Goal: Task Accomplishment & Management: Manage account settings

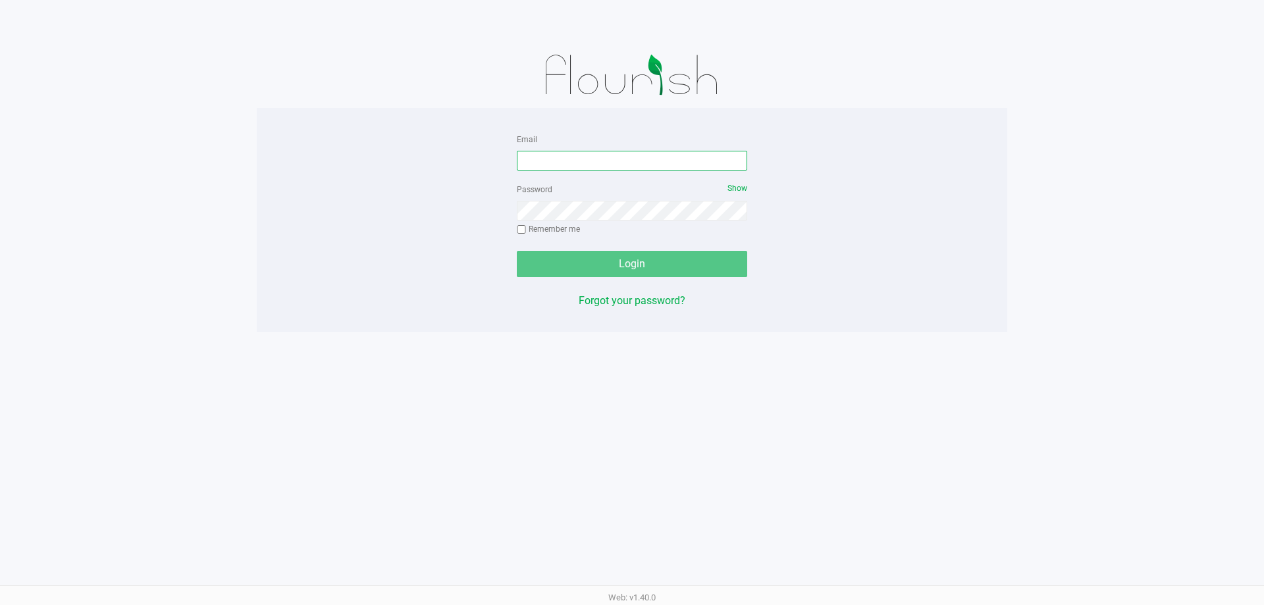
click at [532, 161] on input "Email" at bounding box center [632, 161] width 230 height 20
type input "twilkerson@Liveparallel.com"
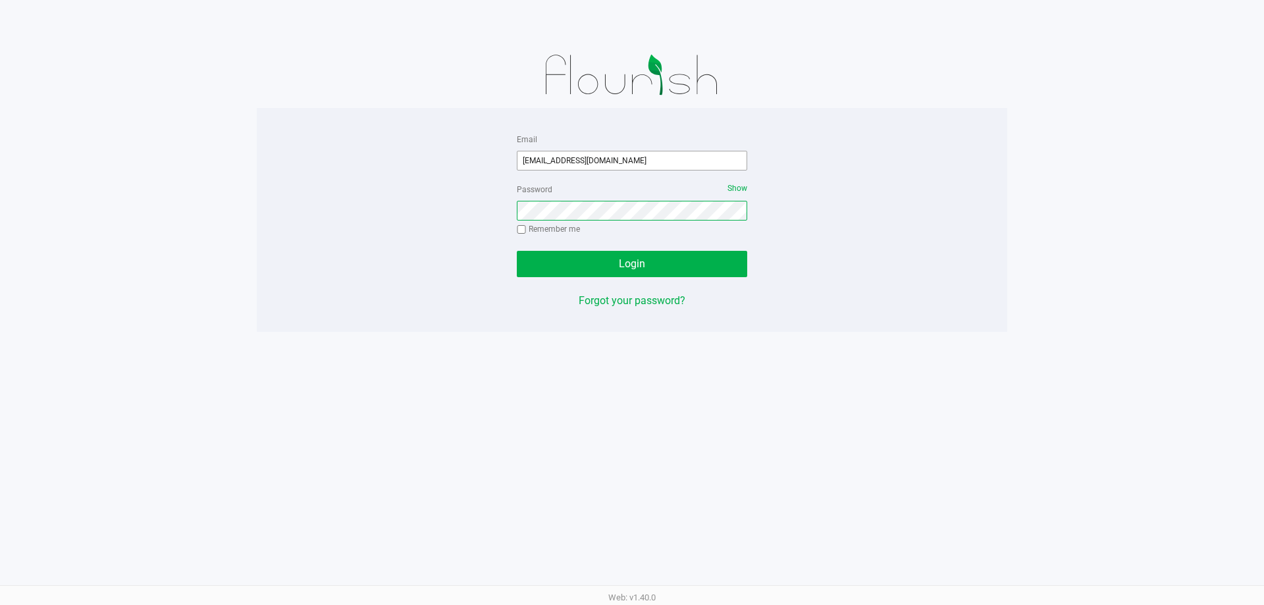
click at [517, 251] on button "Login" at bounding box center [632, 264] width 230 height 26
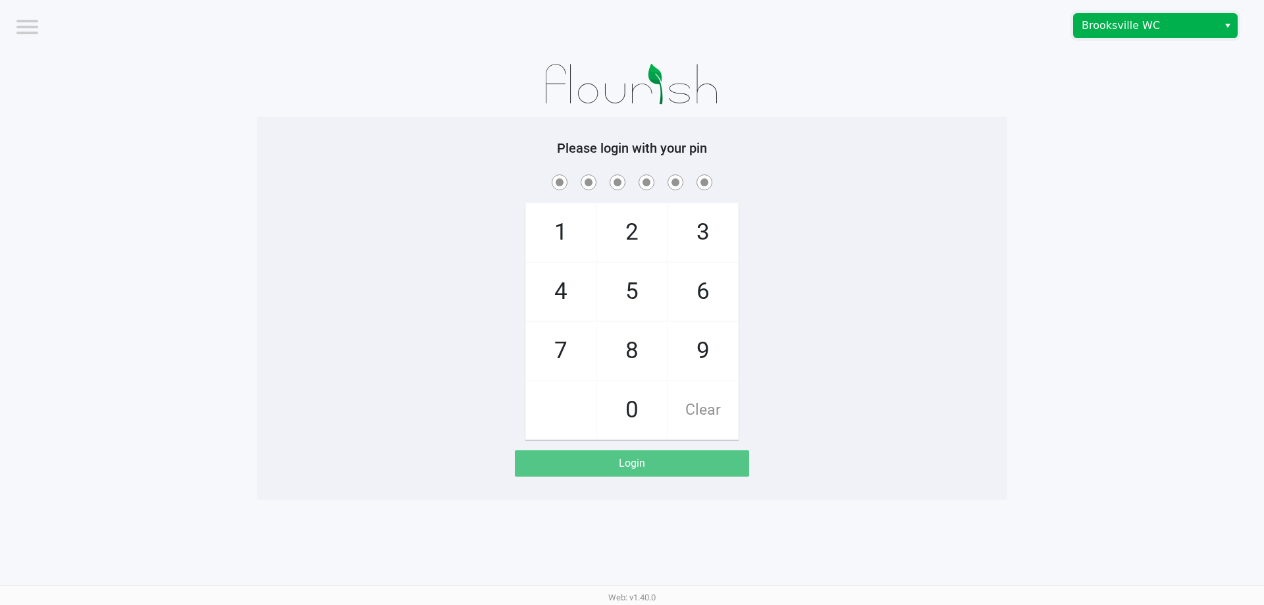
click at [1134, 20] on span "Brooksville WC" at bounding box center [1146, 26] width 128 height 16
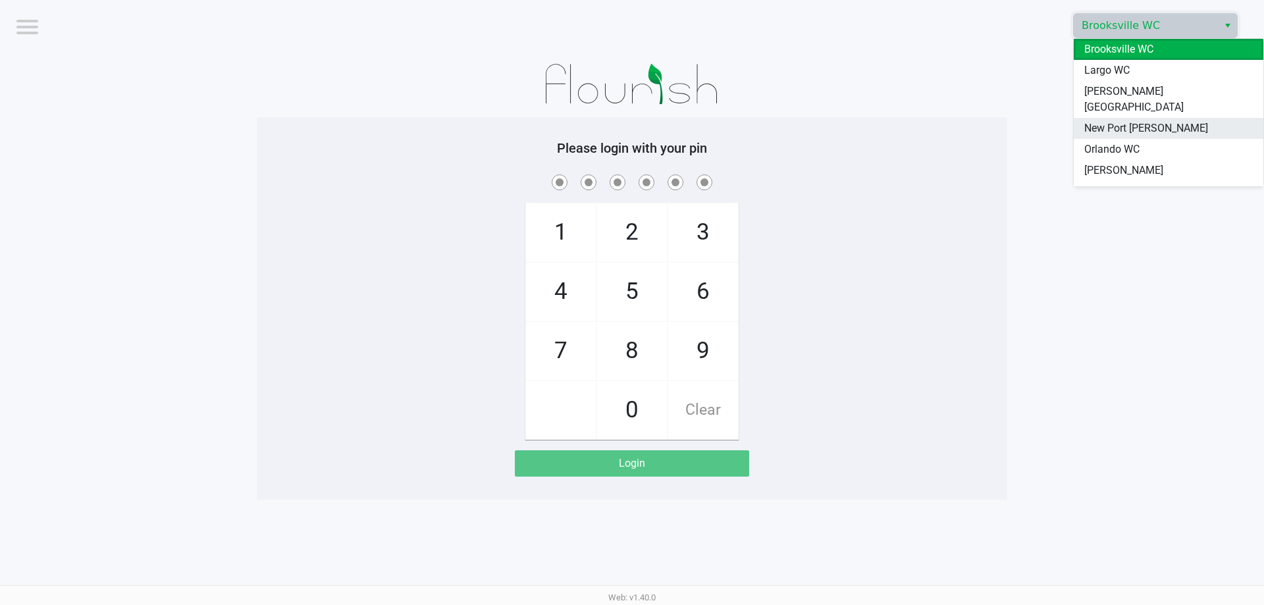
click at [1115, 120] on span "New Port [PERSON_NAME]" at bounding box center [1146, 128] width 124 height 16
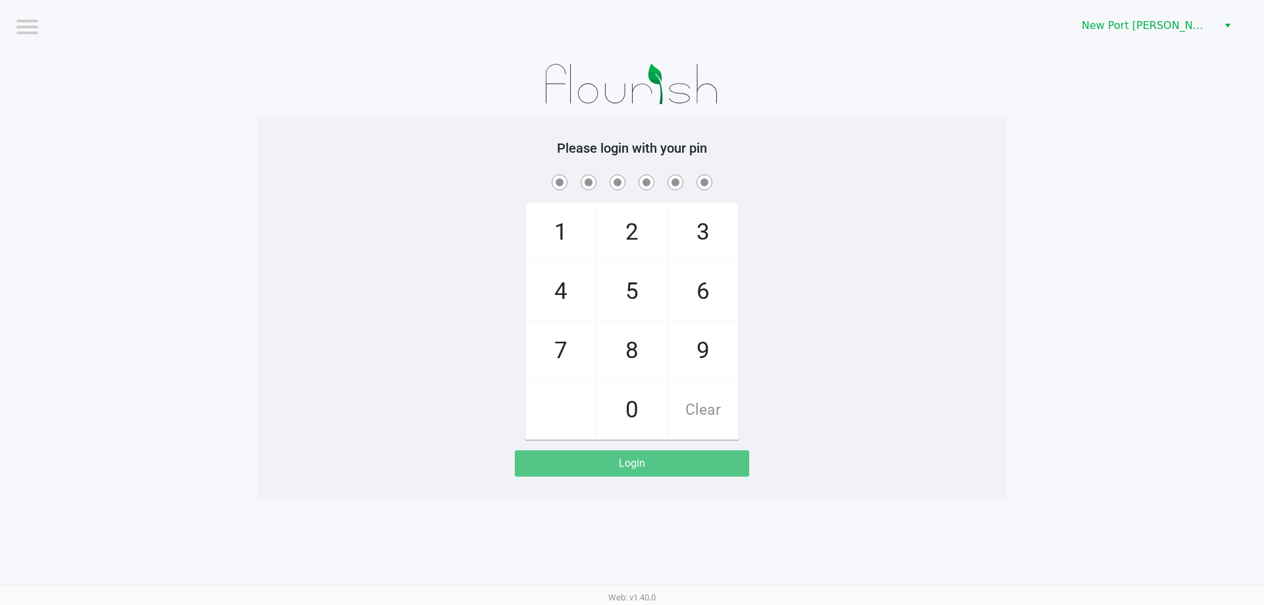
click at [670, 80] on img at bounding box center [632, 84] width 205 height 66
checkbox input "true"
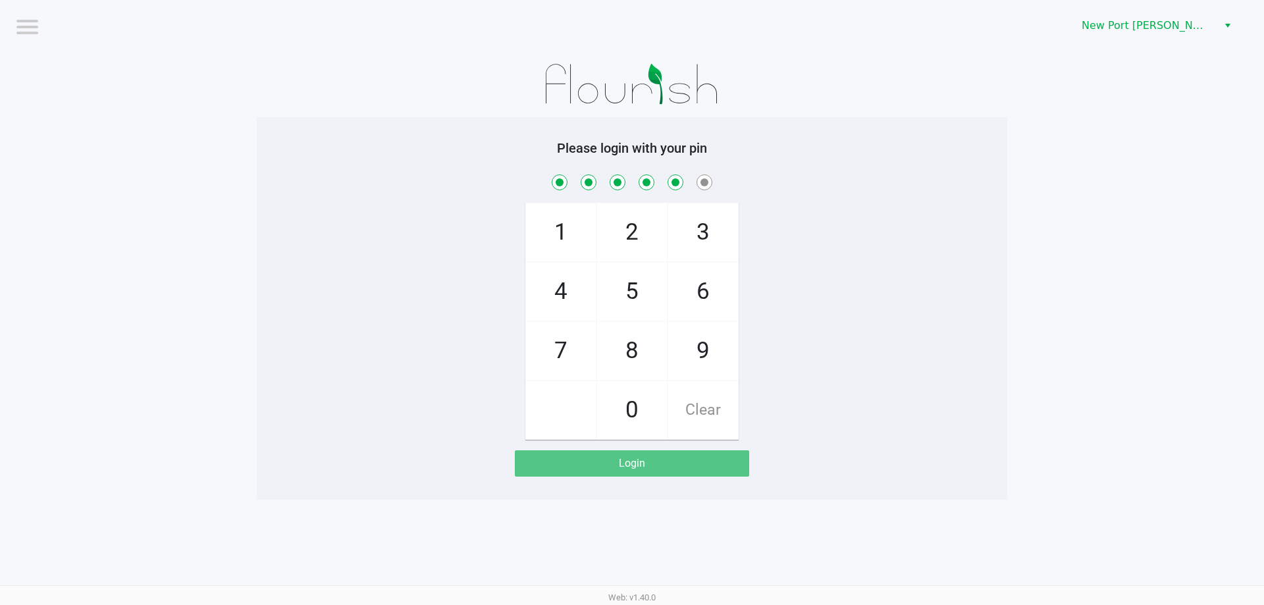
checkbox input "true"
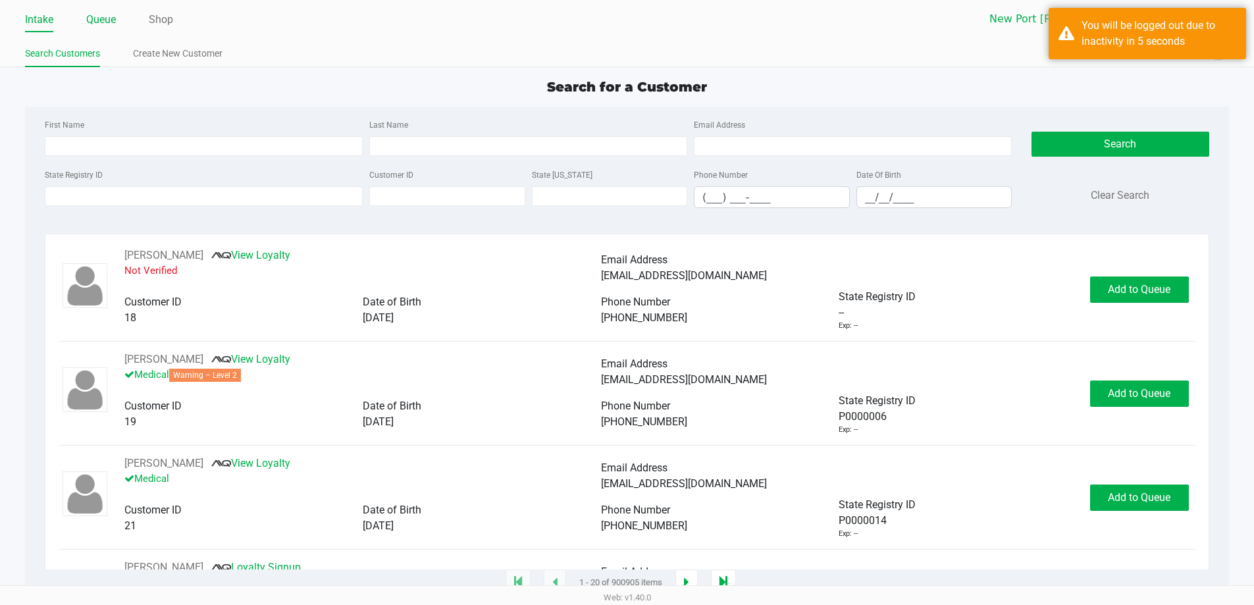
click at [105, 20] on link "Queue" at bounding box center [101, 20] width 30 height 18
click at [129, 189] on input "State Registry ID" at bounding box center [204, 196] width 318 height 20
type input "p4rh"
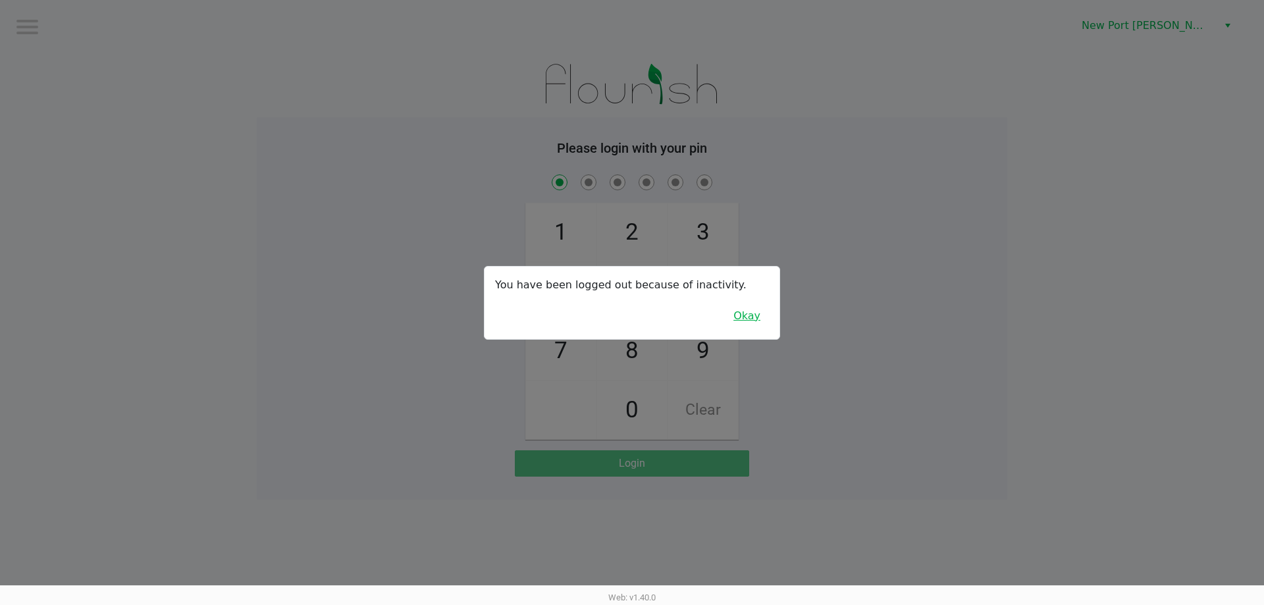
click at [756, 312] on button "Okay" at bounding box center [747, 316] width 44 height 25
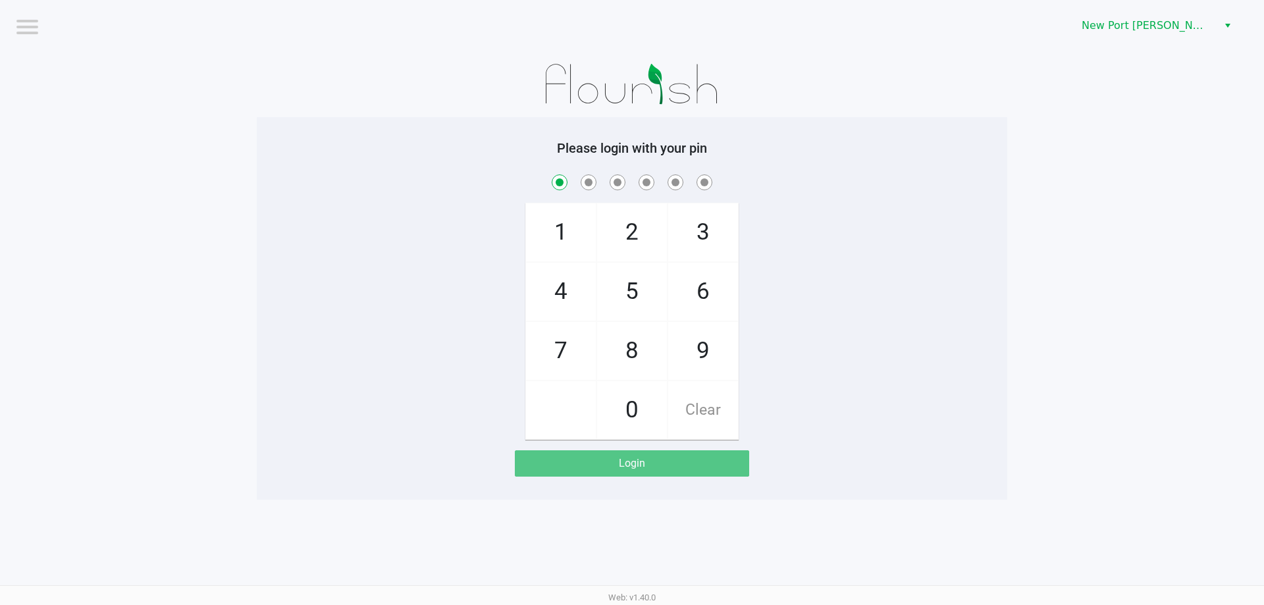
click at [444, 159] on div "Please login with your pin 1 4 7 2 5 8 0 3 6 9 Clear Login" at bounding box center [632, 308] width 751 height 336
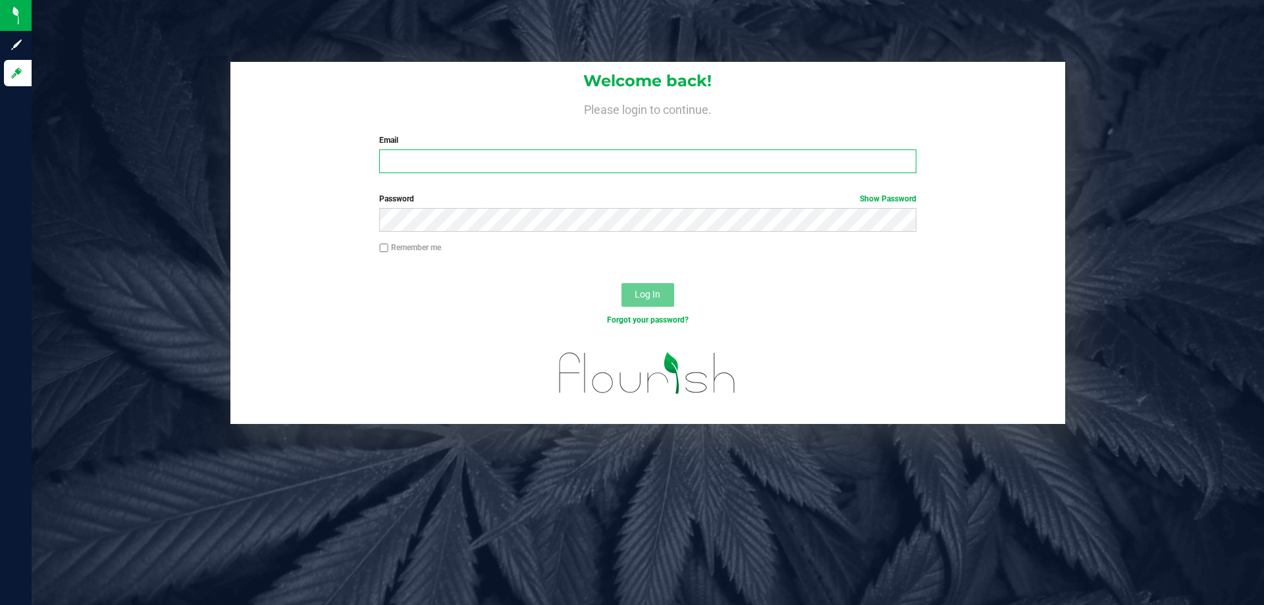
click at [580, 161] on input "Email" at bounding box center [647, 161] width 537 height 24
type input "[EMAIL_ADDRESS][DOMAIN_NAME]"
click at [622, 283] on button "Log In" at bounding box center [648, 295] width 53 height 24
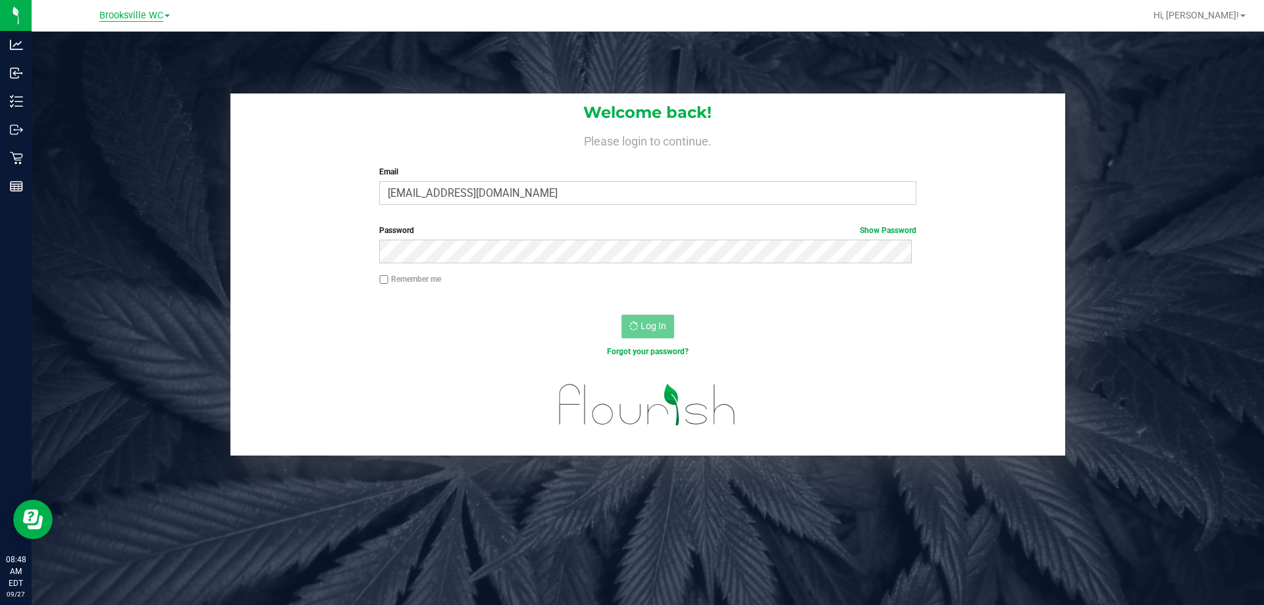
click at [132, 13] on span "Brooksville WC" at bounding box center [131, 16] width 64 height 12
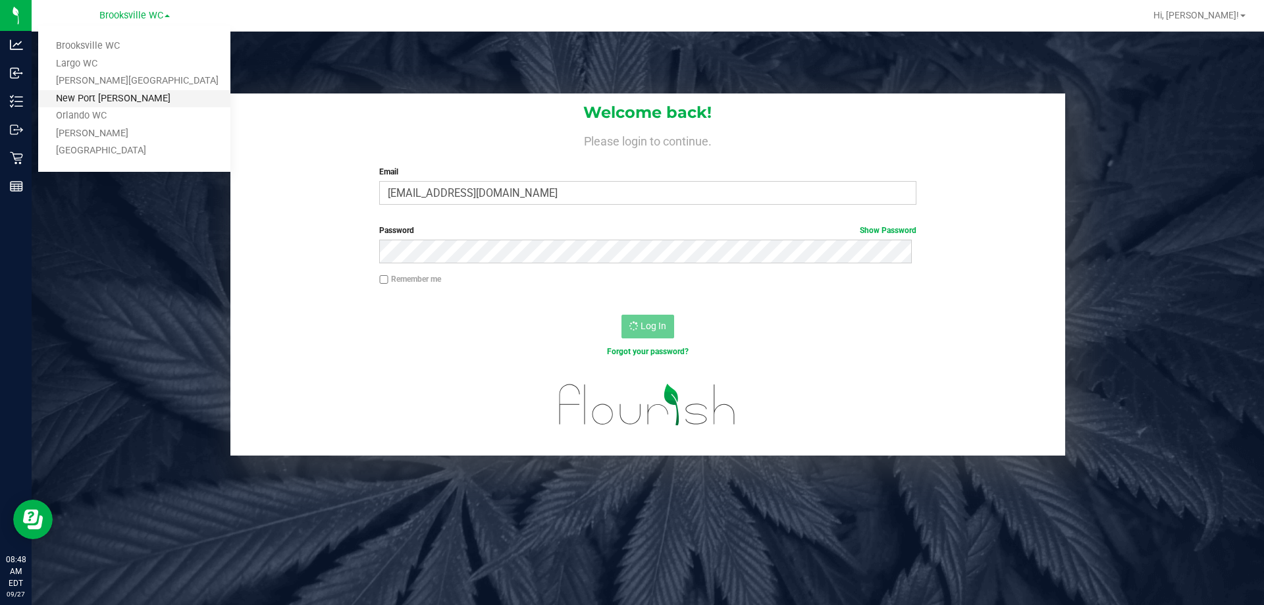
click at [146, 99] on link "New Port [PERSON_NAME]" at bounding box center [134, 99] width 192 height 18
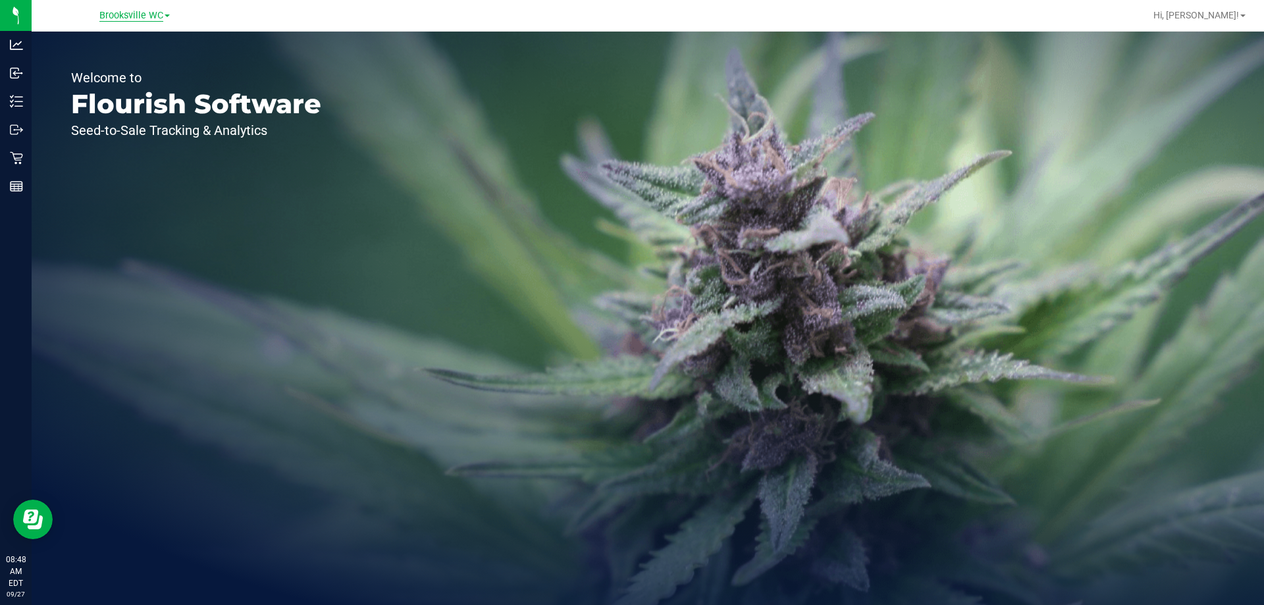
click at [126, 10] on span "Brooksville WC" at bounding box center [131, 16] width 64 height 12
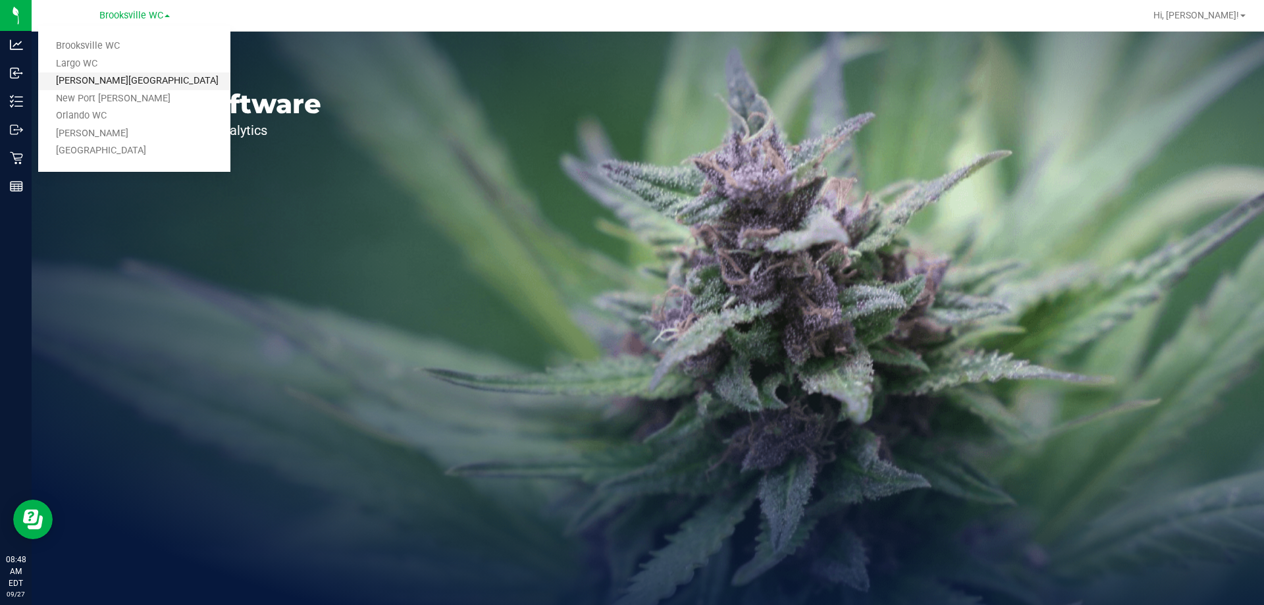
click at [128, 88] on link "[PERSON_NAME][GEOGRAPHIC_DATA]" at bounding box center [134, 81] width 192 height 18
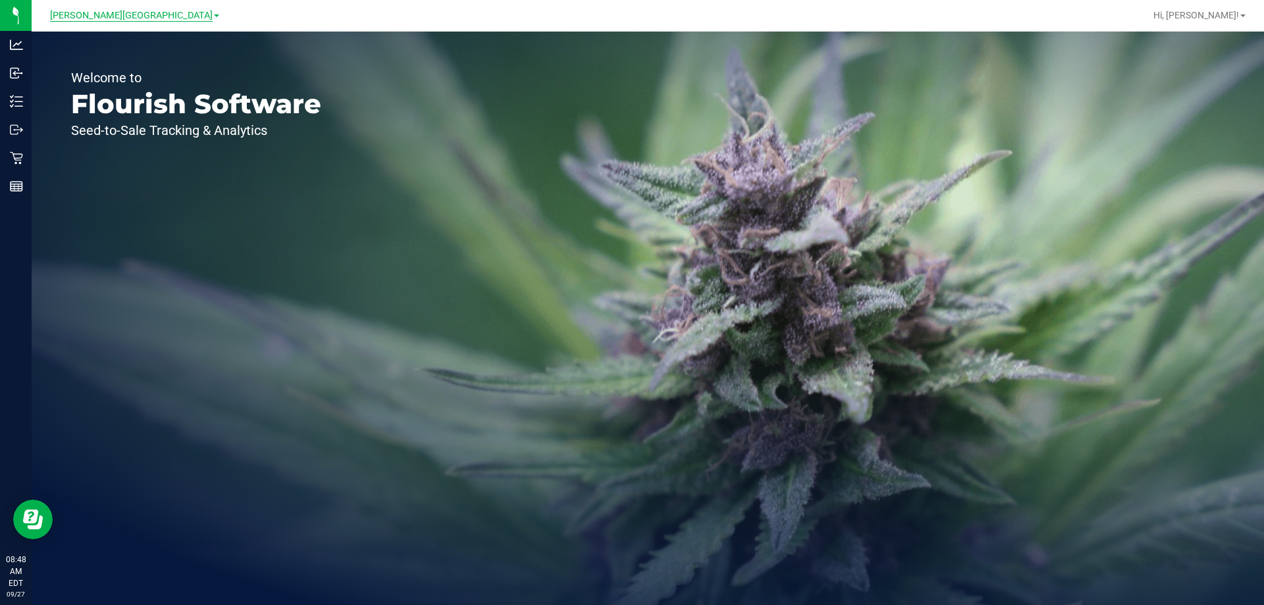
click at [136, 20] on span "[PERSON_NAME][GEOGRAPHIC_DATA]" at bounding box center [131, 16] width 163 height 12
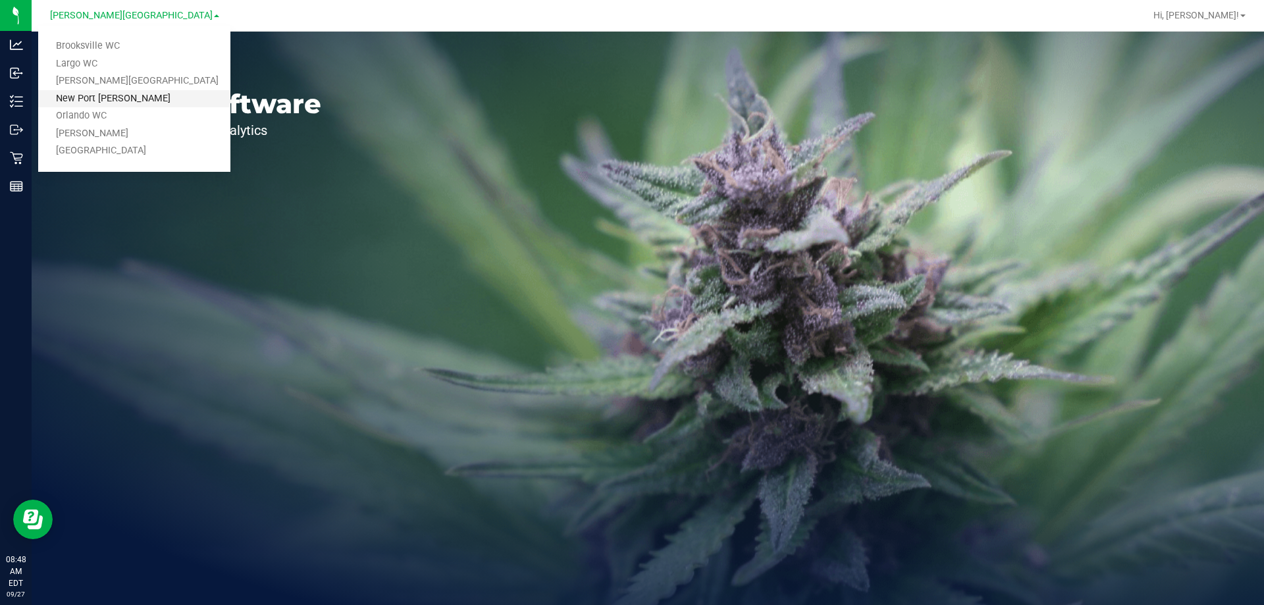
click at [132, 93] on link "New Port [PERSON_NAME]" at bounding box center [134, 99] width 192 height 18
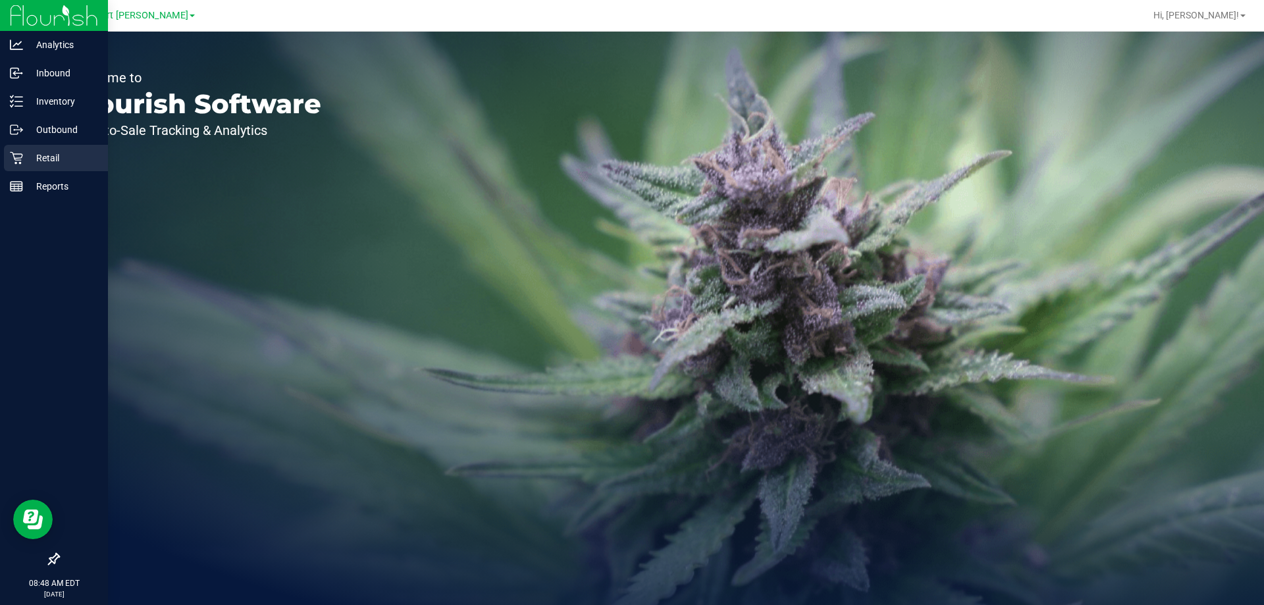
click at [29, 160] on p "Retail" at bounding box center [62, 158] width 79 height 16
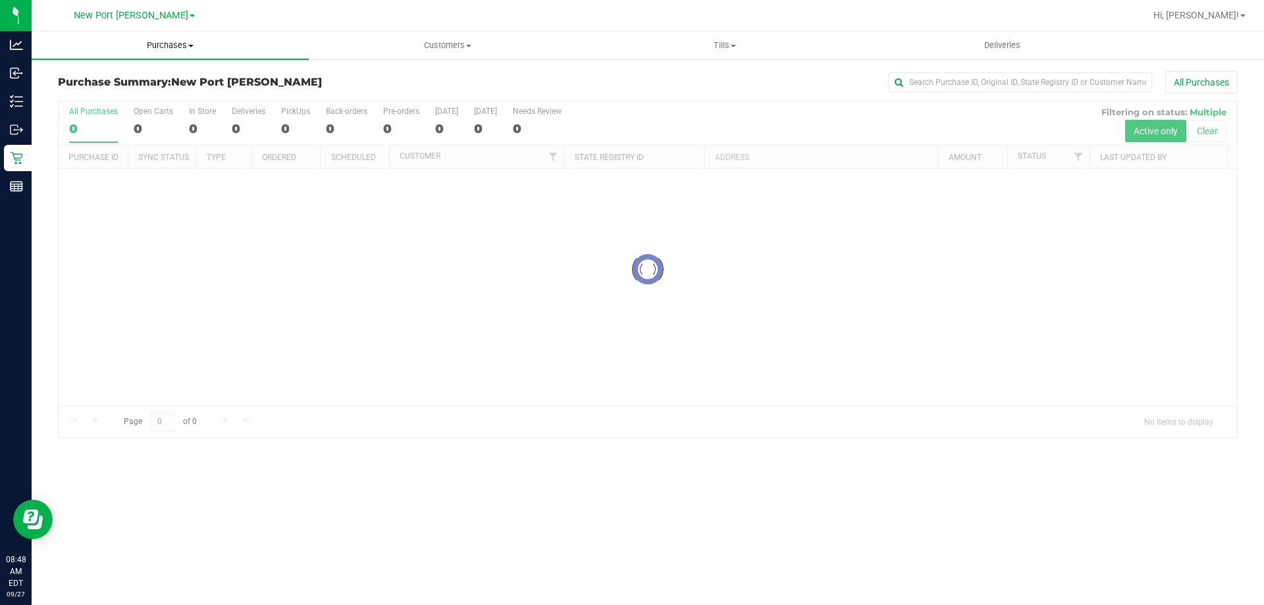
click at [168, 42] on span "Purchases" at bounding box center [170, 46] width 277 height 12
click at [103, 94] on span "Fulfillment" at bounding box center [73, 95] width 82 height 11
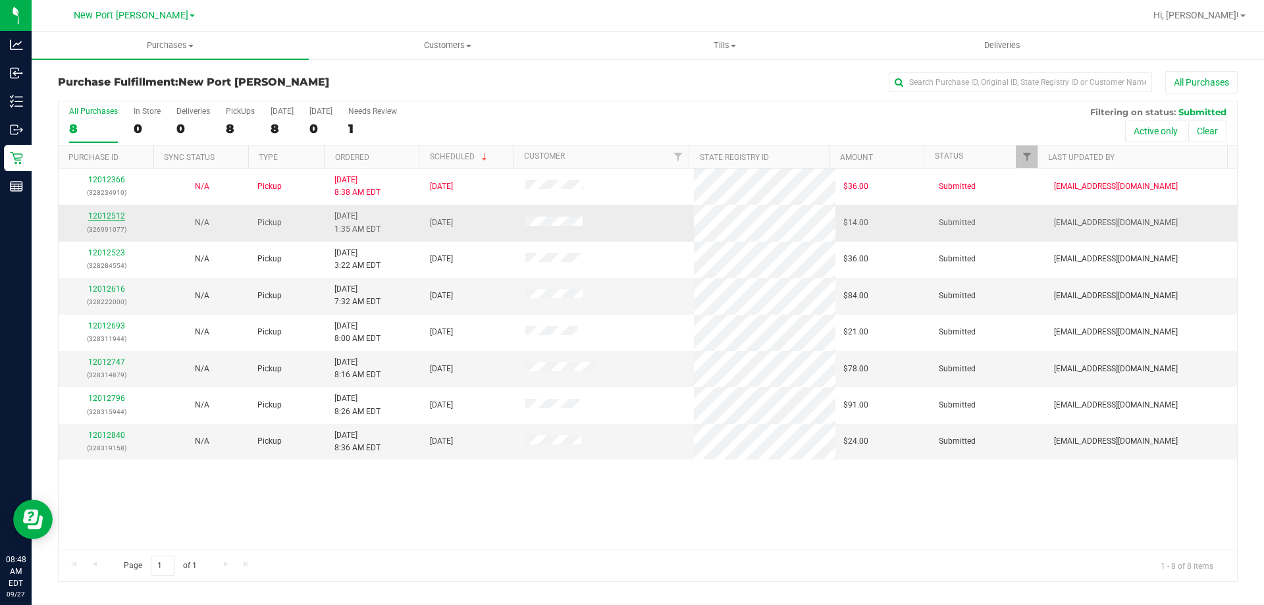
click at [106, 218] on link "12012512" at bounding box center [106, 215] width 37 height 9
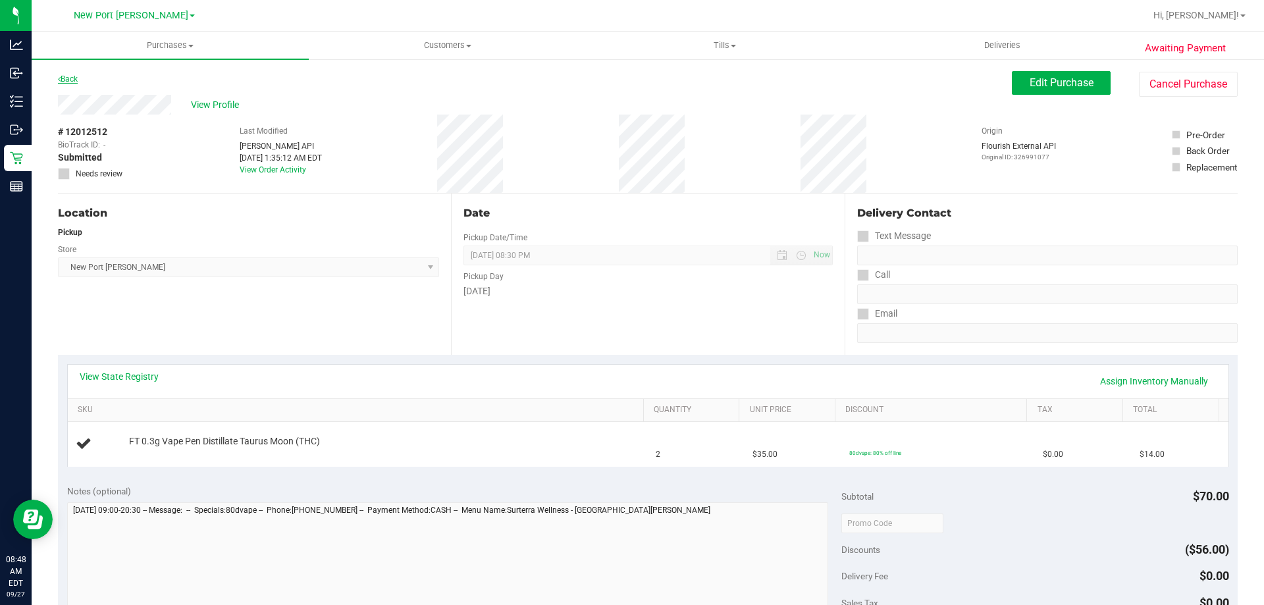
click at [68, 82] on link "Back" at bounding box center [68, 78] width 20 height 9
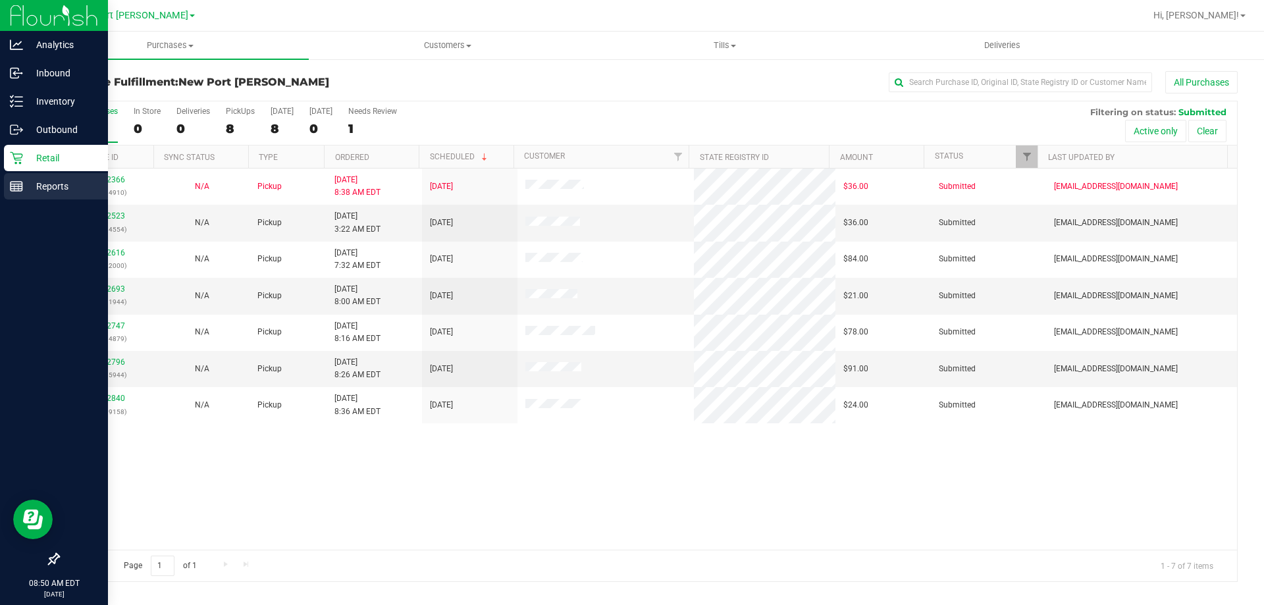
click at [16, 189] on line at bounding box center [17, 189] width 12 height 0
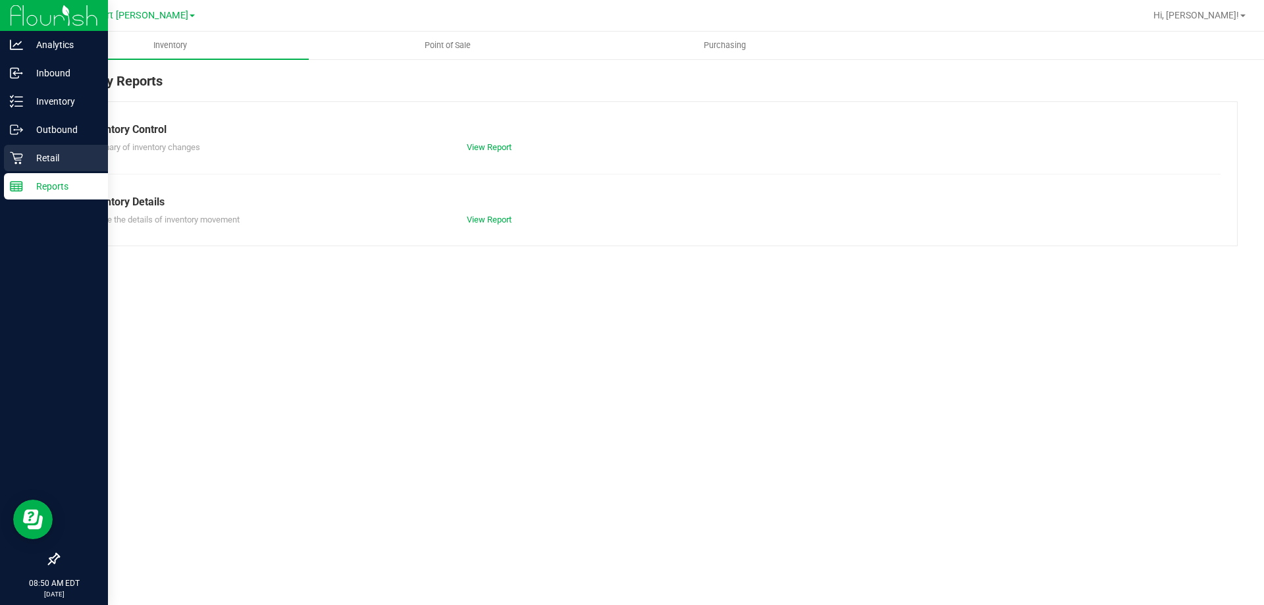
click at [11, 160] on icon at bounding box center [16, 157] width 13 height 13
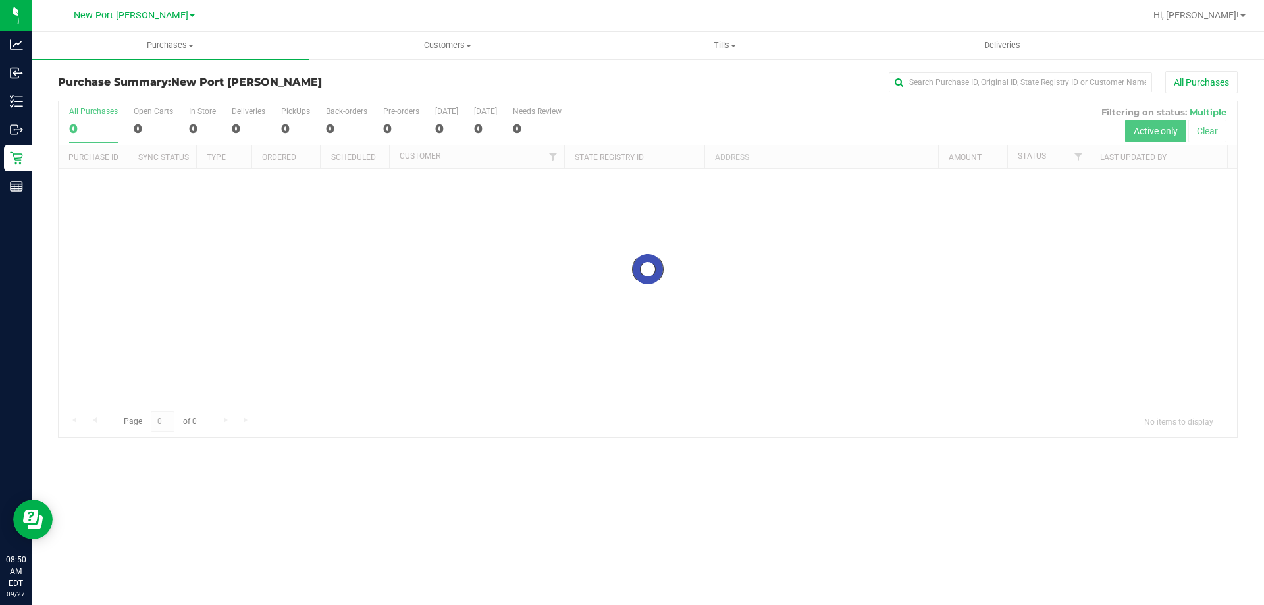
click at [695, 32] on link "Tills Manage tills Reconcile e-payments" at bounding box center [724, 46] width 277 height 28
click at [689, 76] on li "Manage tills" at bounding box center [724, 80] width 277 height 16
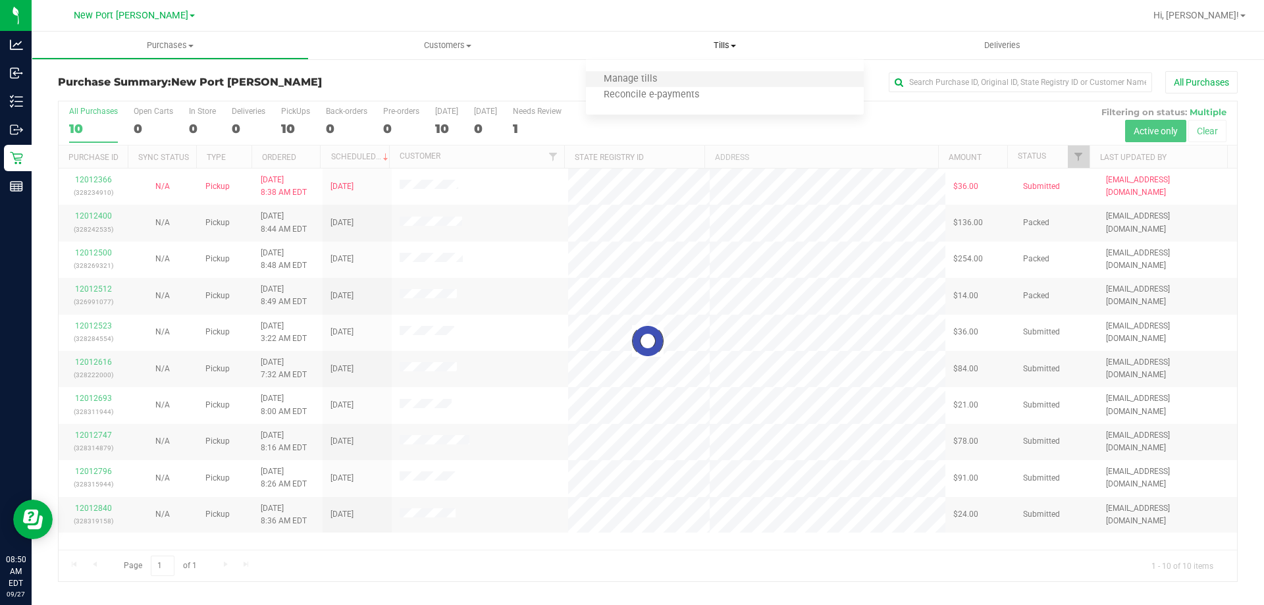
click at [690, 78] on li "Manage tills" at bounding box center [724, 80] width 277 height 16
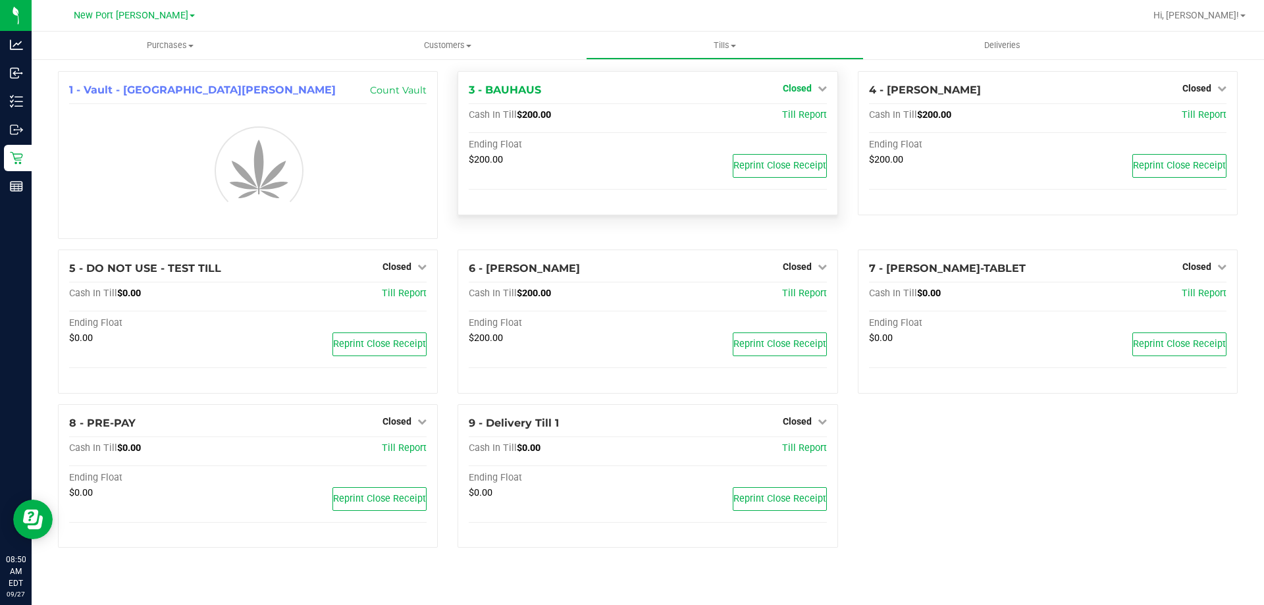
click at [809, 86] on span "Closed" at bounding box center [797, 88] width 29 height 11
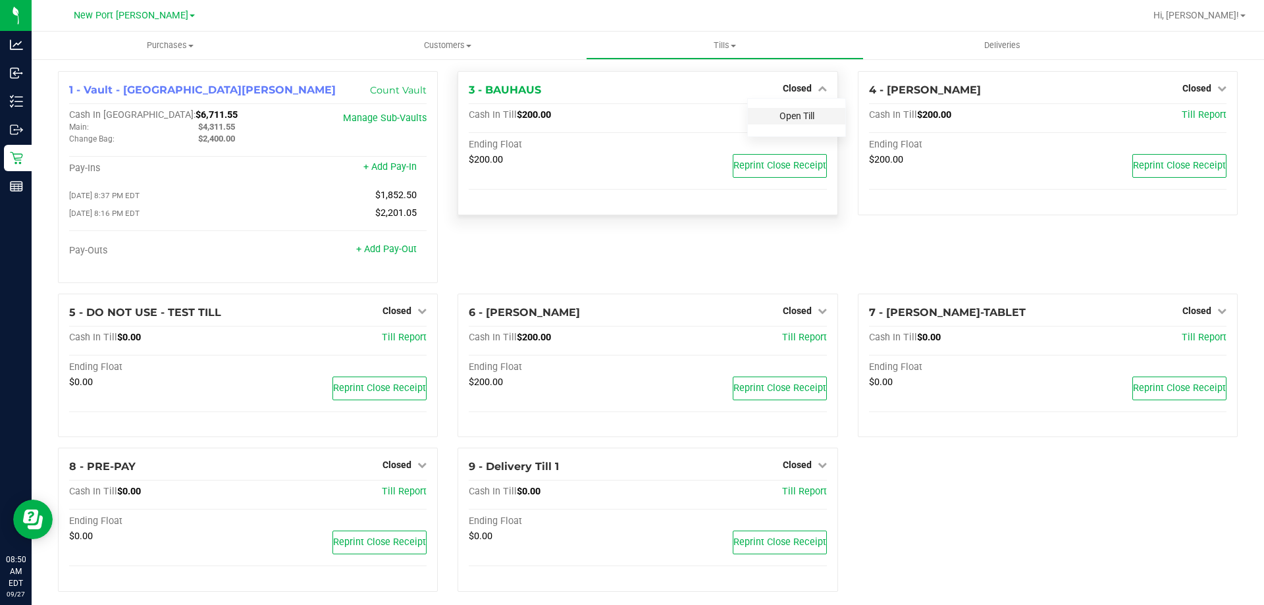
click at [799, 115] on link "Open Till" at bounding box center [797, 116] width 35 height 11
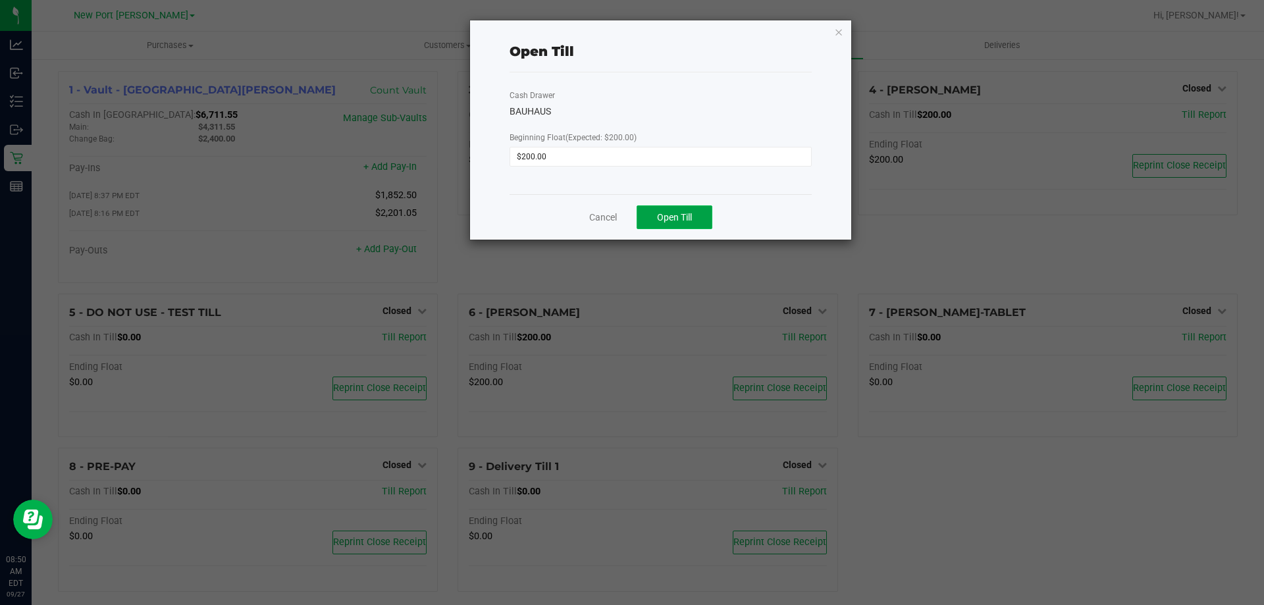
click at [688, 214] on span "Open Till" at bounding box center [674, 217] width 35 height 11
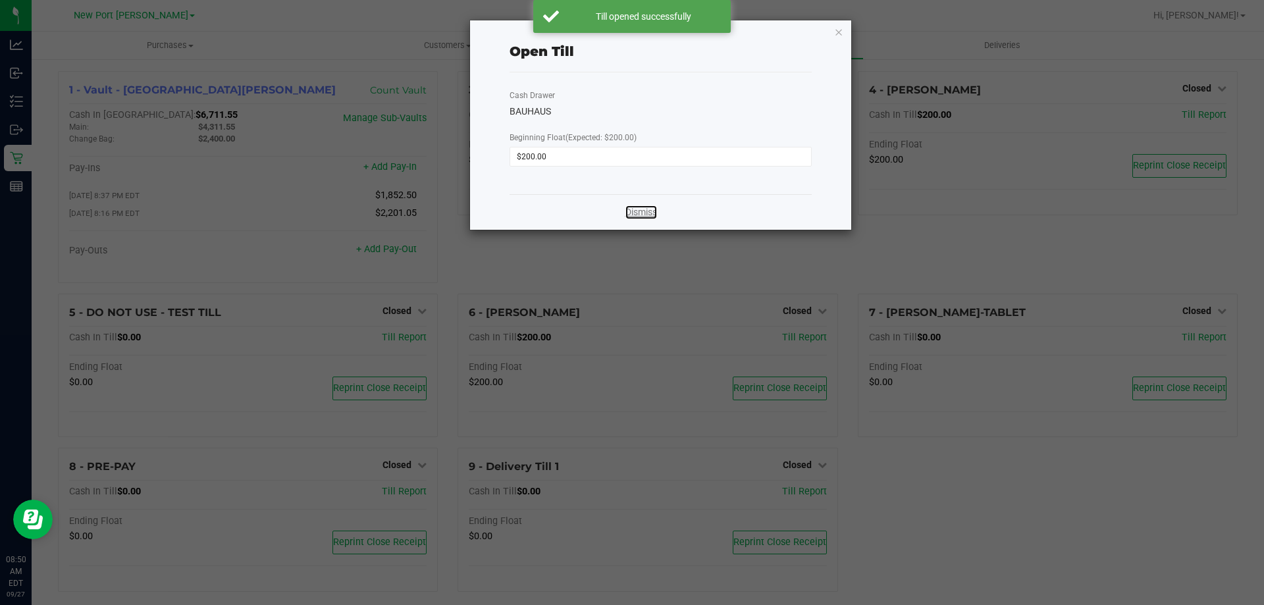
click at [627, 211] on link "Dismiss" at bounding box center [641, 212] width 32 height 14
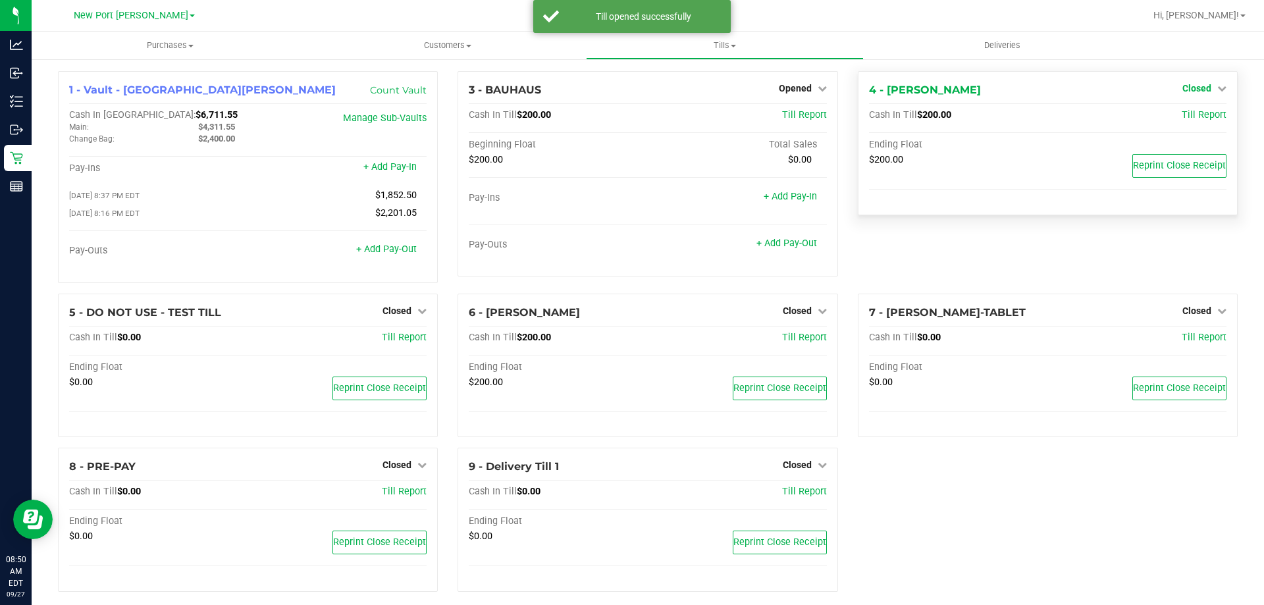
click at [1204, 88] on link "Closed" at bounding box center [1204, 88] width 44 height 11
click at [1179, 118] on link "Open Till" at bounding box center [1196, 116] width 35 height 11
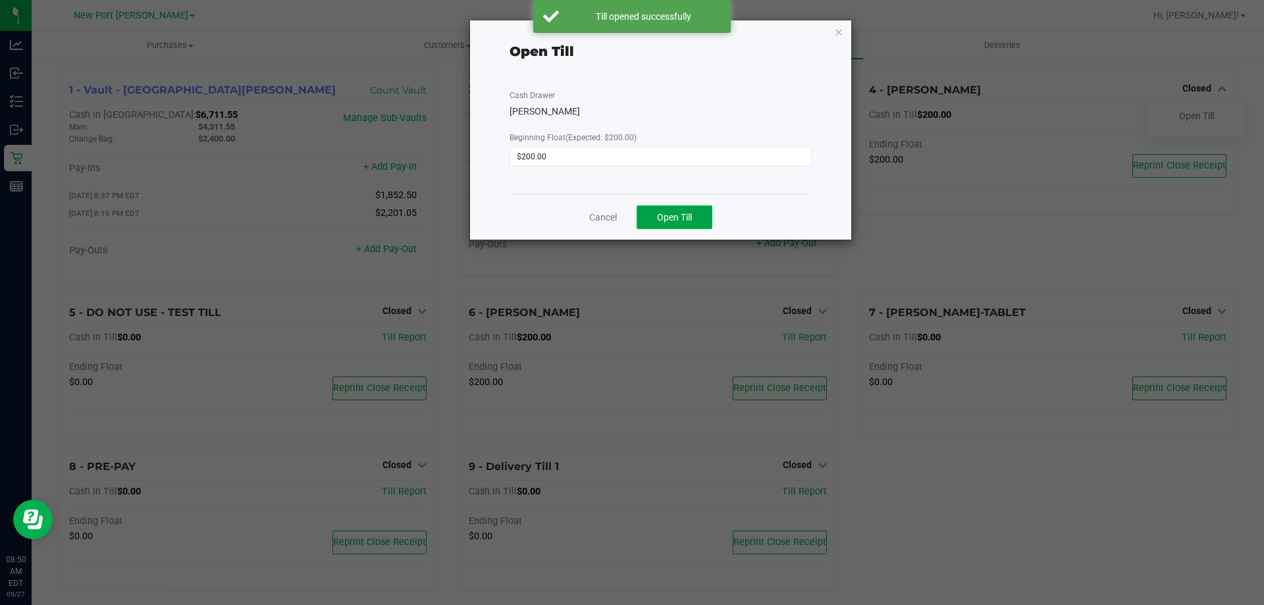
click at [701, 208] on button "Open Till" at bounding box center [675, 217] width 76 height 24
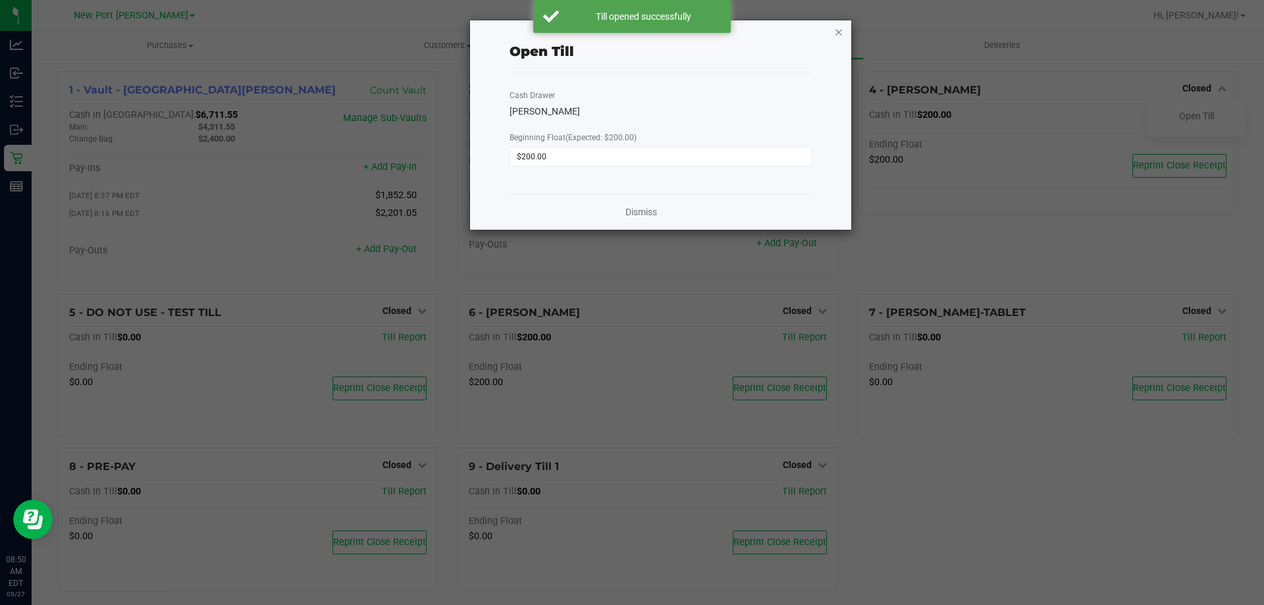
click at [839, 38] on icon "button" at bounding box center [838, 32] width 9 height 16
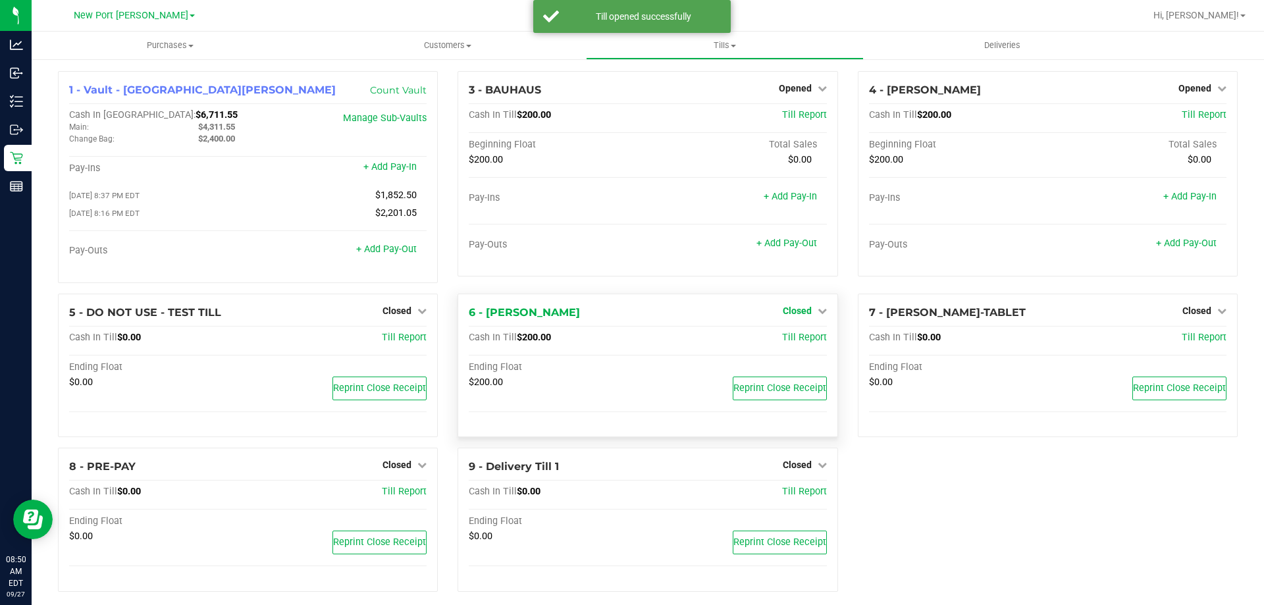
click at [790, 314] on span "Closed" at bounding box center [797, 310] width 29 height 11
click at [790, 338] on link "Open Till" at bounding box center [797, 337] width 35 height 11
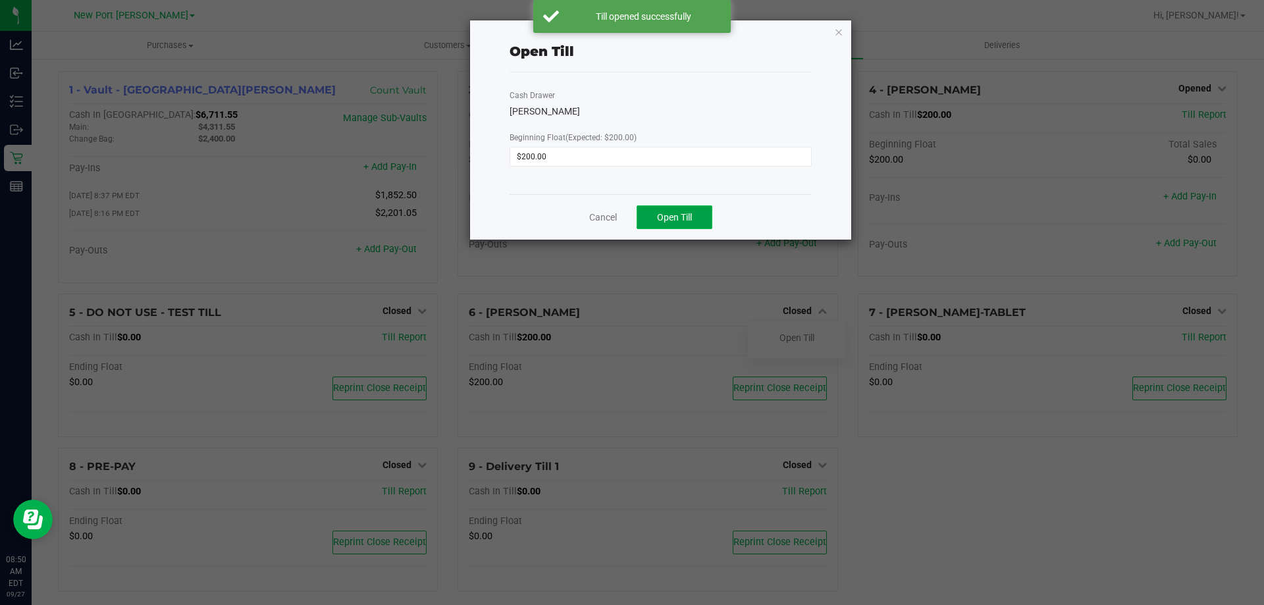
click at [677, 219] on span "Open Till" at bounding box center [674, 217] width 35 height 11
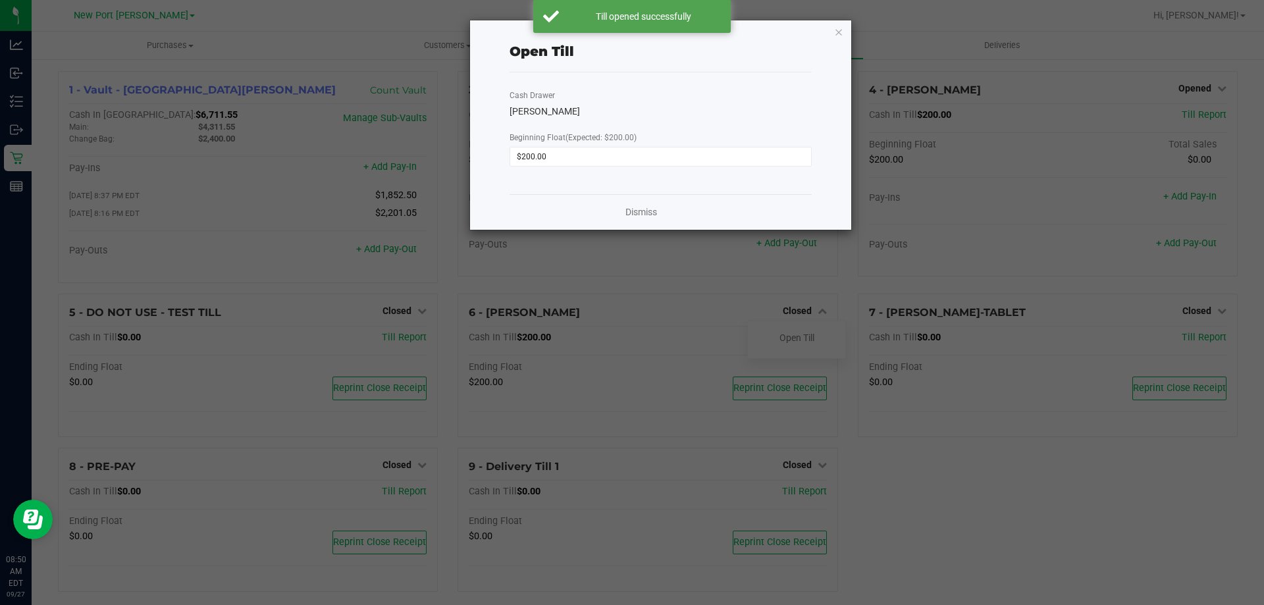
click at [832, 31] on div "Open Till Cash Drawer DEAN-MILLER Beginning Float (Expected: $200.00) $200.00 D…" at bounding box center [660, 124] width 381 height 209
click at [838, 31] on icon "button" at bounding box center [838, 32] width 9 height 16
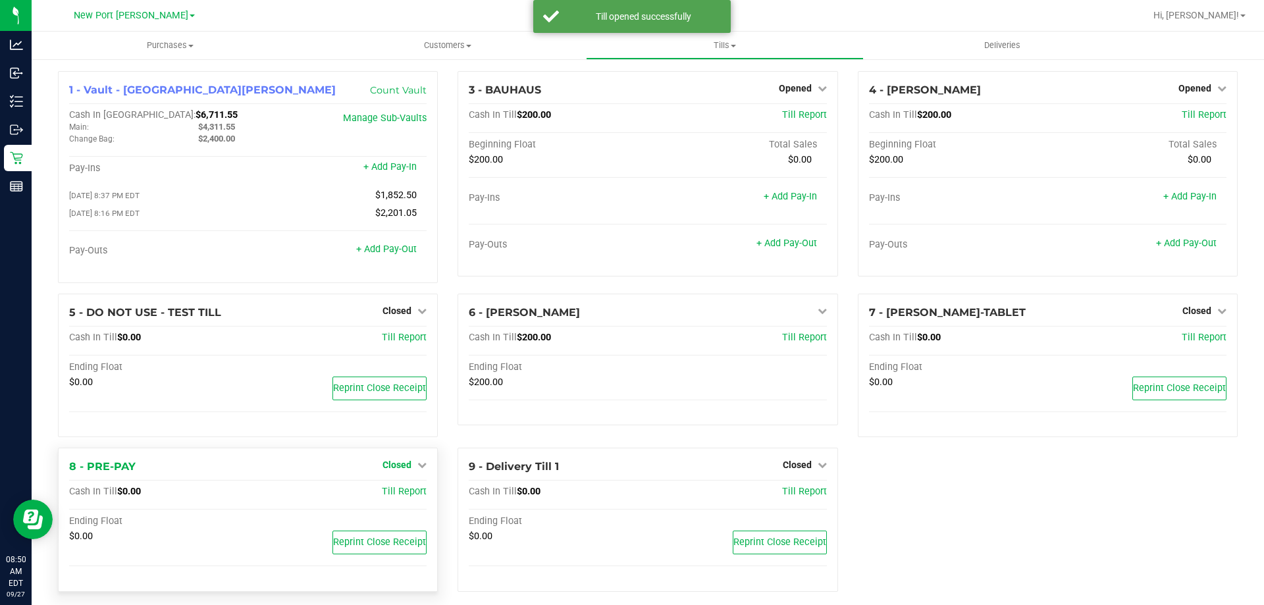
click at [396, 470] on span "Closed" at bounding box center [397, 465] width 29 height 11
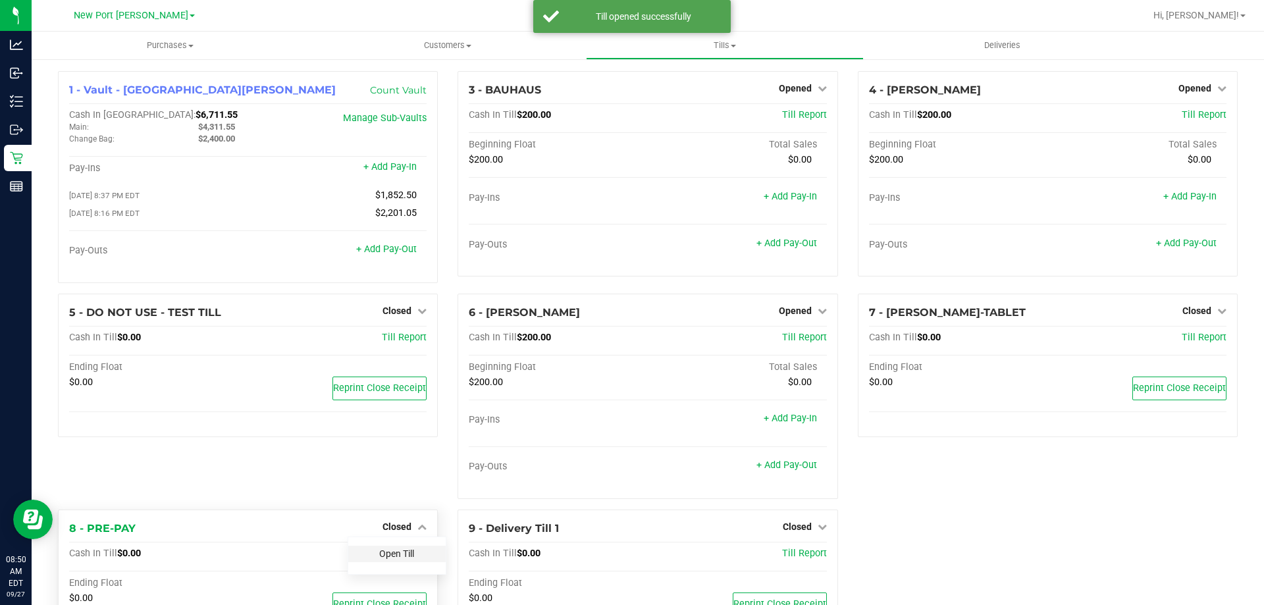
click at [393, 554] on link "Open Till" at bounding box center [396, 553] width 35 height 11
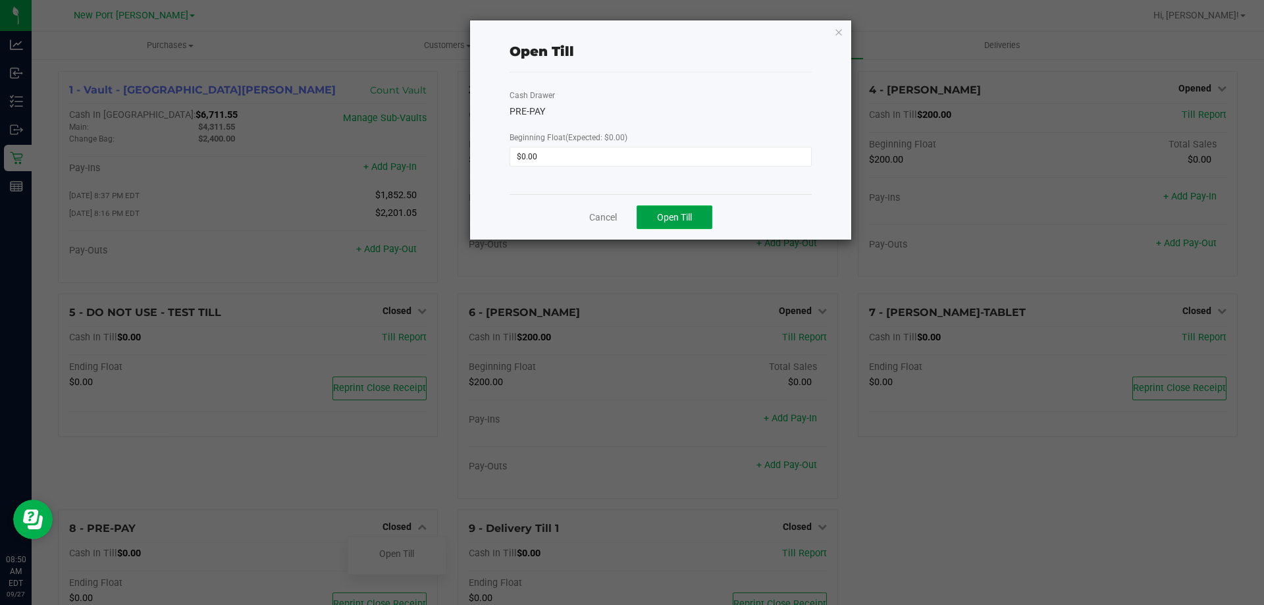
click at [662, 215] on span "Open Till" at bounding box center [674, 217] width 35 height 11
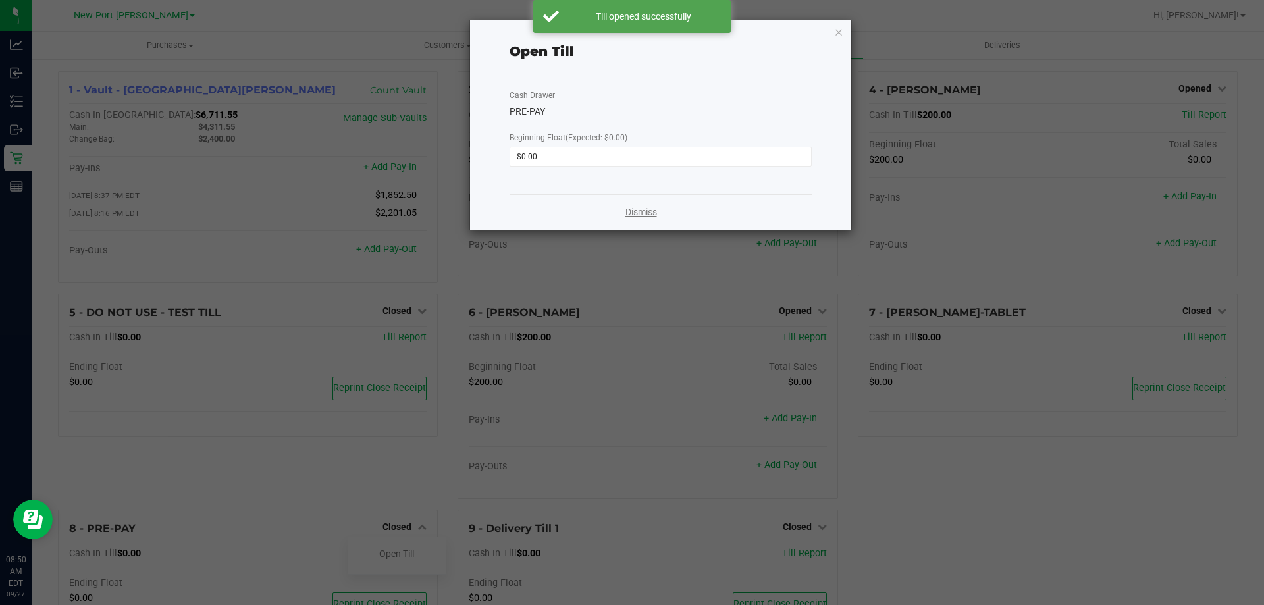
click at [637, 213] on link "Dismiss" at bounding box center [641, 212] width 32 height 14
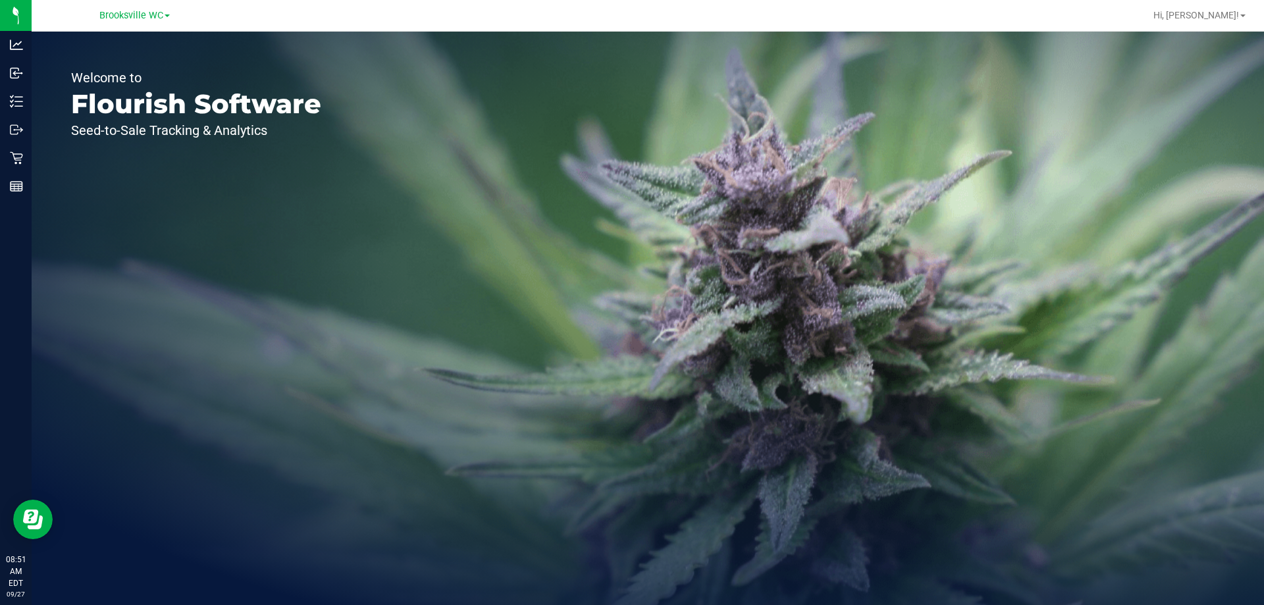
click at [149, 8] on div "Brooksville WC" at bounding box center [134, 15] width 70 height 16
click at [151, 11] on span "Brooksville WC" at bounding box center [131, 16] width 64 height 12
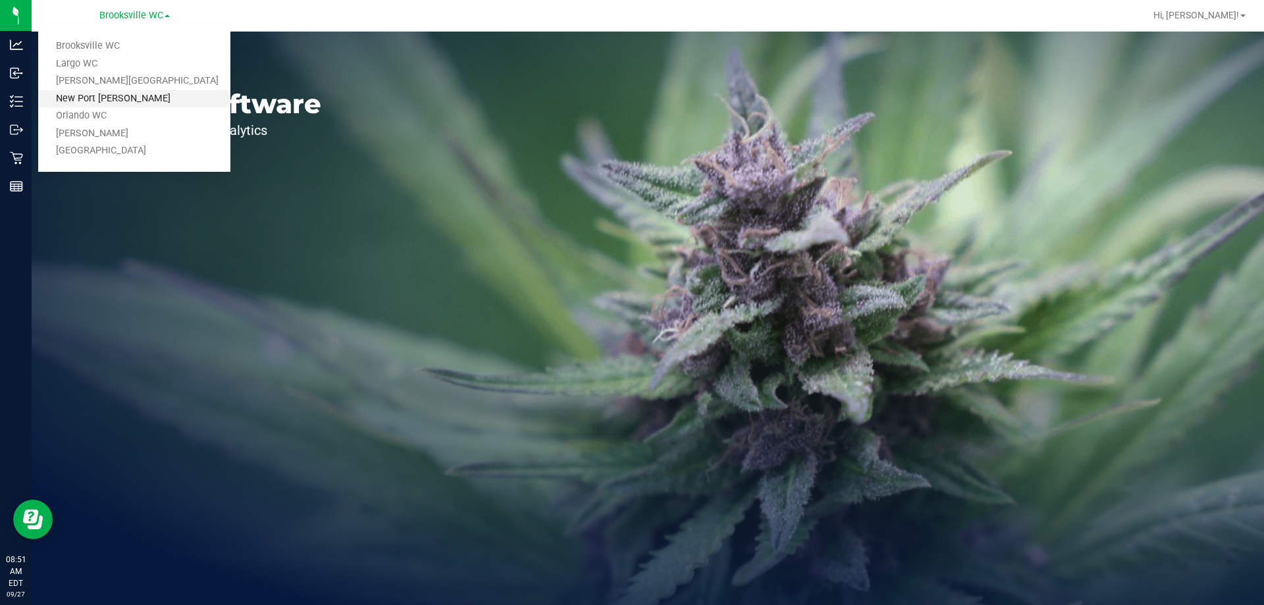
click at [137, 103] on link "New Port [PERSON_NAME]" at bounding box center [134, 99] width 192 height 18
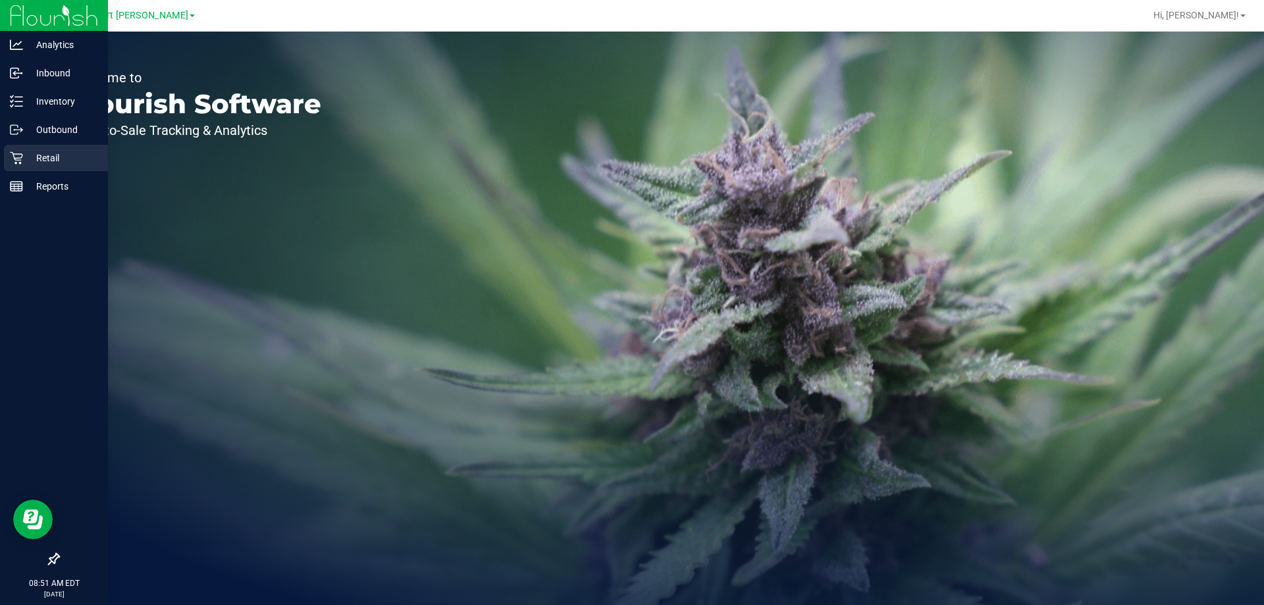
click at [22, 163] on icon at bounding box center [16, 157] width 13 height 13
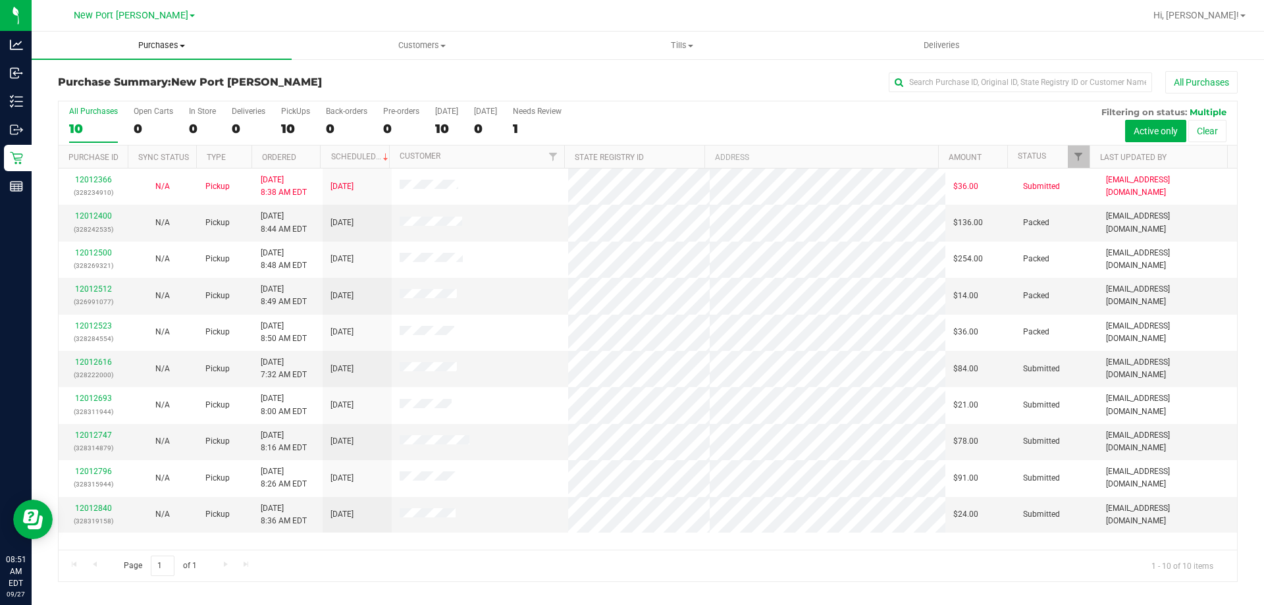
click at [169, 47] on span "Purchases" at bounding box center [162, 46] width 260 height 12
click at [136, 95] on li "Fulfillment" at bounding box center [162, 96] width 260 height 16
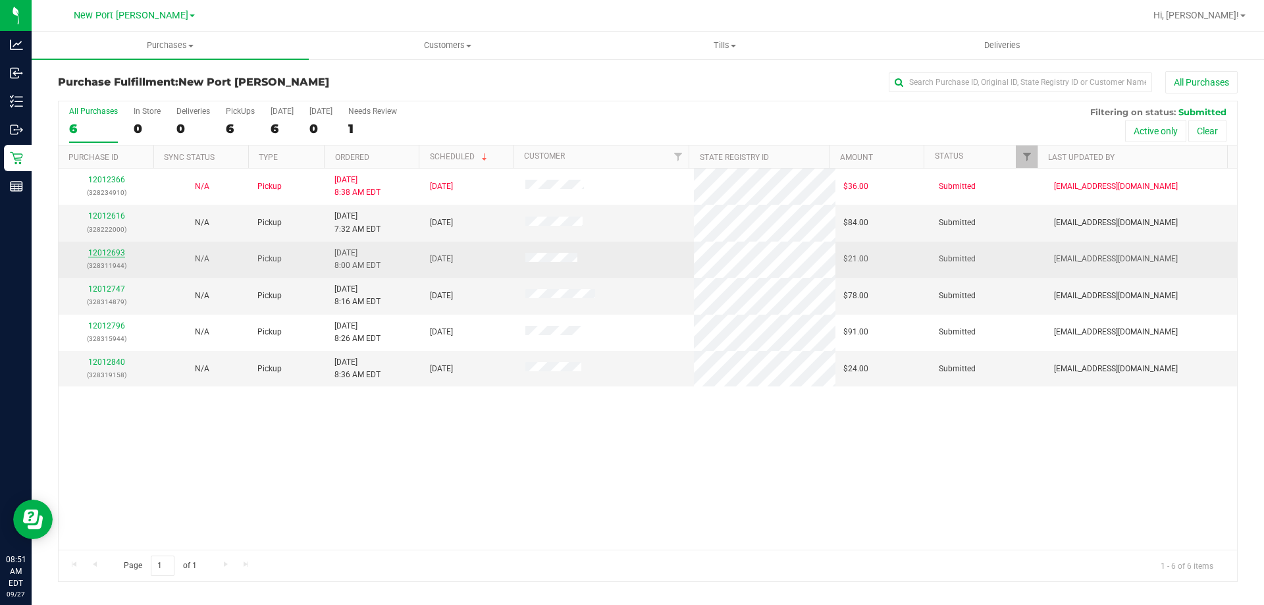
click at [102, 253] on link "12012693" at bounding box center [106, 252] width 37 height 9
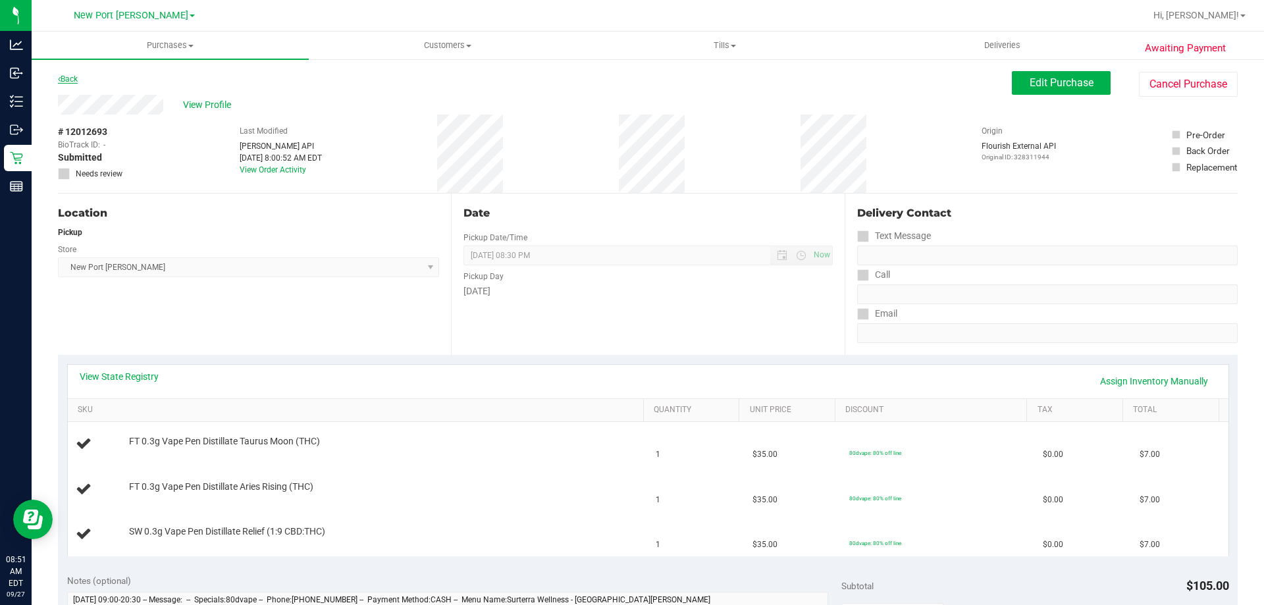
click at [72, 81] on link "Back" at bounding box center [68, 78] width 20 height 9
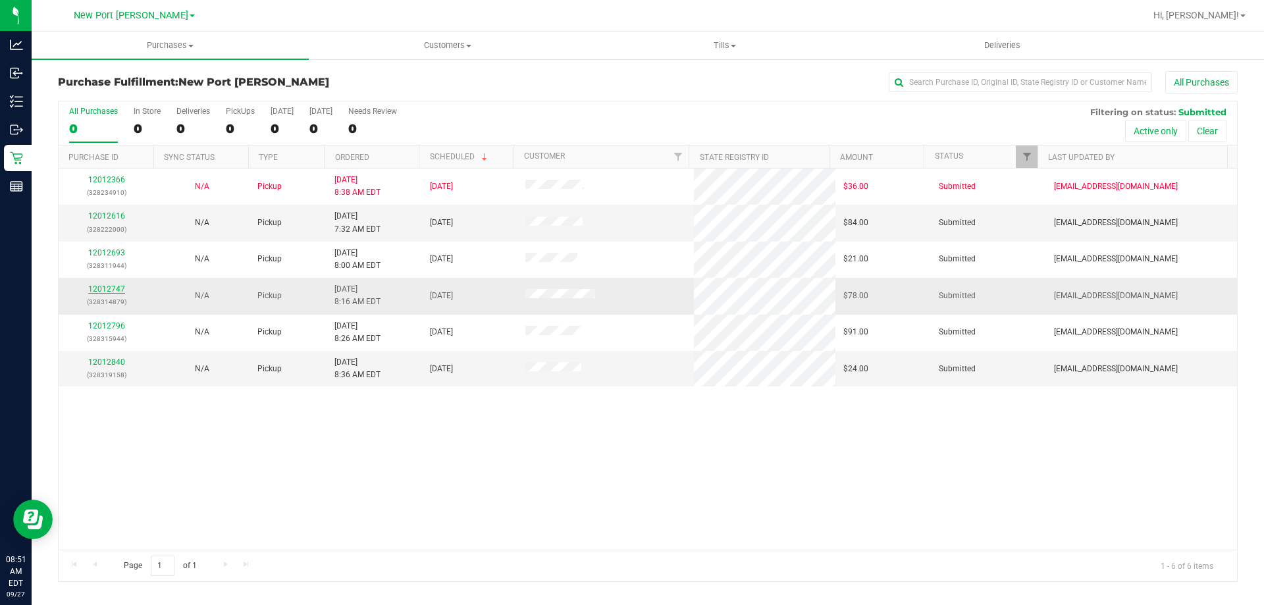
click at [111, 290] on link "12012747" at bounding box center [106, 288] width 37 height 9
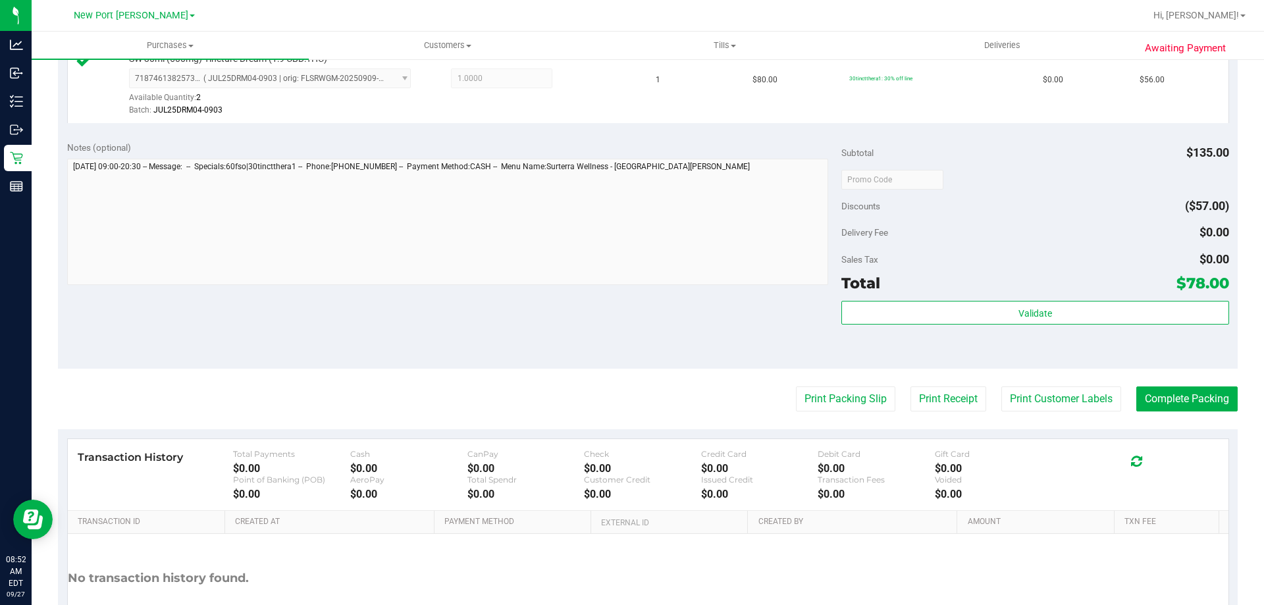
scroll to position [461, 0]
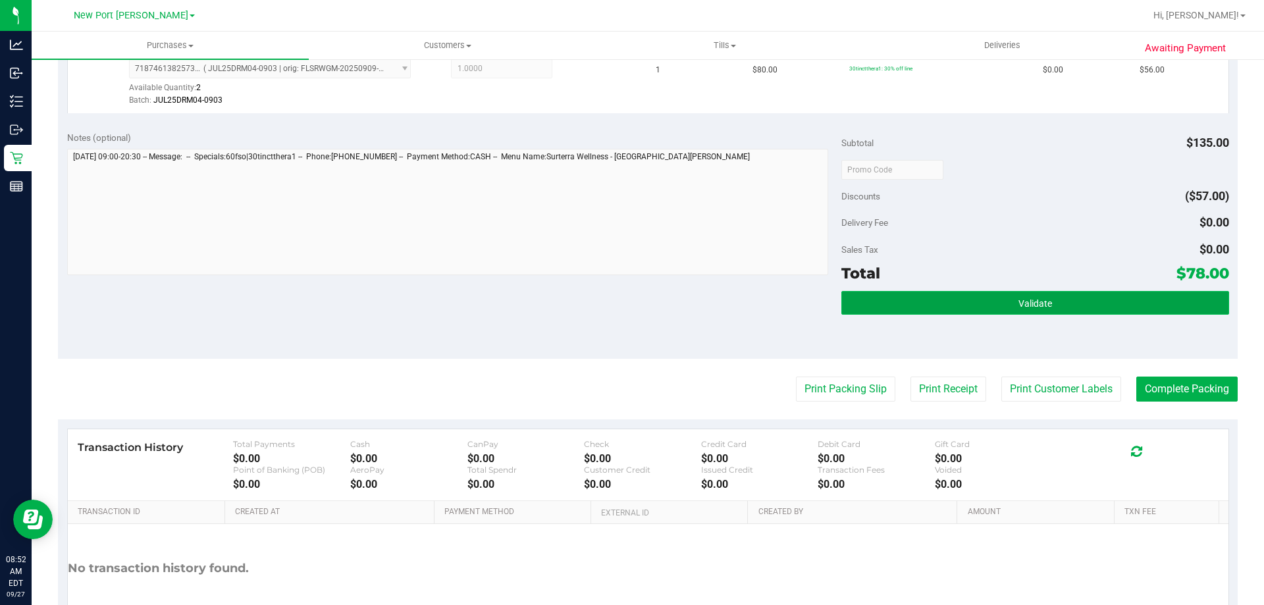
click at [859, 299] on button "Validate" at bounding box center [1034, 303] width 387 height 24
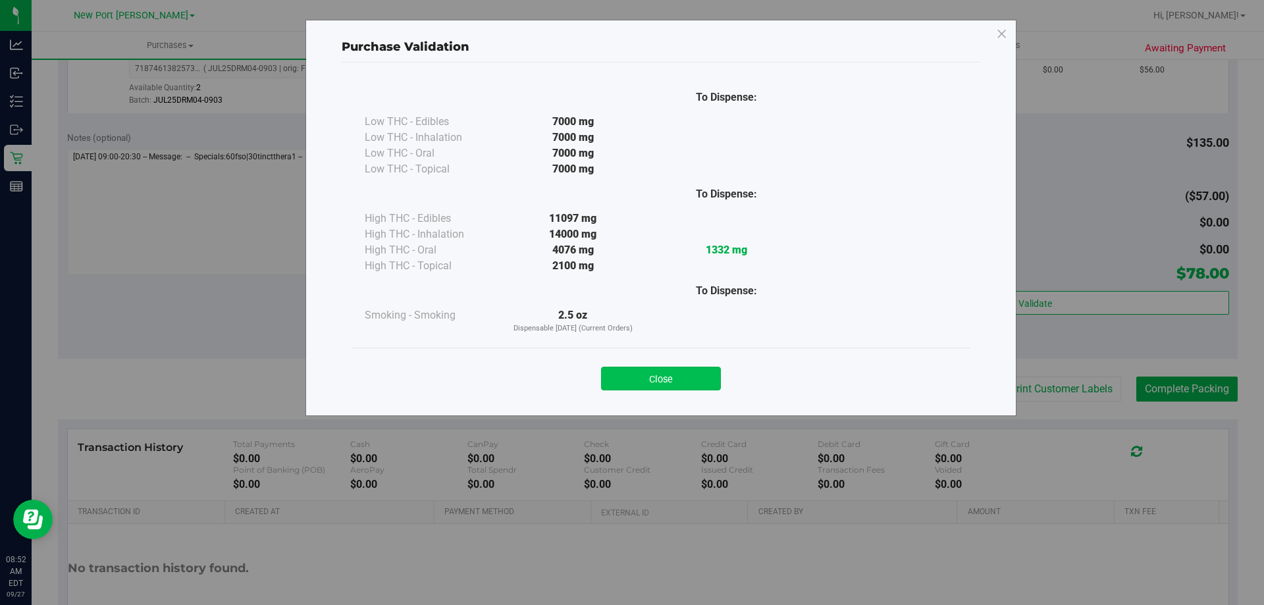
click at [695, 370] on button "Close" at bounding box center [661, 379] width 120 height 24
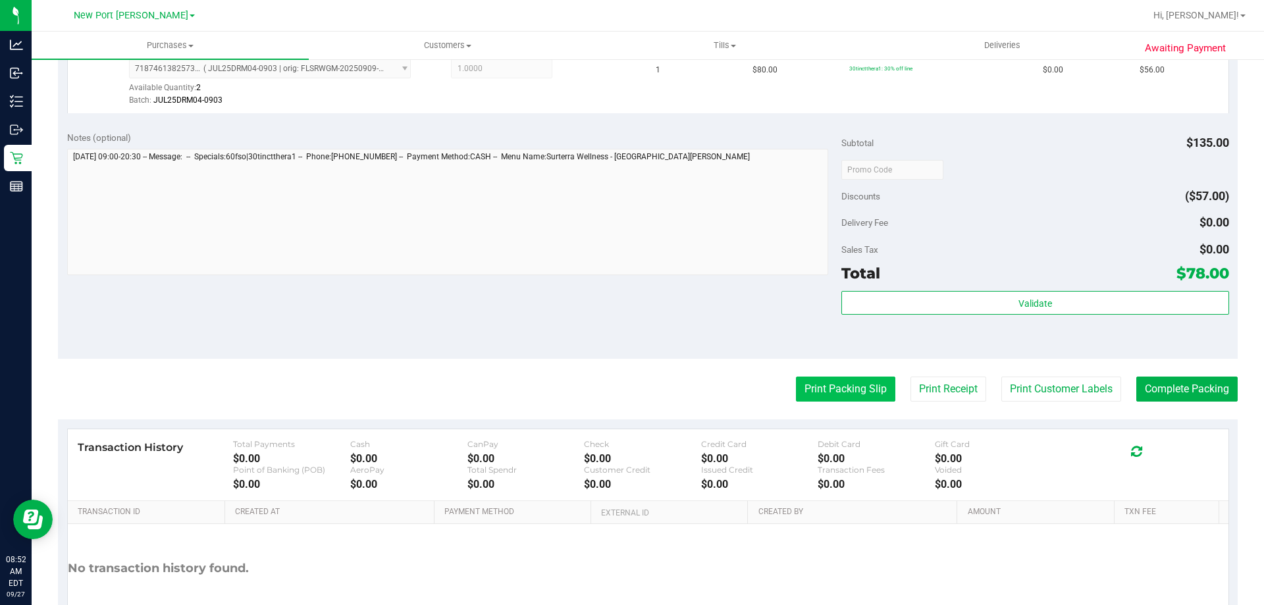
click at [841, 378] on button "Print Packing Slip" at bounding box center [845, 389] width 99 height 25
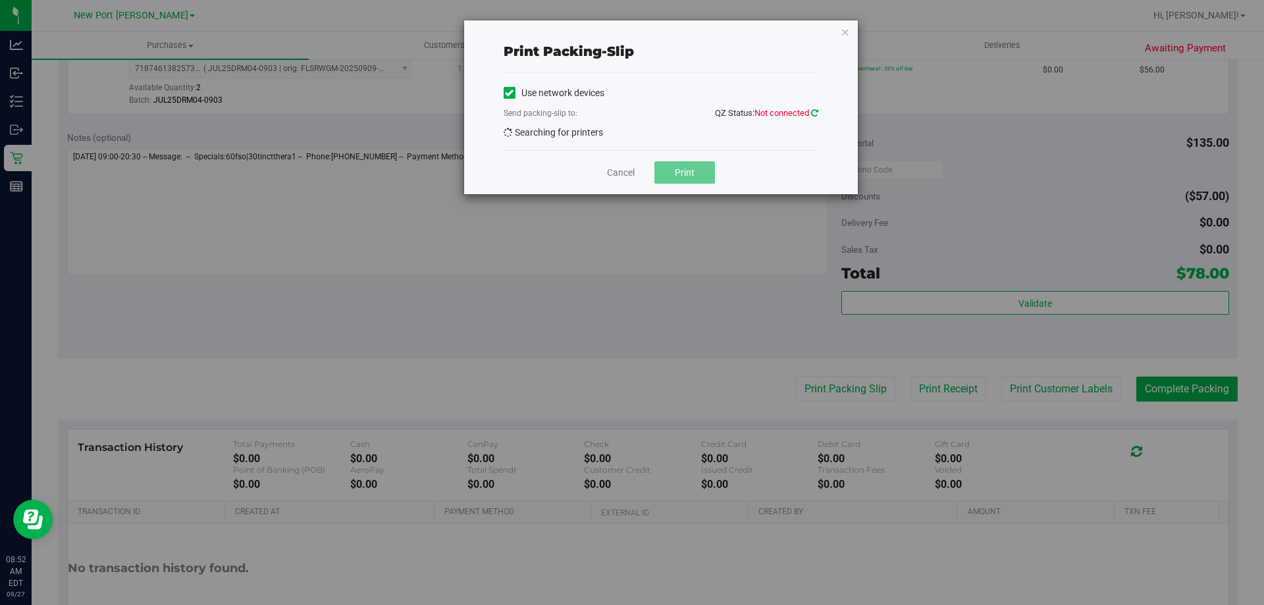
click at [816, 111] on icon at bounding box center [814, 113] width 7 height 9
drag, startPoint x: 809, startPoint y: 116, endPoint x: 815, endPoint y: 115, distance: 6.7
click at [810, 115] on span "QZ Status: Not connected" at bounding box center [766, 113] width 103 height 10
click at [816, 115] on icon at bounding box center [814, 113] width 7 height 9
click at [847, 24] on icon "button" at bounding box center [845, 32] width 9 height 16
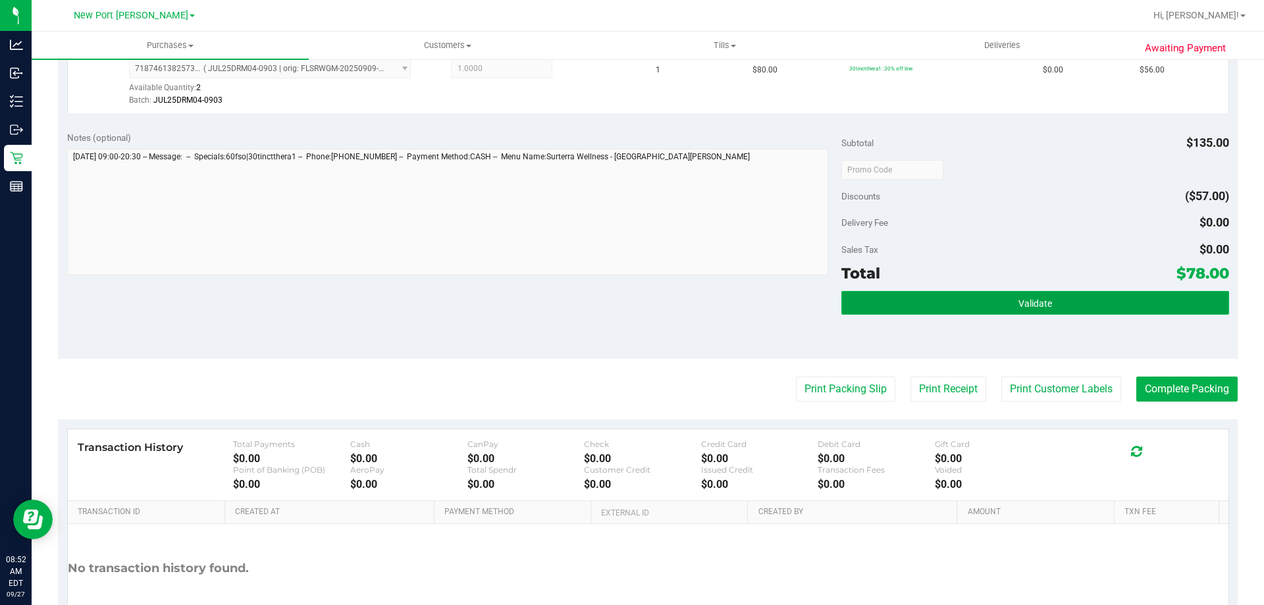
click at [908, 311] on button "Validate" at bounding box center [1034, 303] width 387 height 24
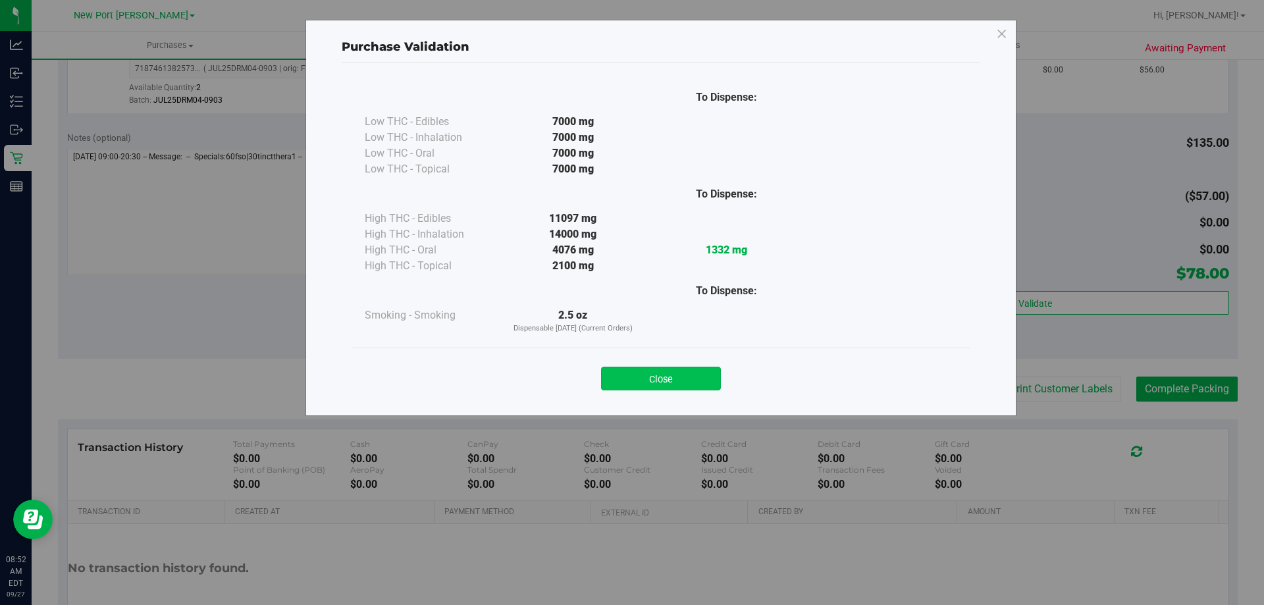
click at [698, 375] on button "Close" at bounding box center [661, 379] width 120 height 24
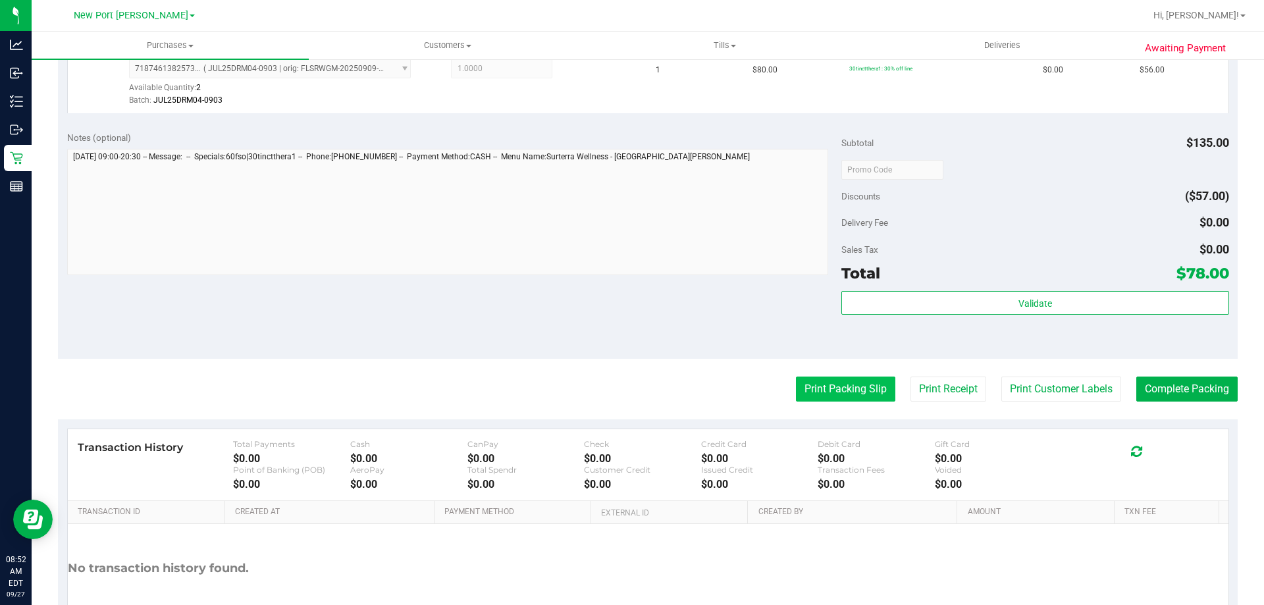
click at [846, 383] on button "Print Packing Slip" at bounding box center [845, 389] width 99 height 25
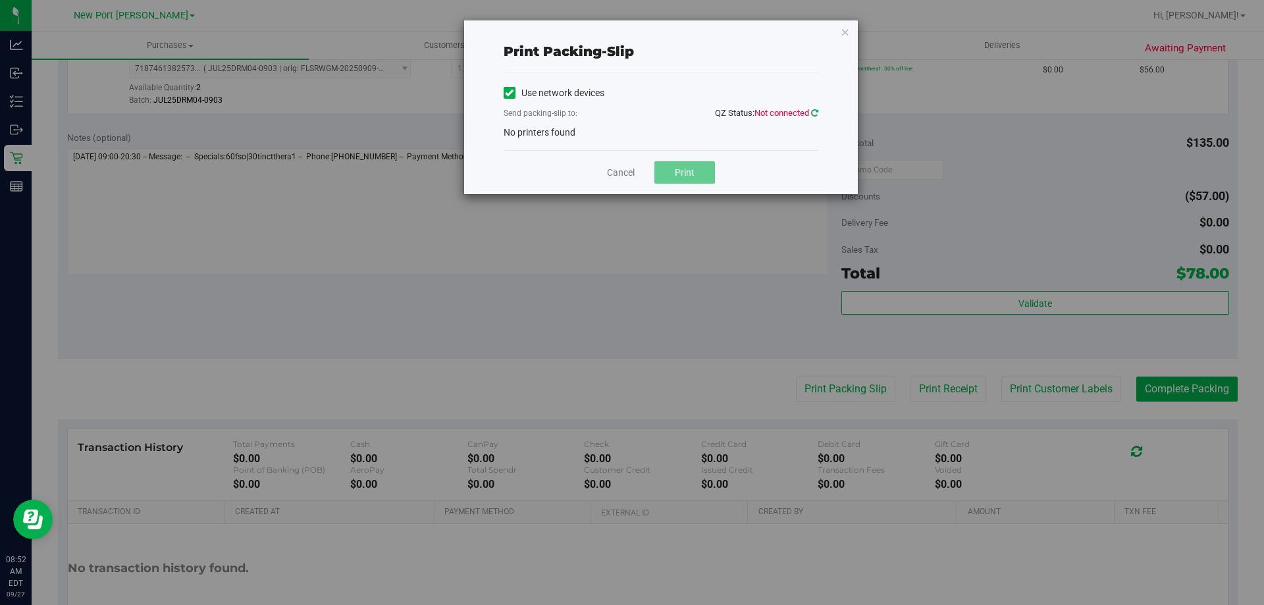
click at [816, 115] on icon at bounding box center [814, 113] width 7 height 9
click at [814, 113] on icon at bounding box center [814, 113] width 7 height 9
click at [812, 111] on icon at bounding box center [814, 113] width 7 height 9
click at [625, 176] on link "Cancel" at bounding box center [621, 173] width 28 height 14
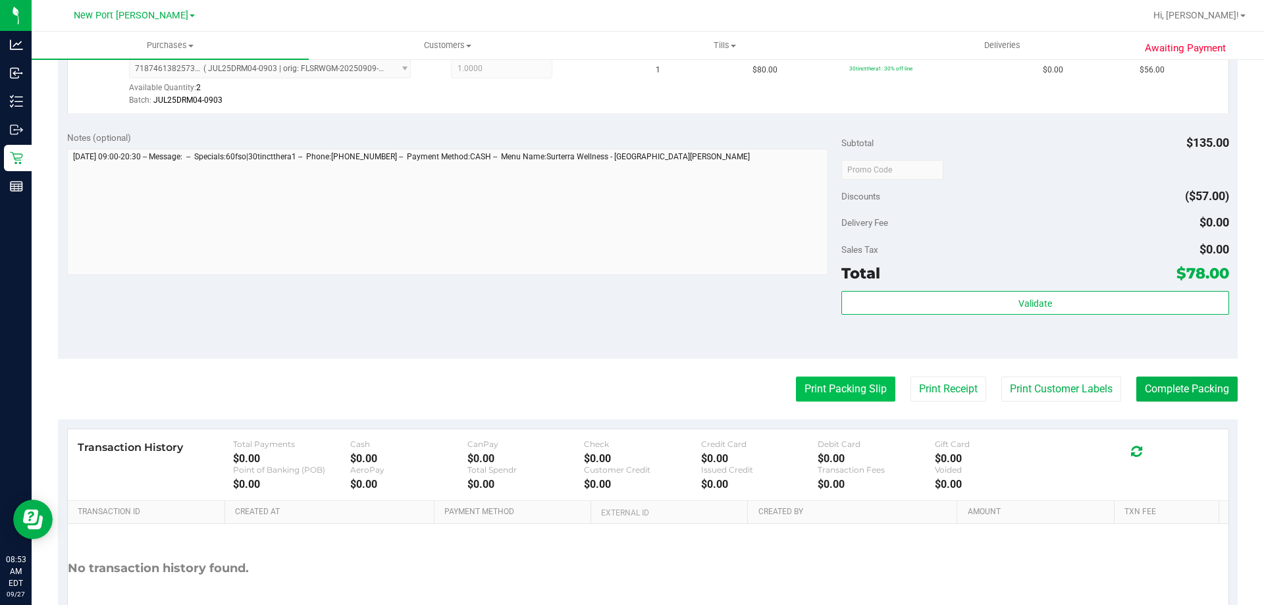
click at [878, 385] on button "Print Packing Slip" at bounding box center [845, 389] width 99 height 25
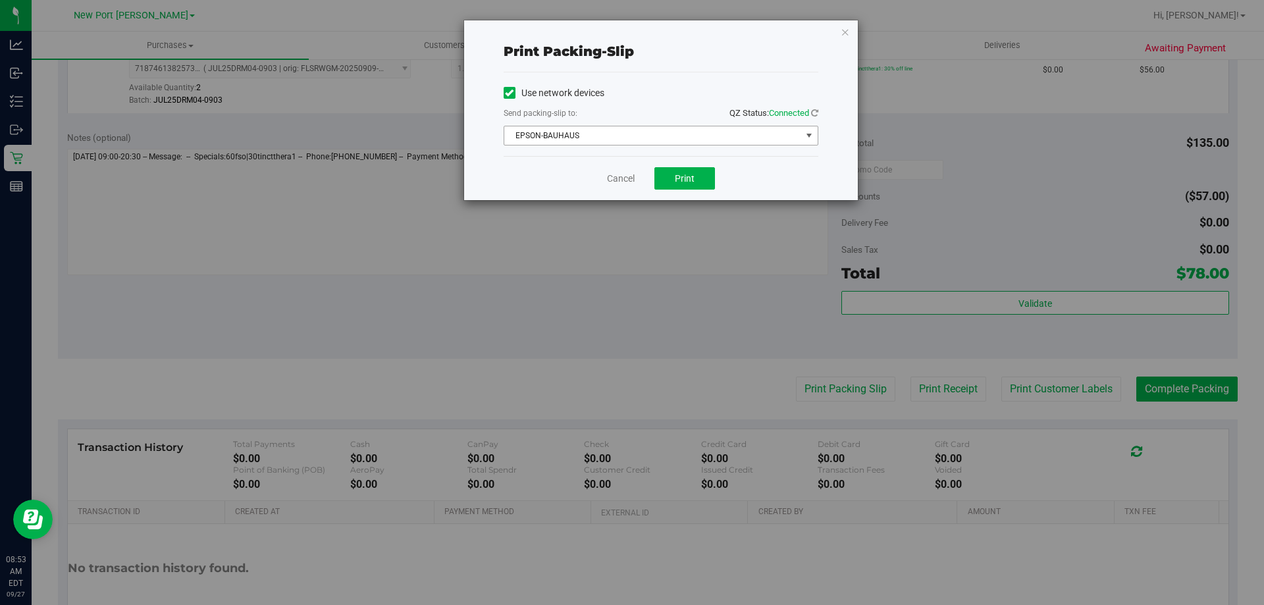
click at [690, 135] on span "EPSON-BAUHAUS" at bounding box center [652, 135] width 297 height 18
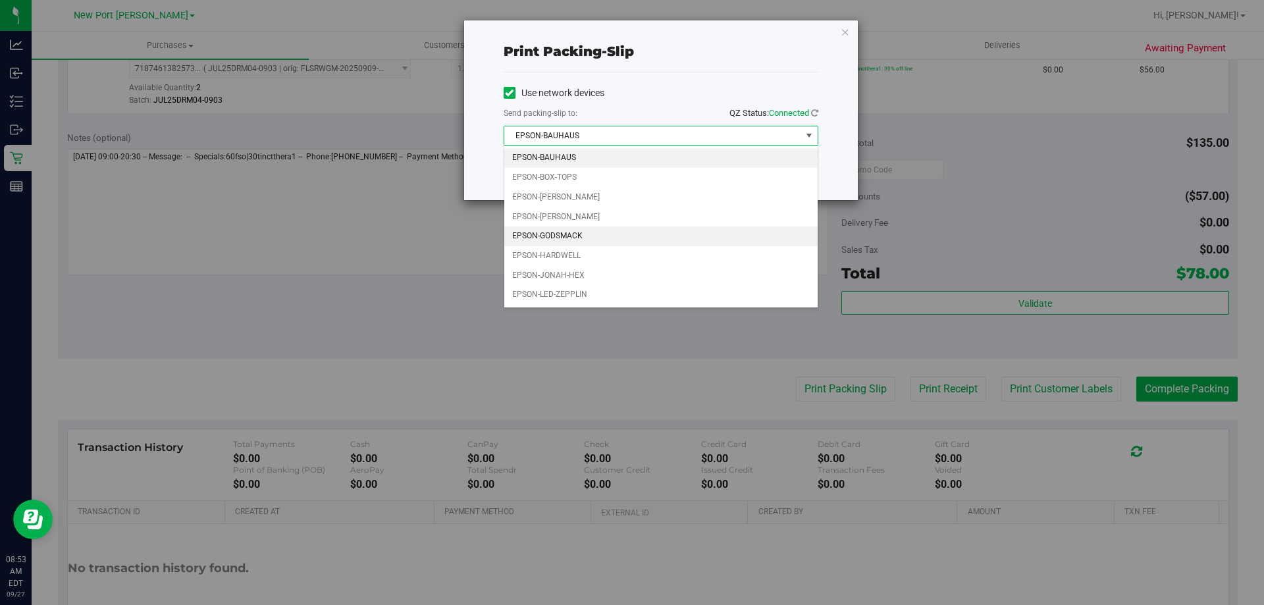
click at [604, 231] on li "EPSON-GODSMACK" at bounding box center [660, 236] width 313 height 20
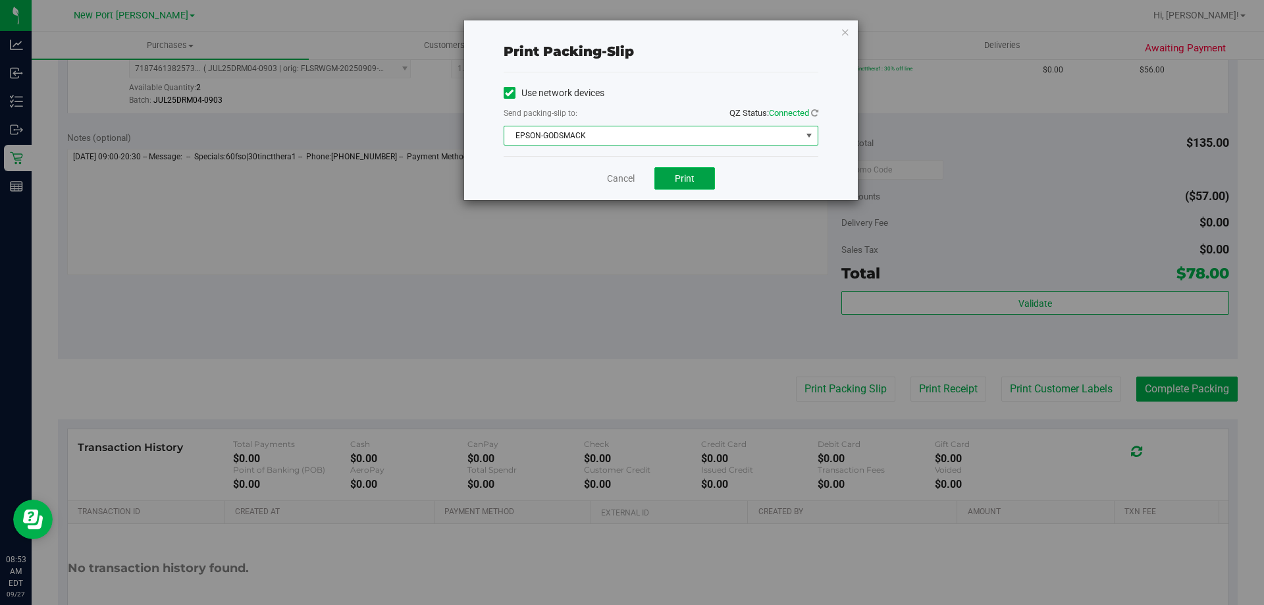
click at [690, 178] on span "Print" at bounding box center [685, 178] width 20 height 11
click at [609, 173] on link "Cancel" at bounding box center [621, 179] width 28 height 14
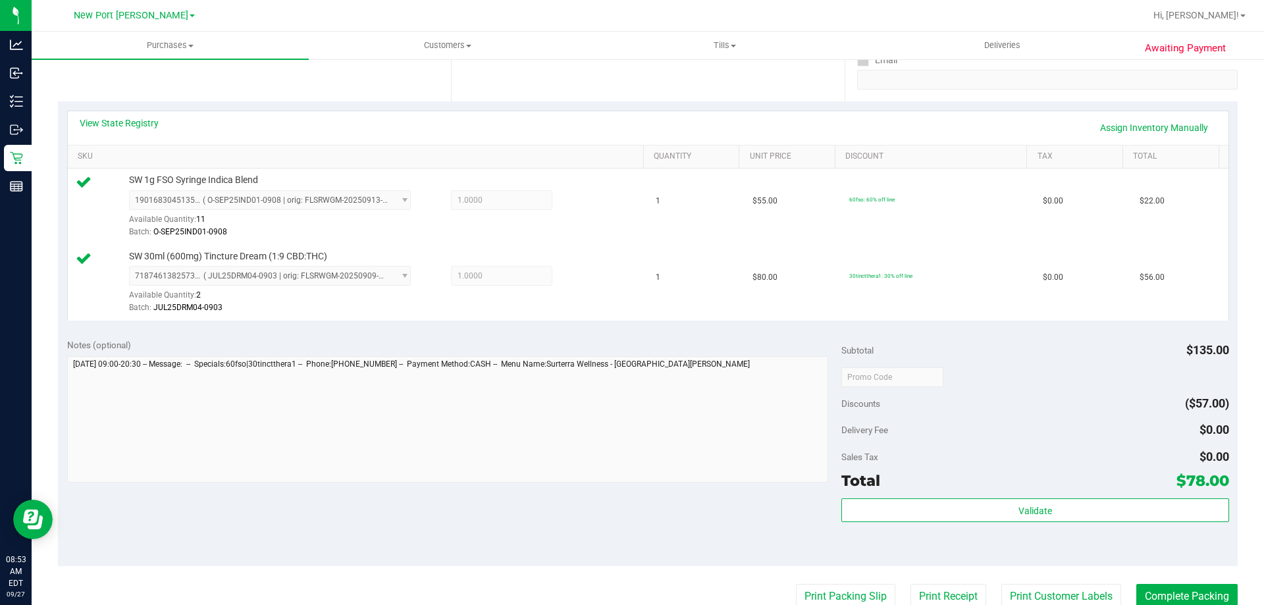
scroll to position [395, 0]
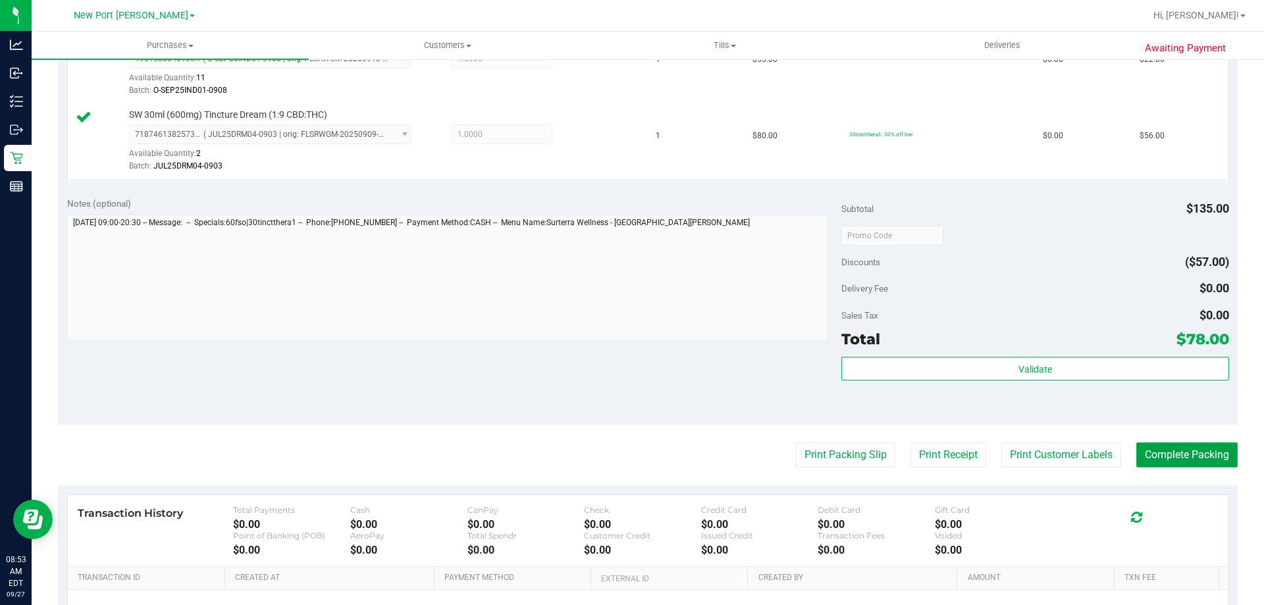
click at [1150, 454] on button "Complete Packing" at bounding box center [1186, 454] width 101 height 25
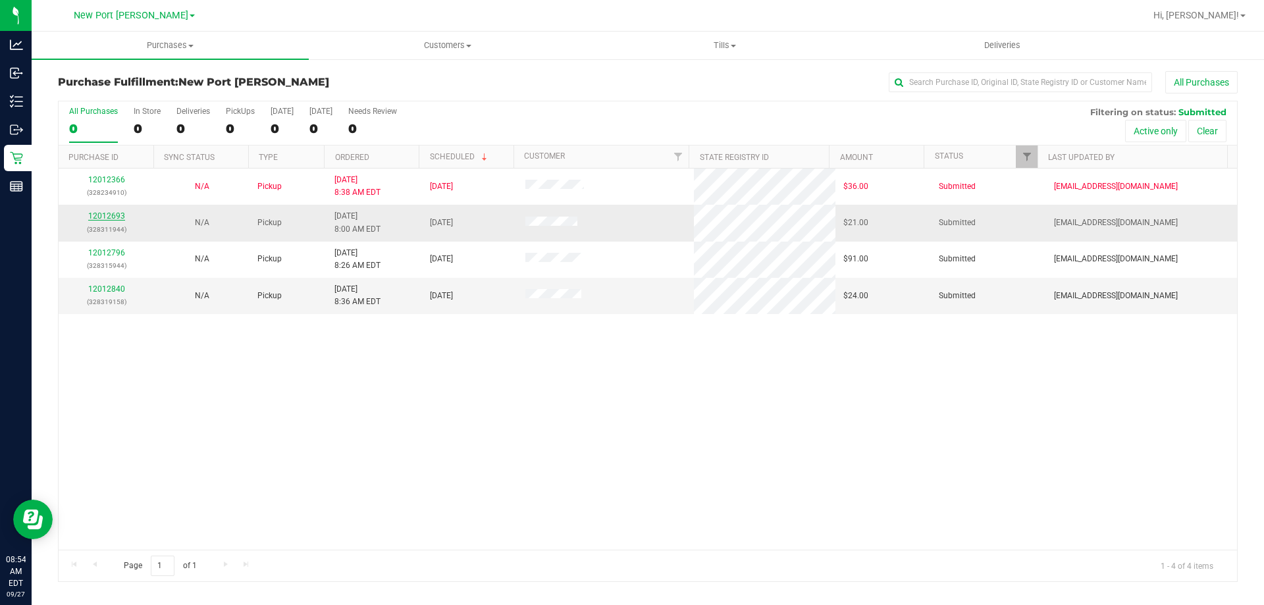
click at [102, 217] on link "12012693" at bounding box center [106, 215] width 37 height 9
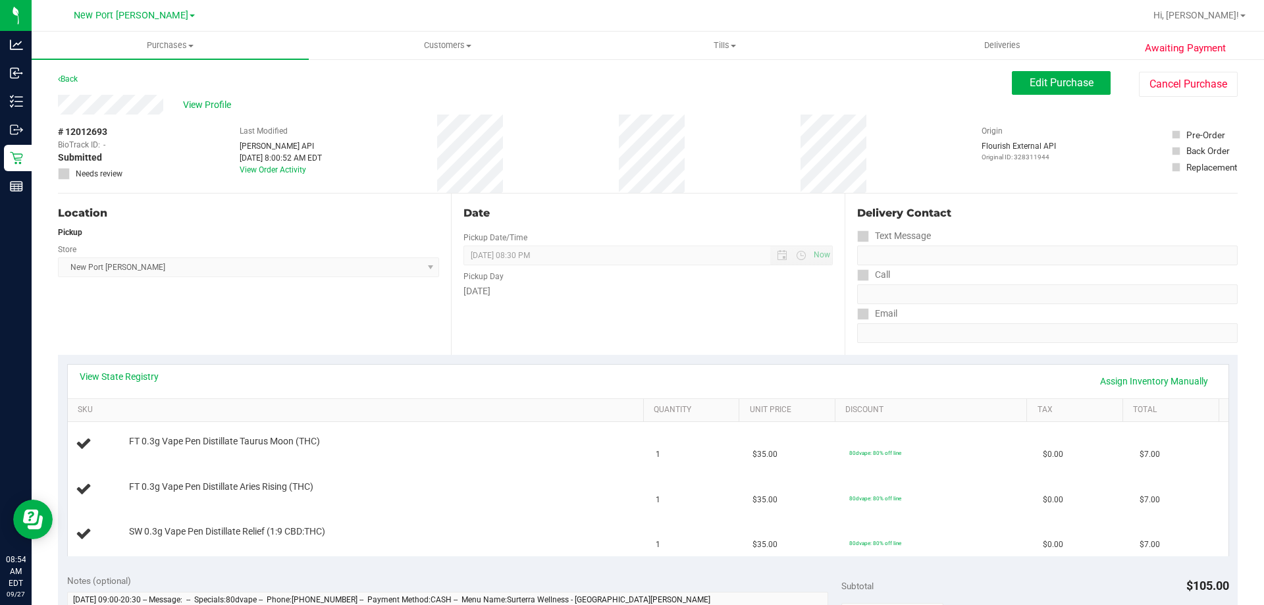
click at [66, 84] on div "Back" at bounding box center [68, 79] width 20 height 16
click at [66, 83] on link "Back" at bounding box center [68, 78] width 20 height 9
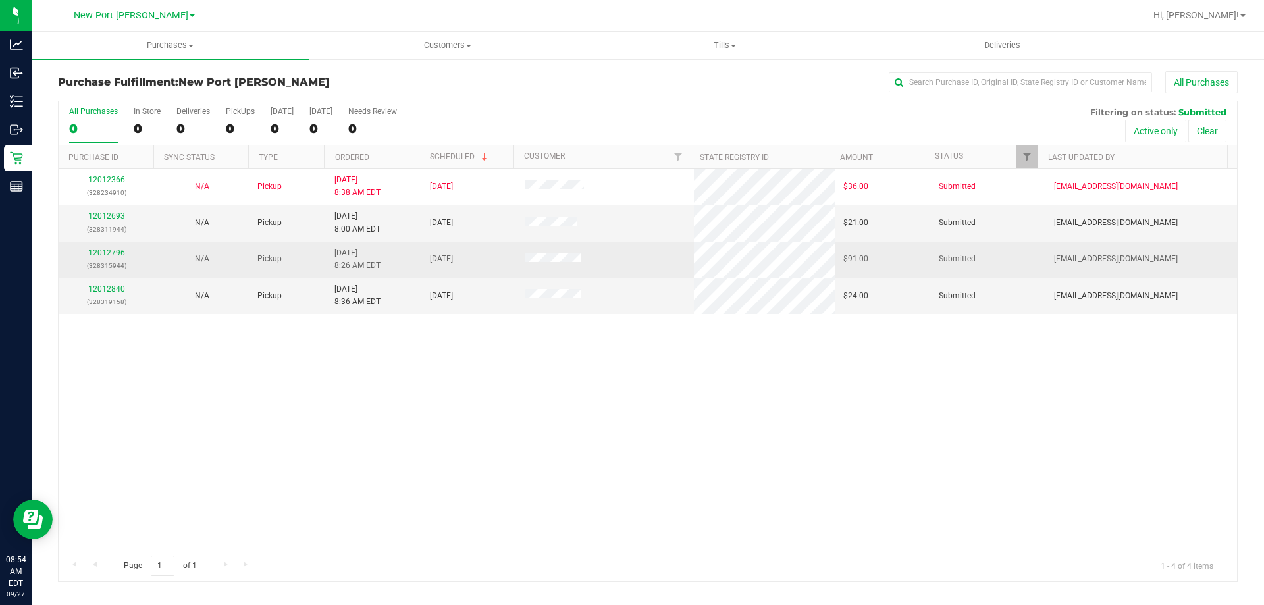
click at [122, 250] on link "12012796" at bounding box center [106, 252] width 37 height 9
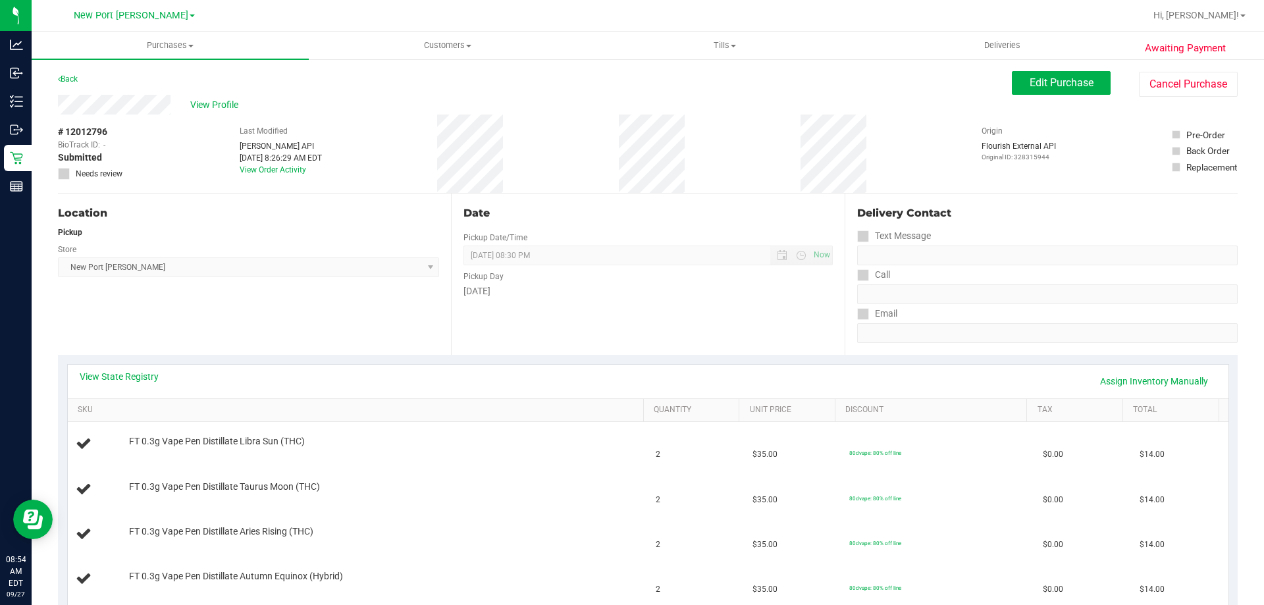
click at [69, 73] on div "Back" at bounding box center [68, 79] width 20 height 16
click at [71, 78] on link "Back" at bounding box center [68, 78] width 20 height 9
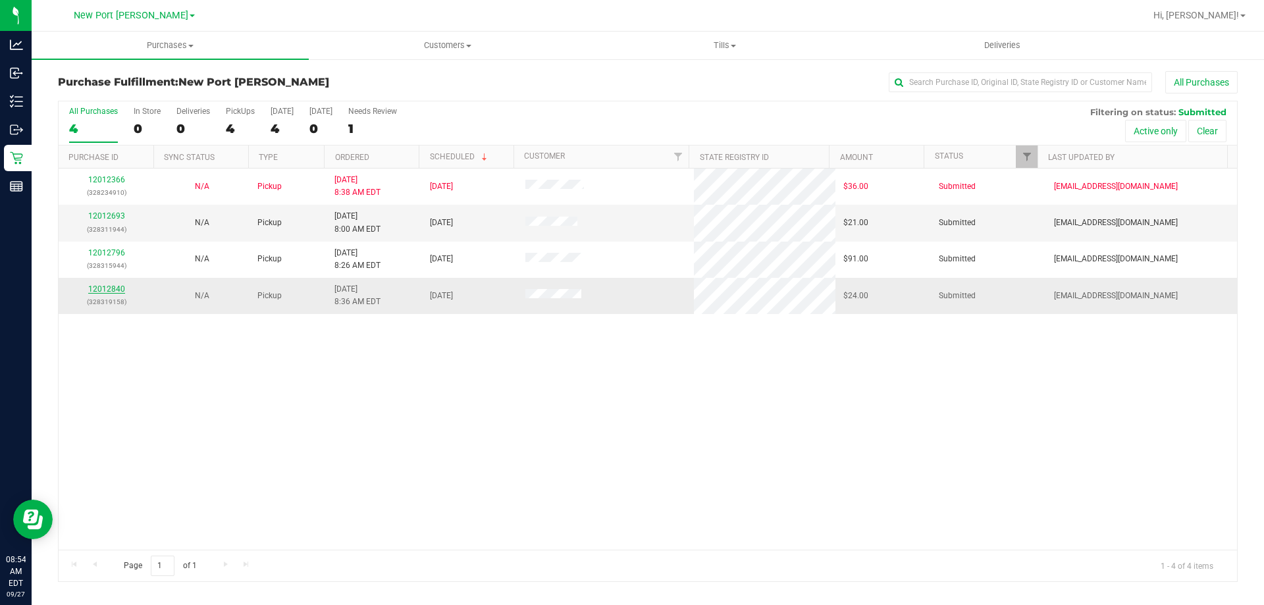
click at [116, 286] on link "12012840" at bounding box center [106, 288] width 37 height 9
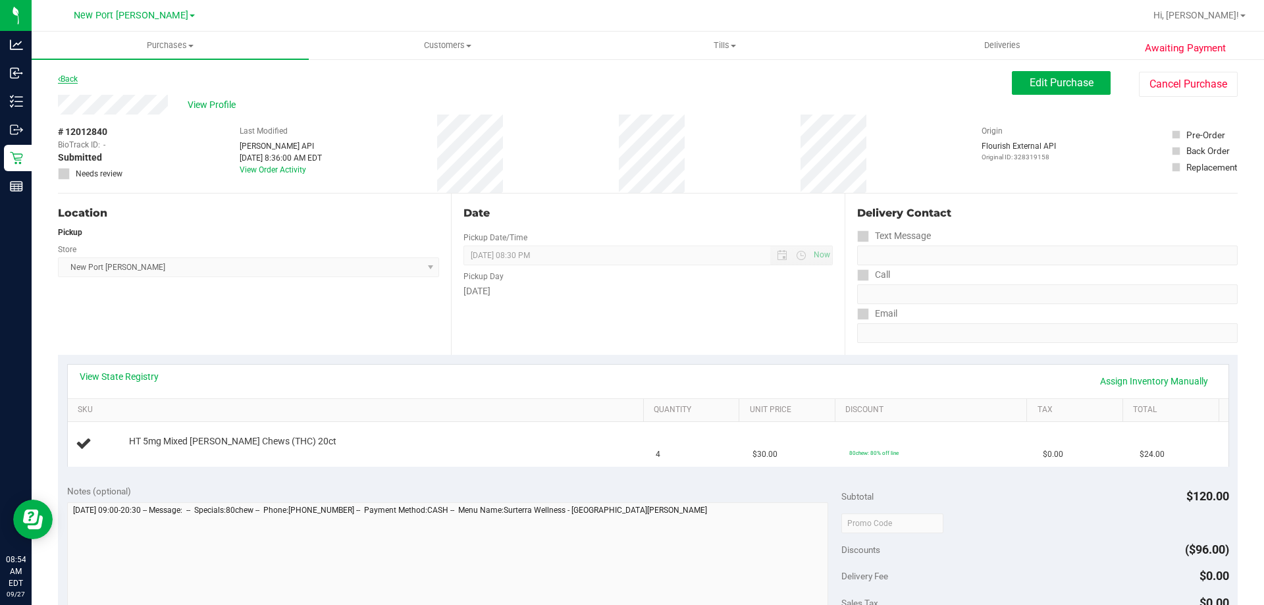
click at [66, 78] on link "Back" at bounding box center [68, 78] width 20 height 9
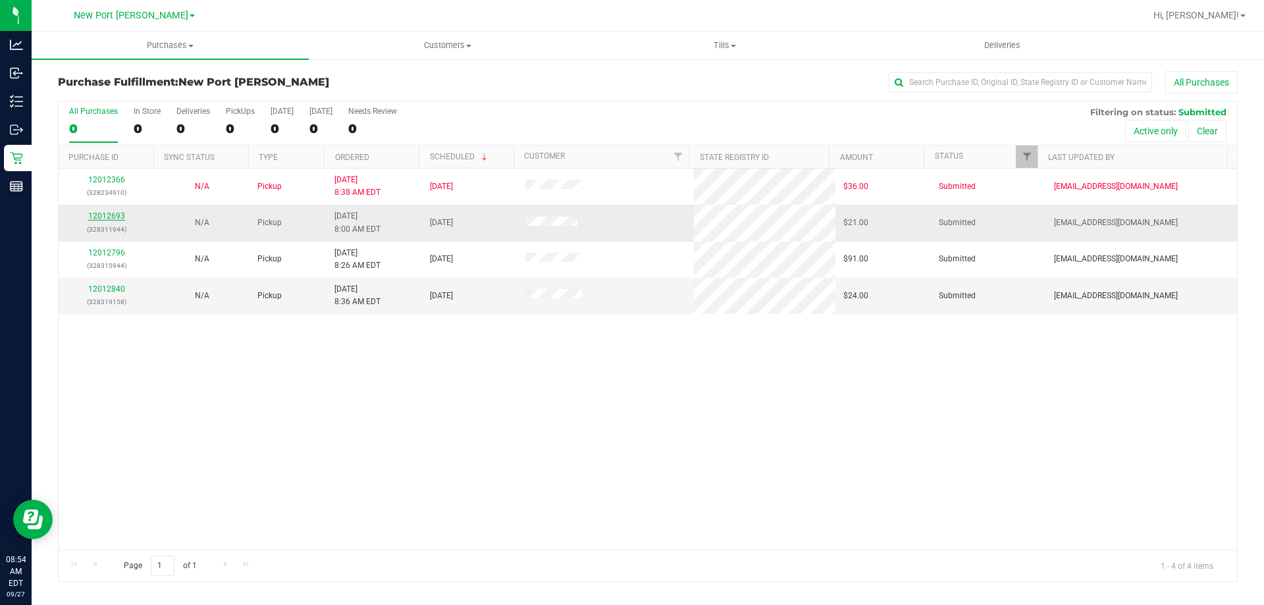
click at [99, 215] on link "12012693" at bounding box center [106, 215] width 37 height 9
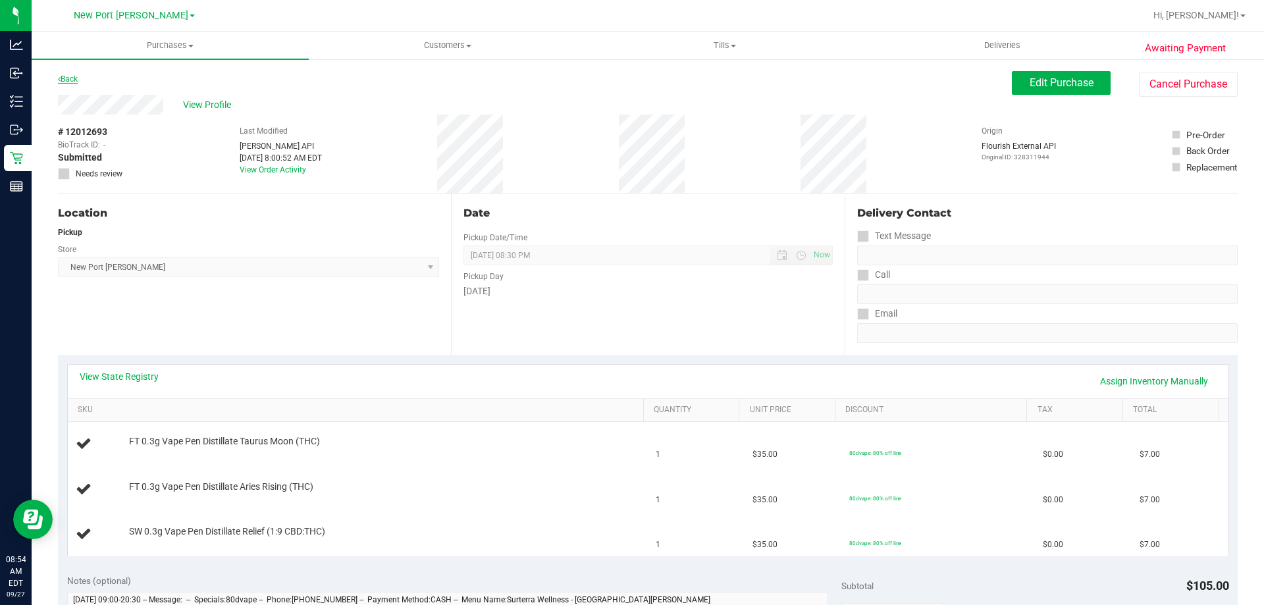
click at [58, 77] on icon at bounding box center [59, 79] width 3 height 8
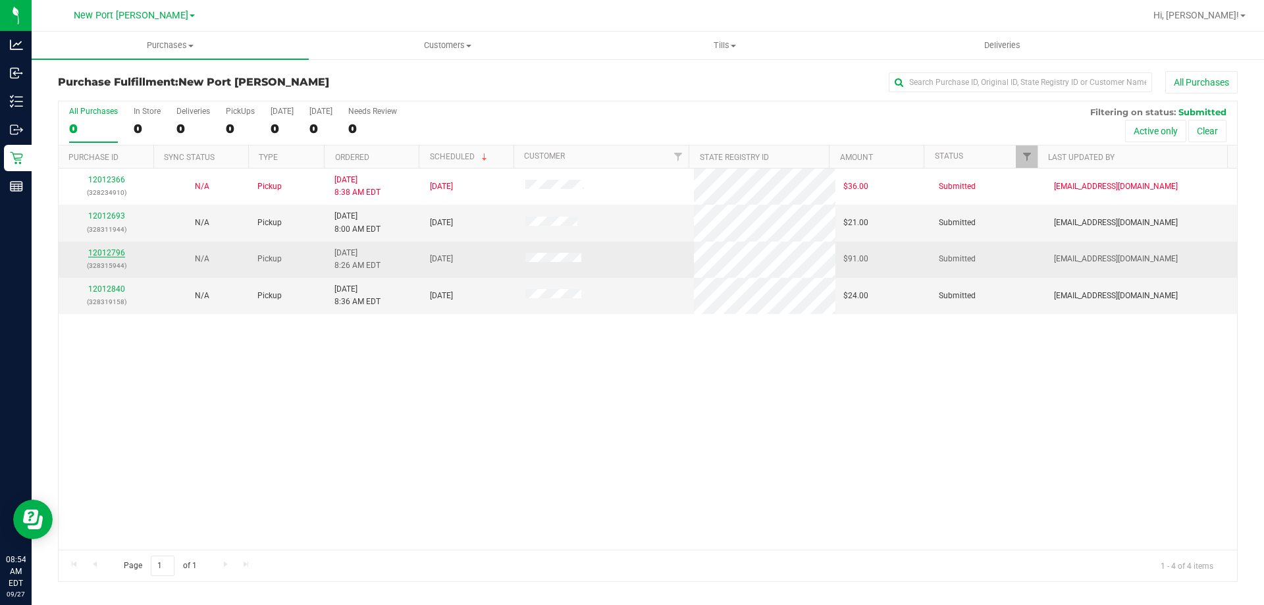
click at [113, 252] on link "12012796" at bounding box center [106, 252] width 37 height 9
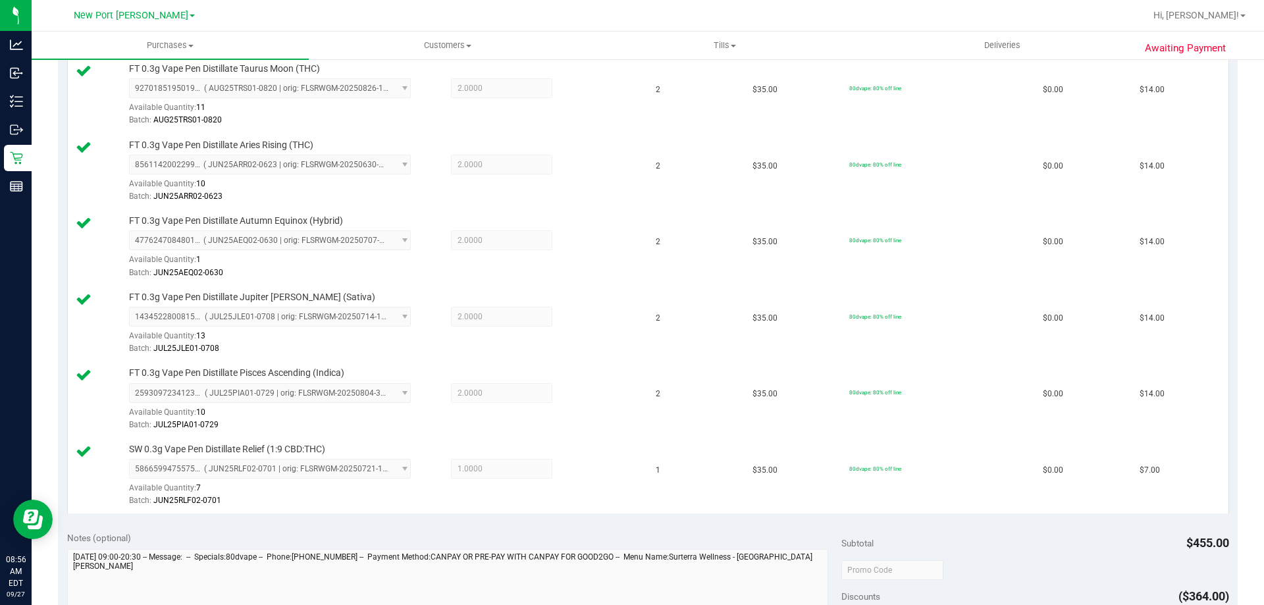
scroll to position [658, 0]
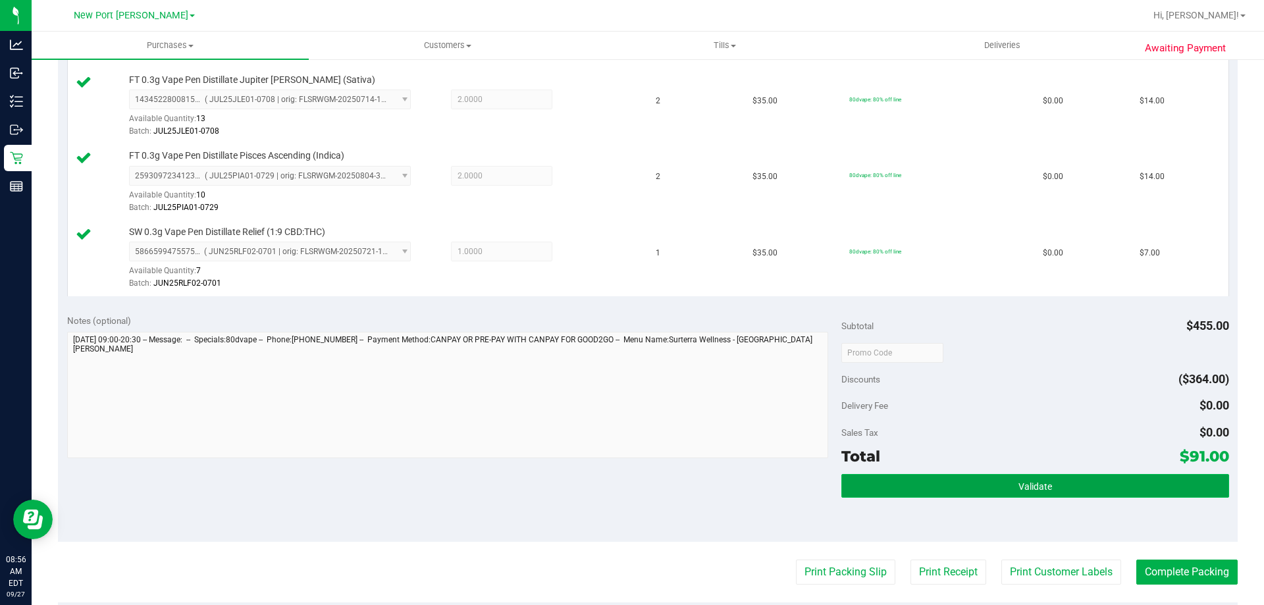
click at [899, 479] on button "Validate" at bounding box center [1034, 486] width 387 height 24
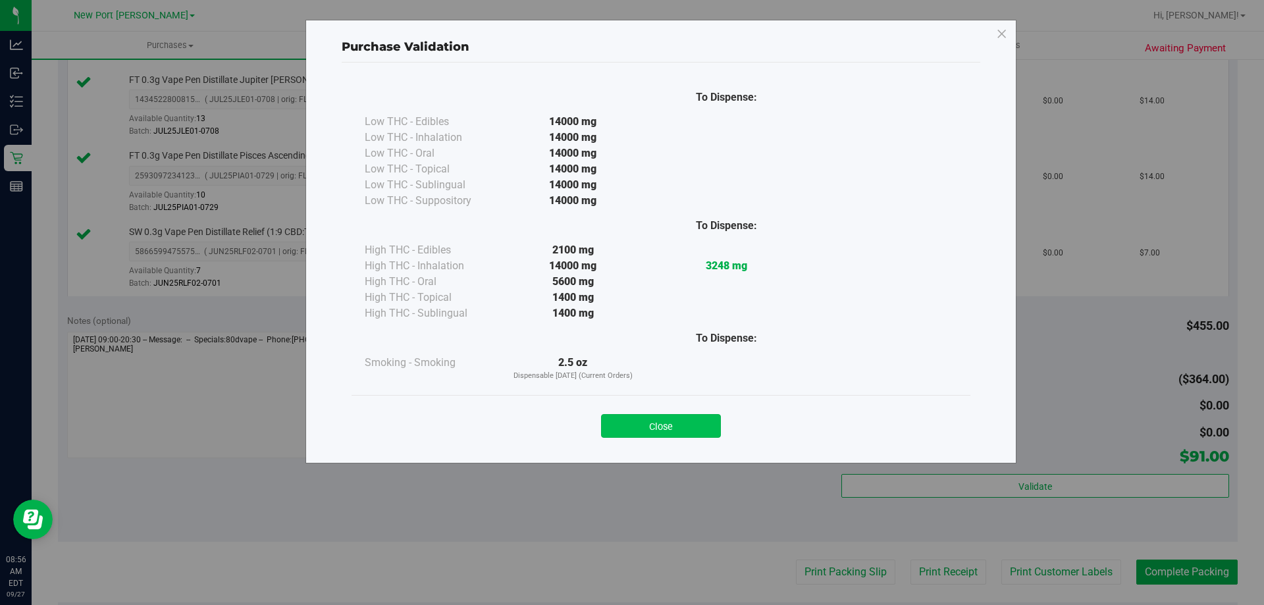
click at [650, 421] on button "Close" at bounding box center [661, 426] width 120 height 24
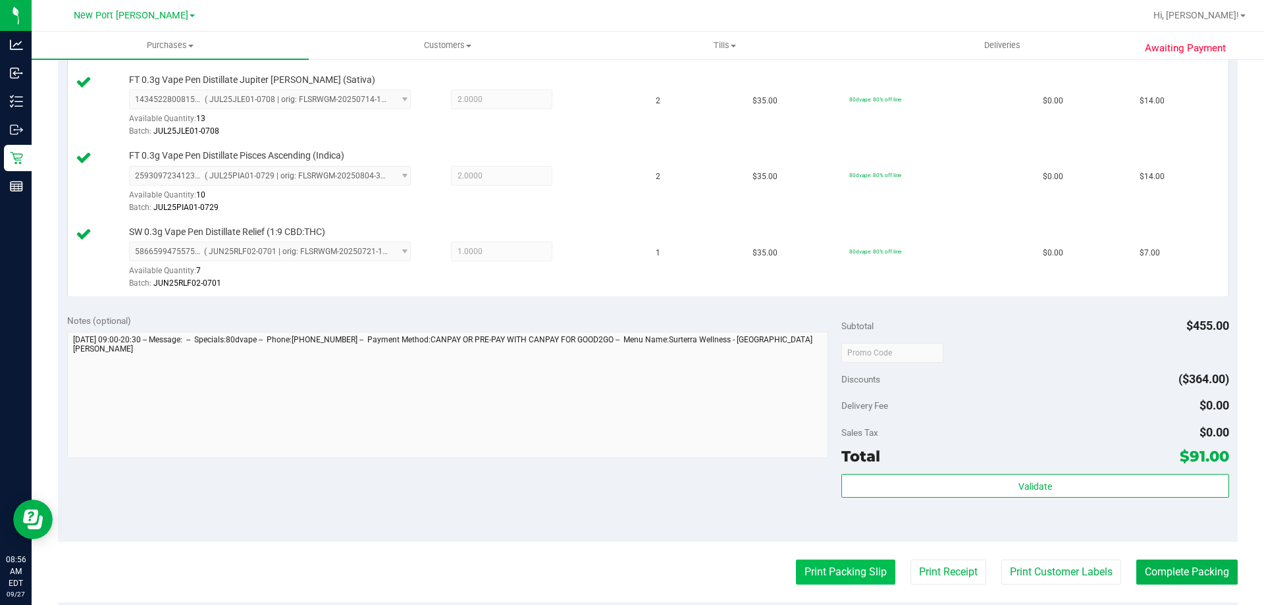
click at [817, 572] on button "Print Packing Slip" at bounding box center [845, 572] width 99 height 25
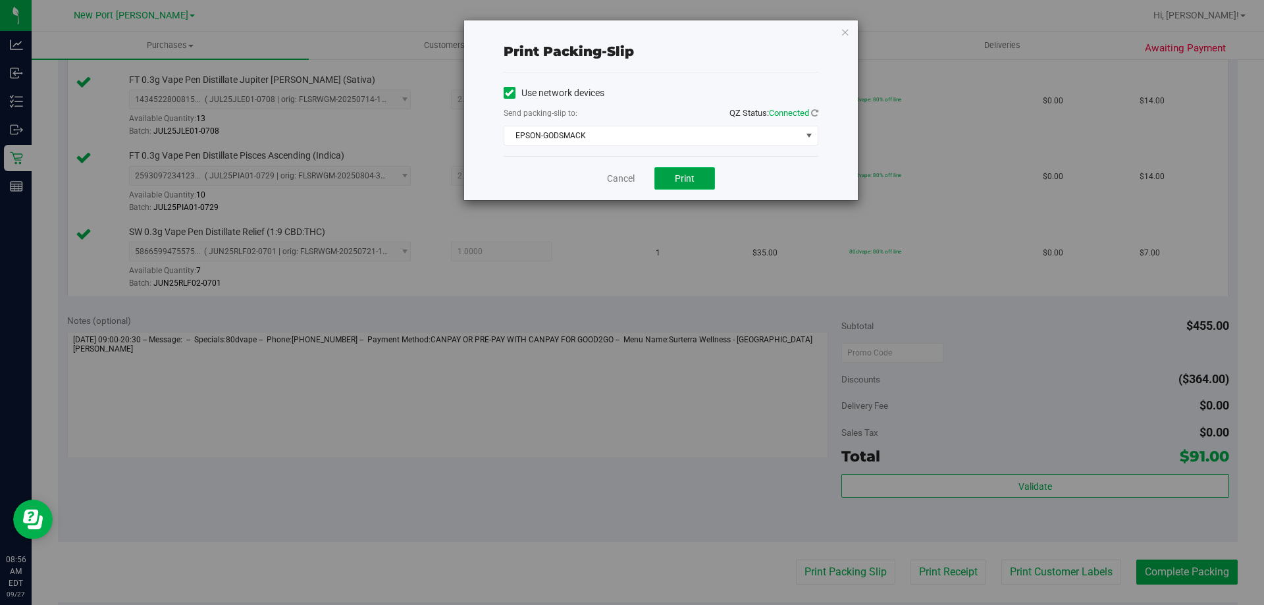
click at [675, 171] on button "Print" at bounding box center [684, 178] width 61 height 22
click at [625, 190] on div "Cancel Print" at bounding box center [661, 178] width 315 height 44
click at [625, 174] on link "Cancel" at bounding box center [621, 179] width 28 height 14
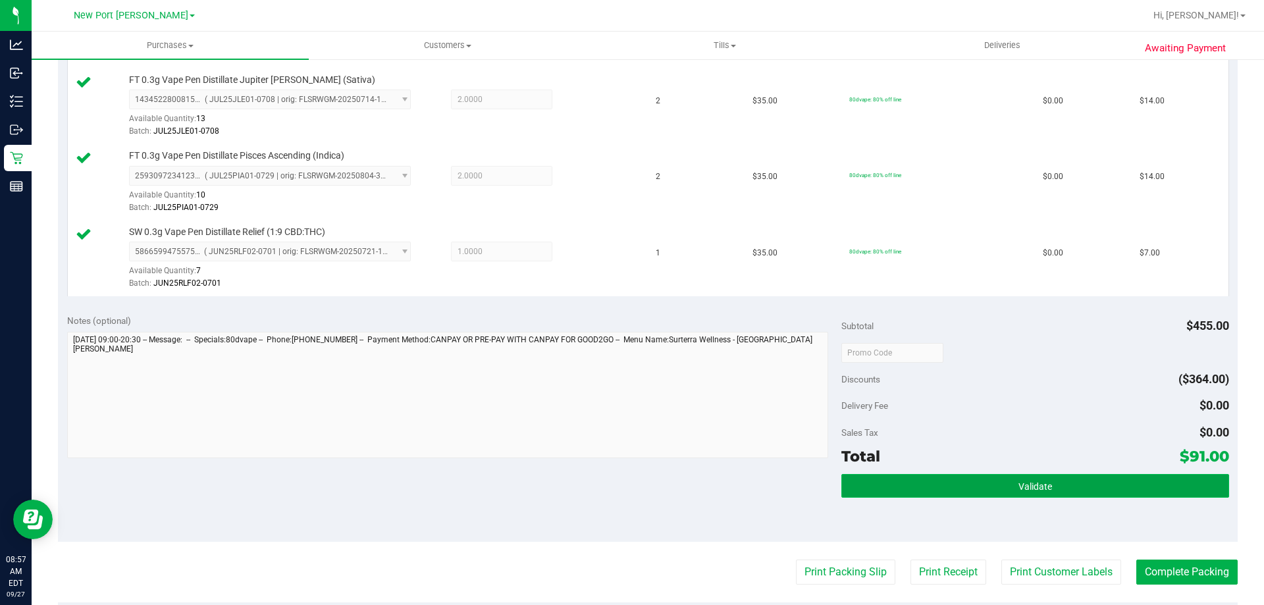
click at [1125, 490] on button "Validate" at bounding box center [1034, 486] width 387 height 24
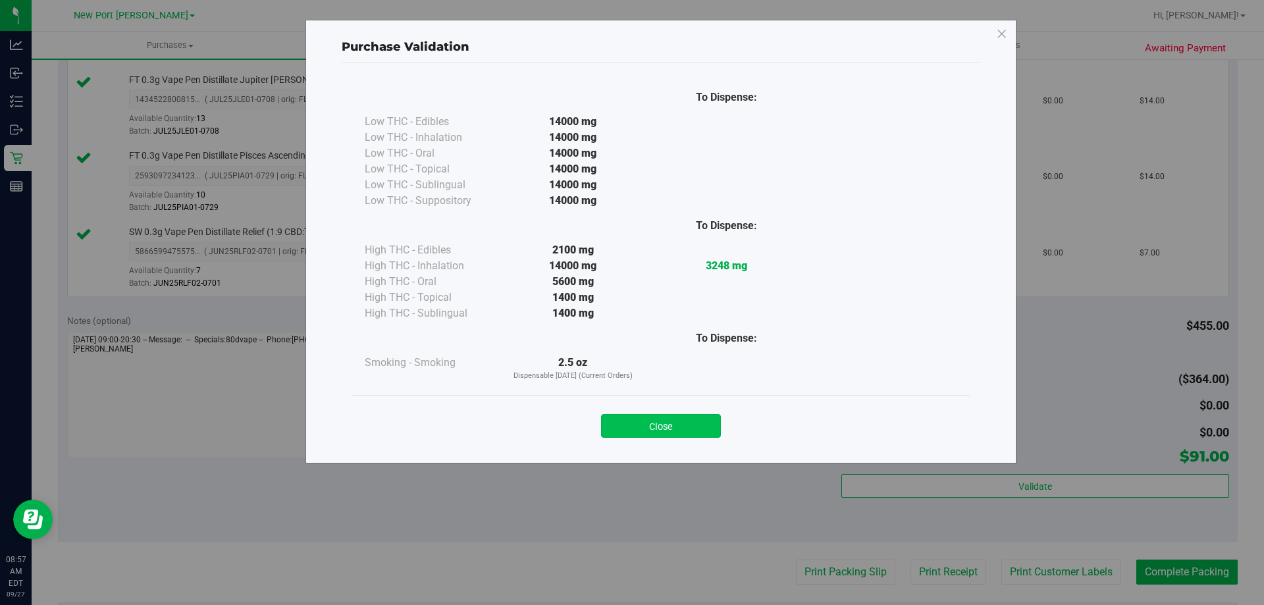
click at [665, 426] on button "Close" at bounding box center [661, 426] width 120 height 24
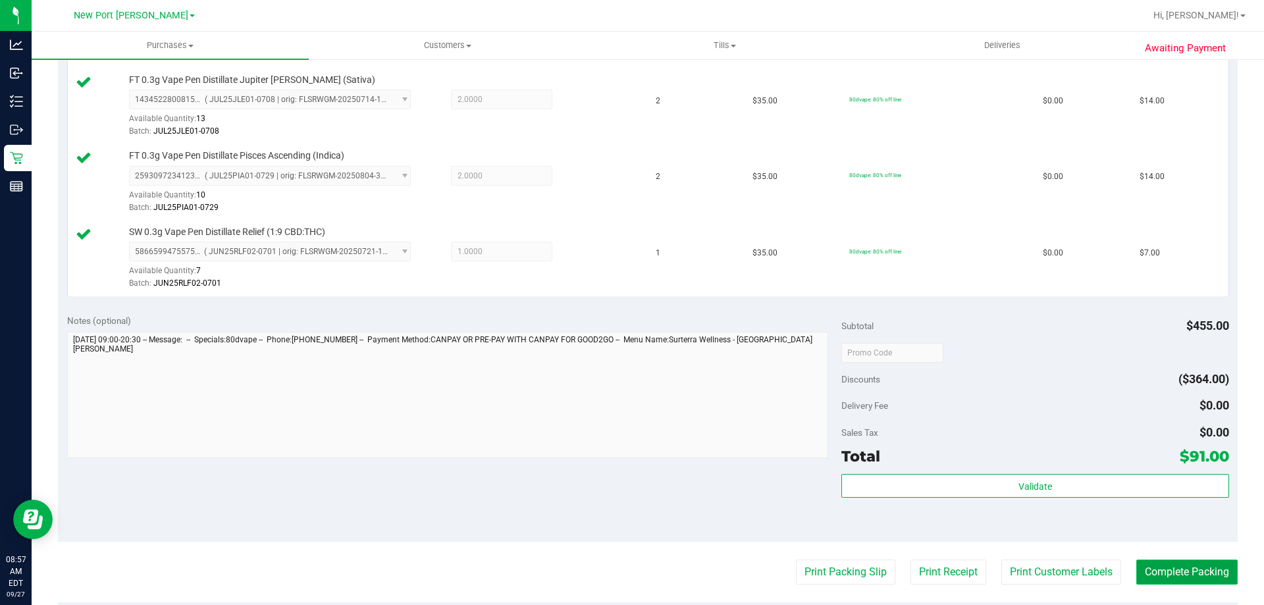
click at [1188, 562] on button "Complete Packing" at bounding box center [1186, 572] width 101 height 25
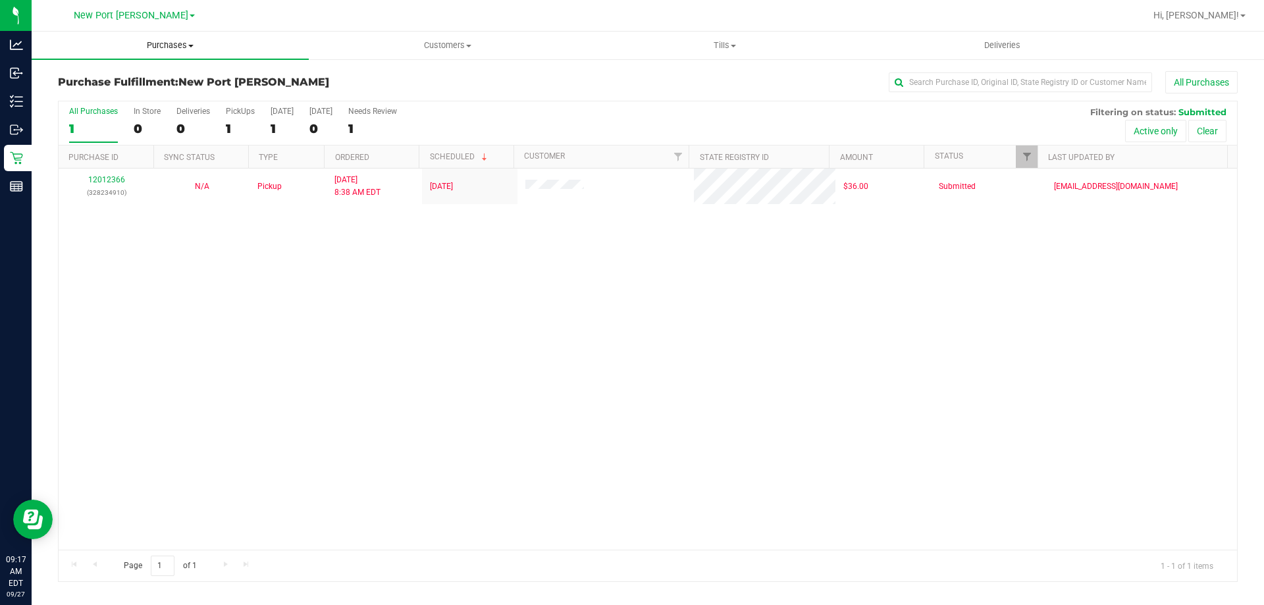
click at [161, 41] on span "Purchases" at bounding box center [170, 46] width 277 height 12
click at [109, 88] on li "Fulfillment" at bounding box center [170, 96] width 277 height 16
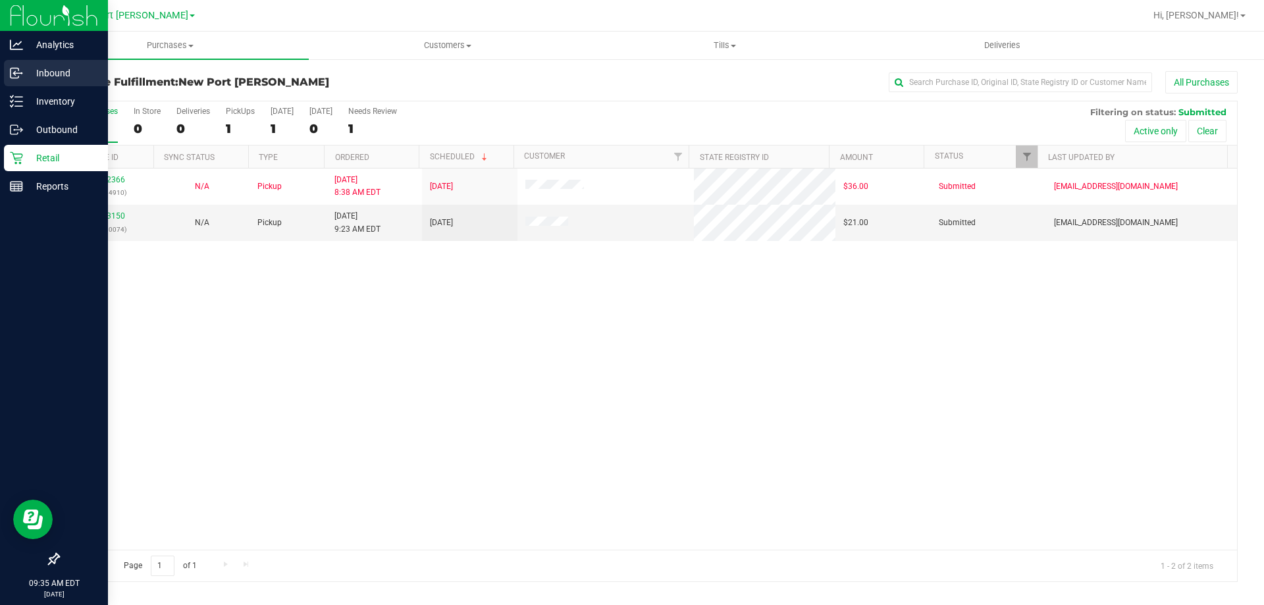
click at [30, 86] on link "Inbound" at bounding box center [54, 74] width 108 height 28
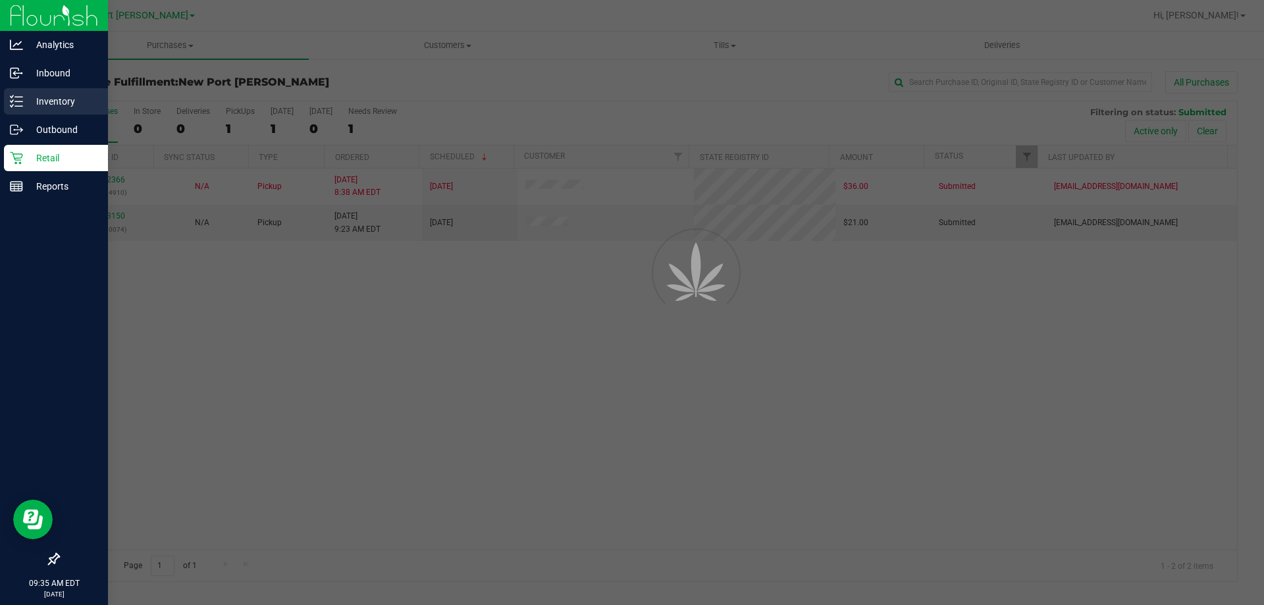
click at [30, 95] on p "Inventory" at bounding box center [62, 101] width 79 height 16
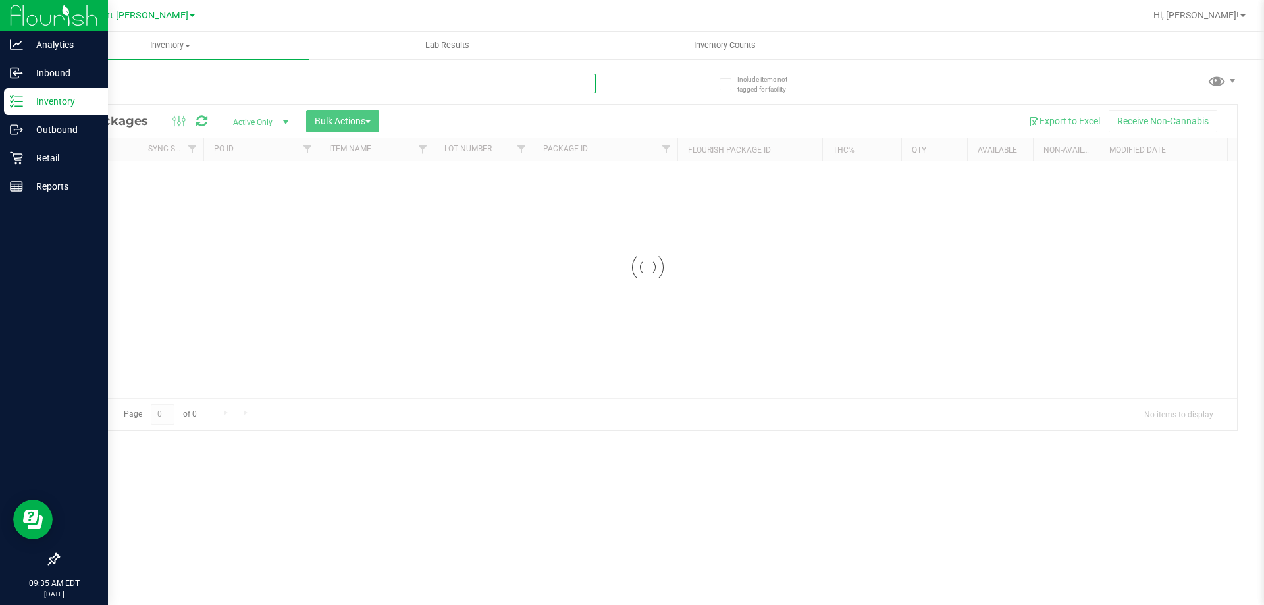
click at [176, 88] on input "text" at bounding box center [327, 84] width 538 height 20
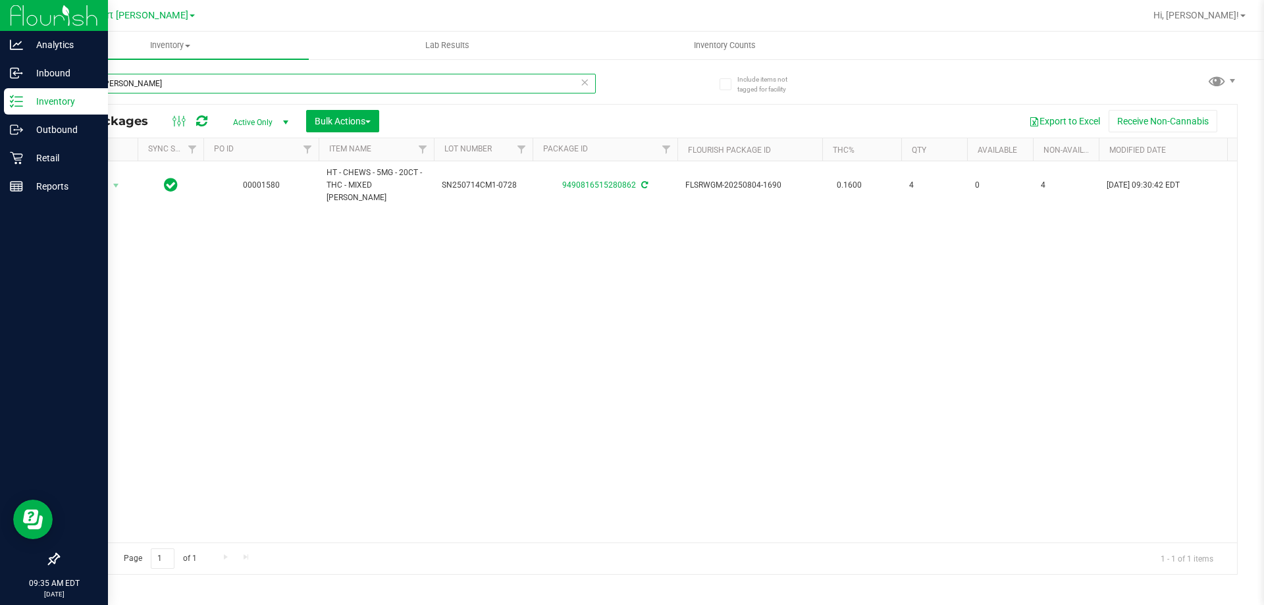
click at [314, 78] on input "mixed [PERSON_NAME]" at bounding box center [327, 84] width 538 height 20
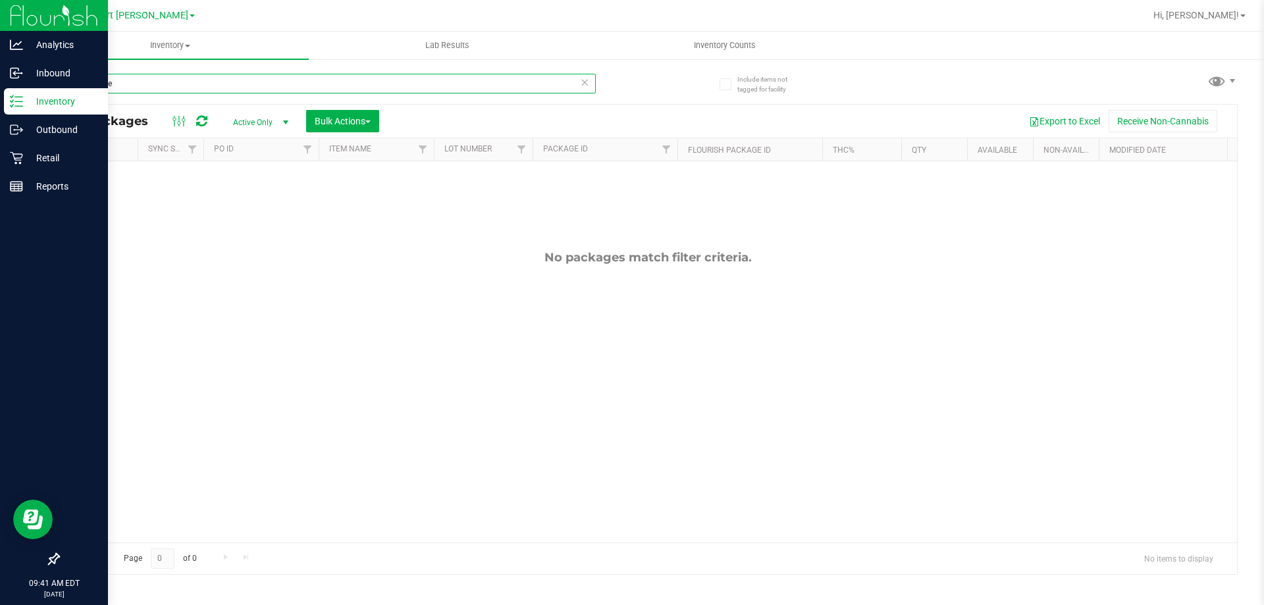
click at [163, 76] on input "tangerine" at bounding box center [327, 84] width 538 height 20
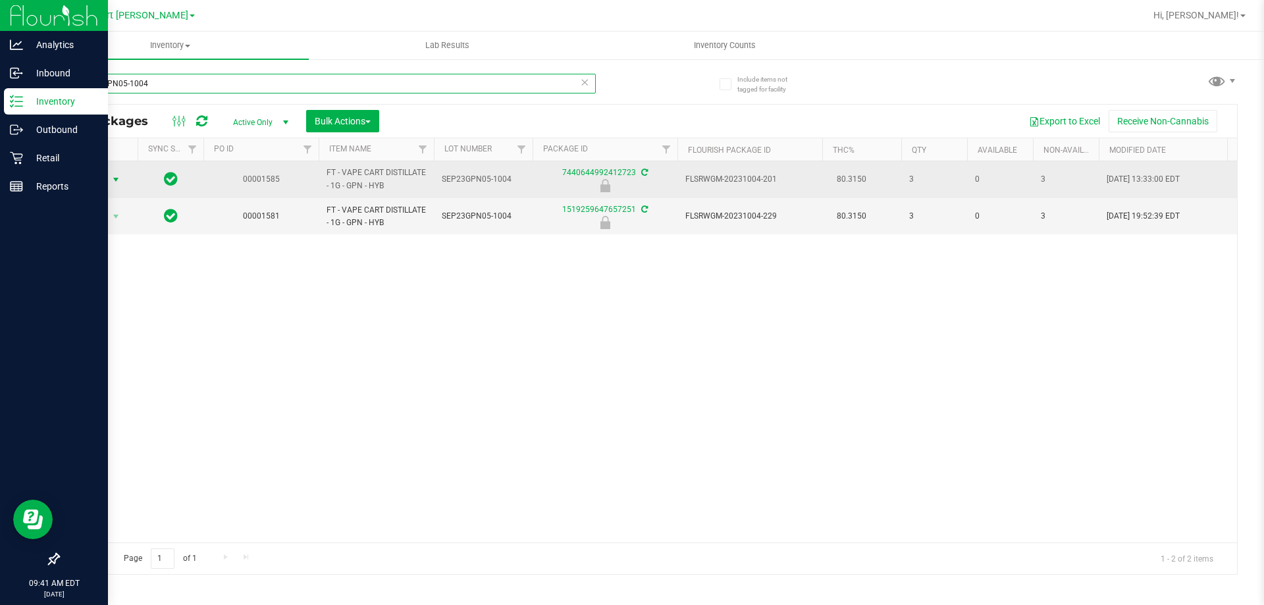
type input "SEP23GPN05-1004"
click at [106, 171] on span "Action" at bounding box center [90, 180] width 36 height 18
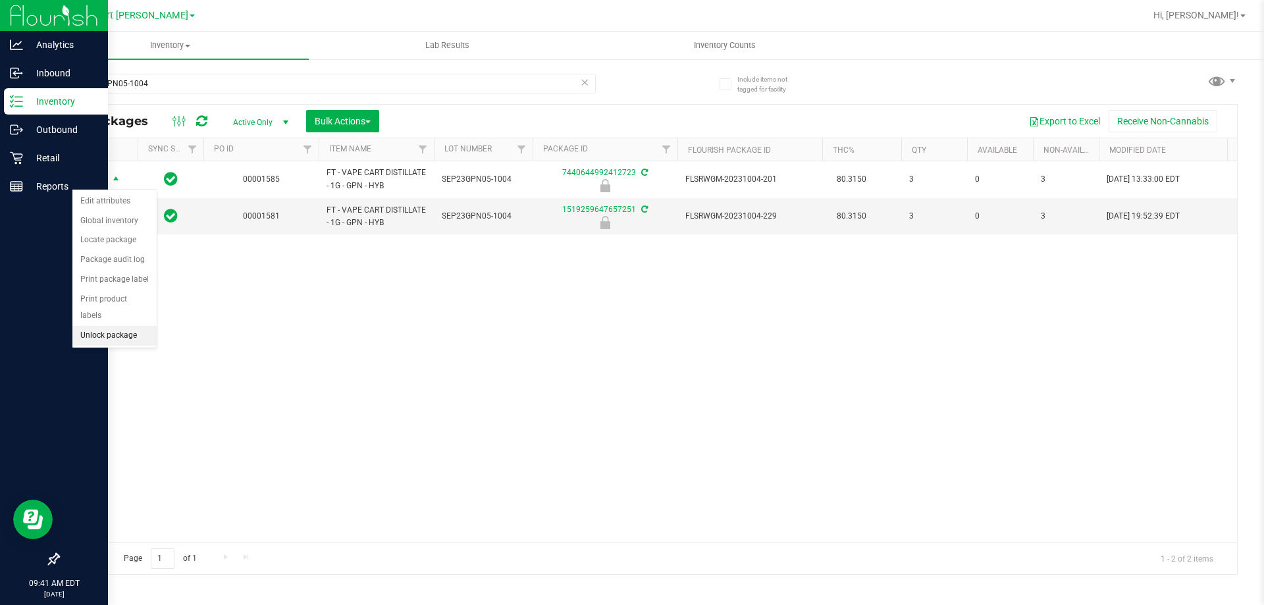
click at [110, 326] on li "Unlock package" at bounding box center [114, 336] width 84 height 20
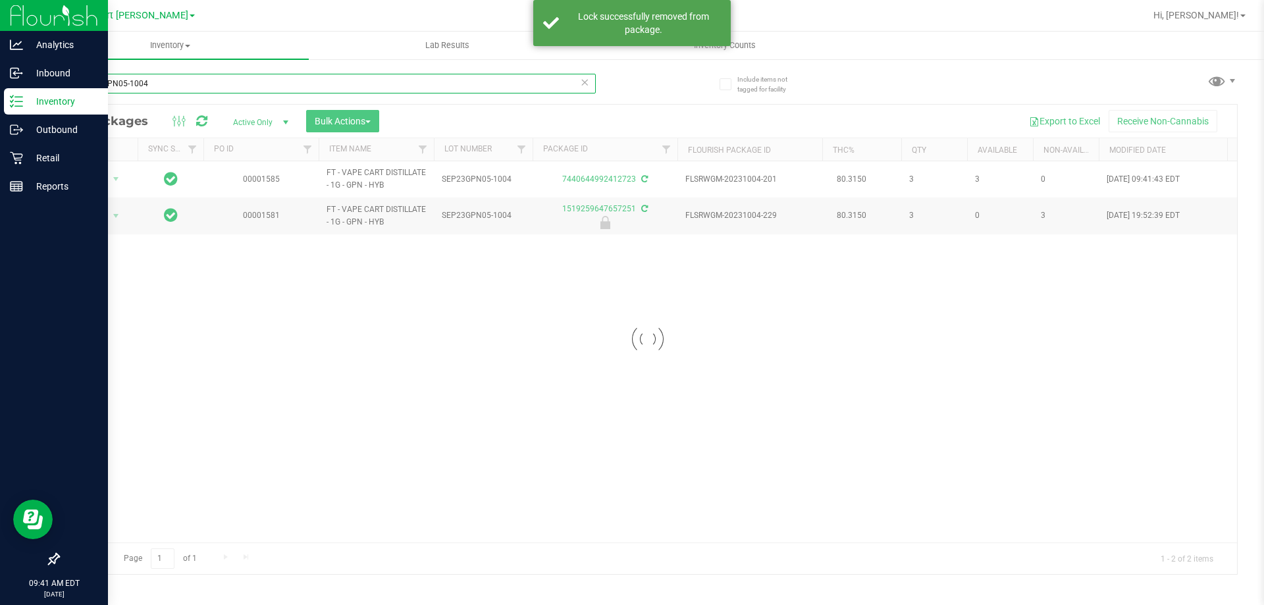
click at [182, 79] on input "SEP23GPN05-1004" at bounding box center [327, 84] width 538 height 20
click at [579, 84] on input "SEP23GPN05-1004" at bounding box center [327, 84] width 538 height 20
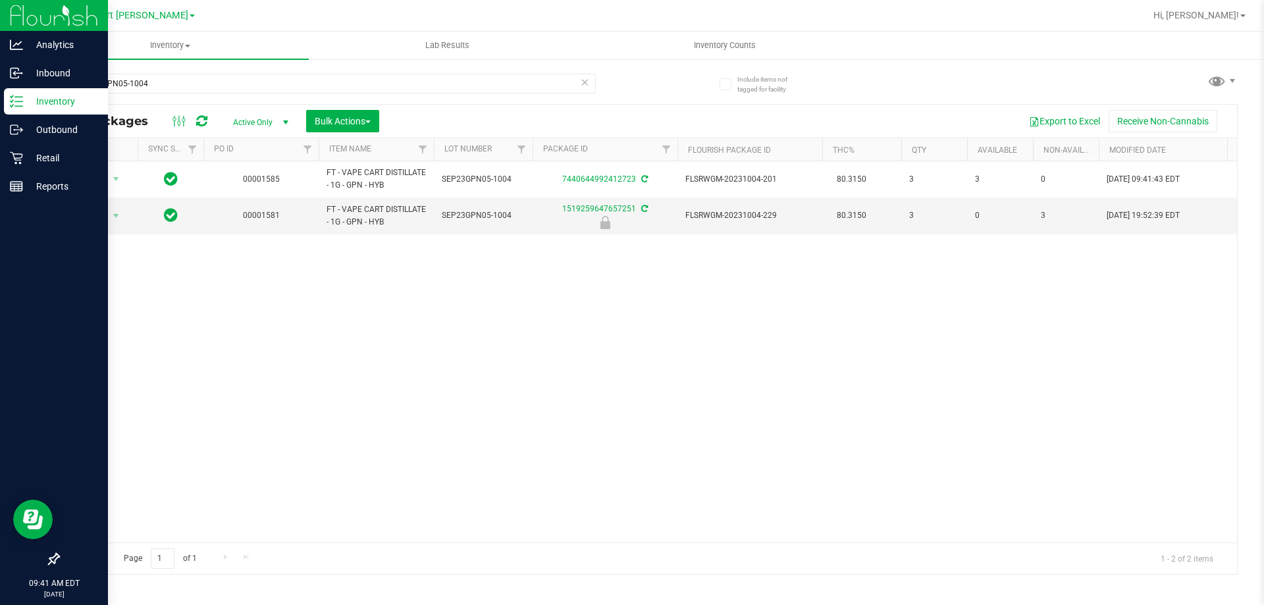
click at [585, 84] on icon at bounding box center [584, 82] width 9 height 16
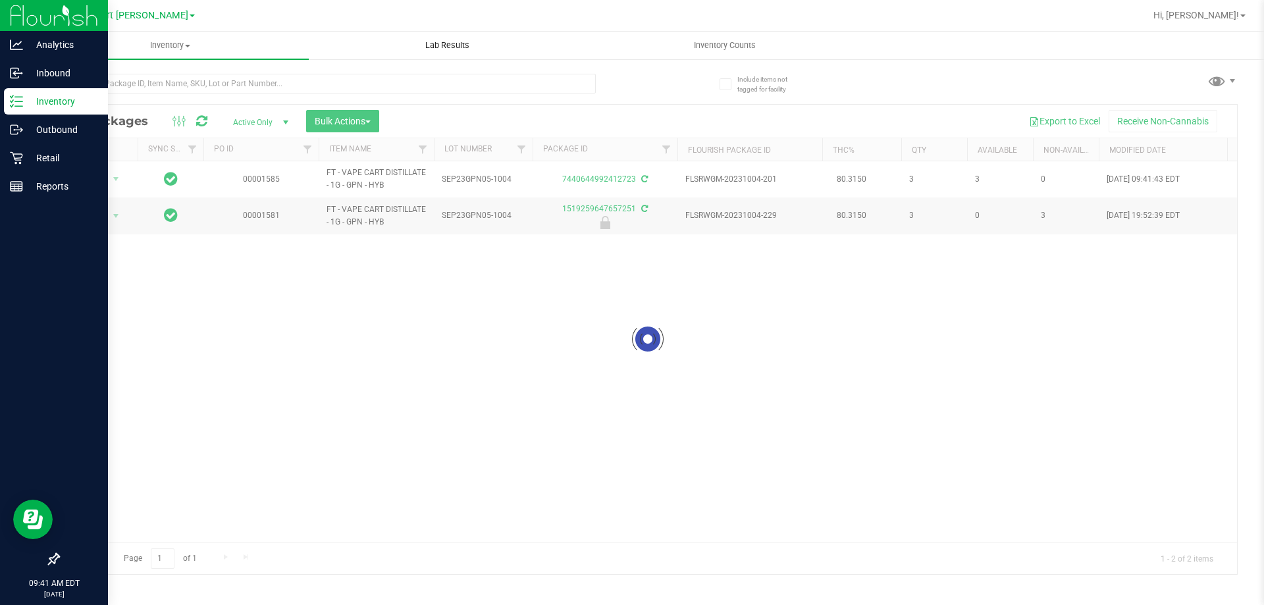
click at [577, 55] on uib-tab-heading "Lab Results" at bounding box center [447, 45] width 276 height 26
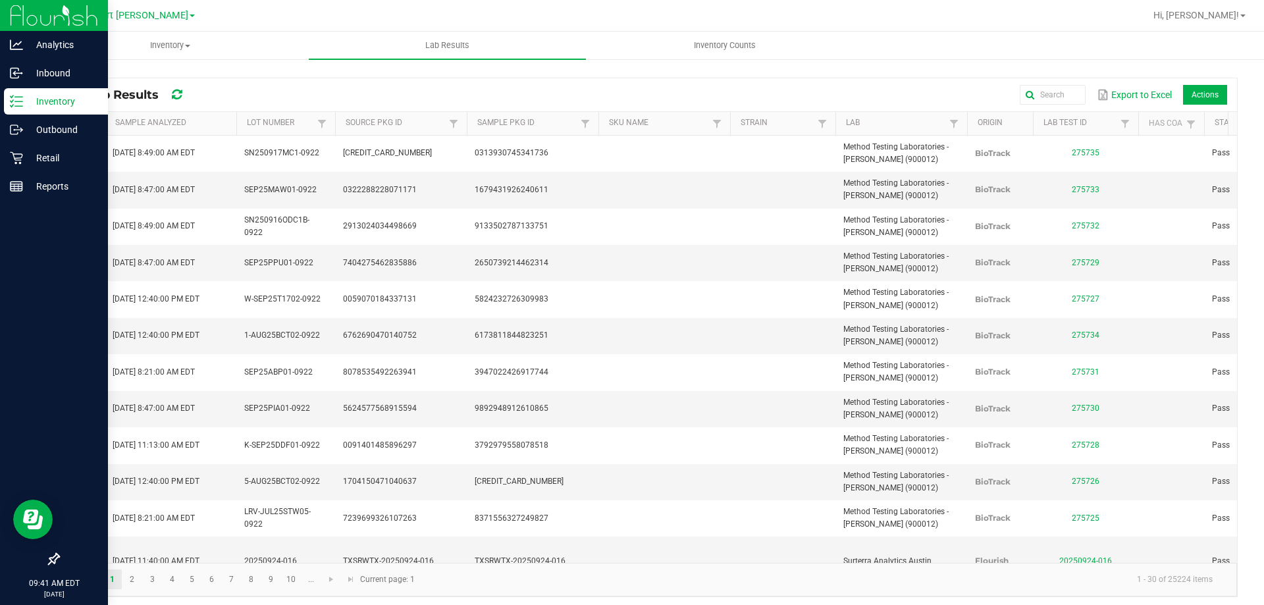
click at [19, 101] on line at bounding box center [18, 101] width 7 height 0
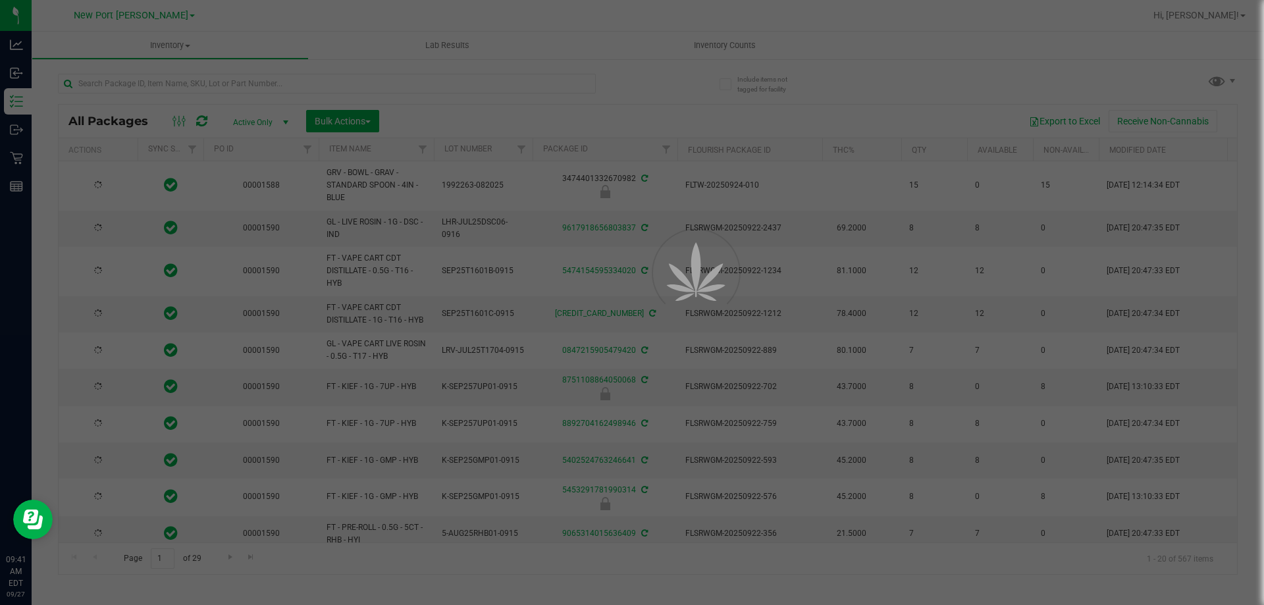
click at [225, 82] on div at bounding box center [632, 302] width 1264 height 605
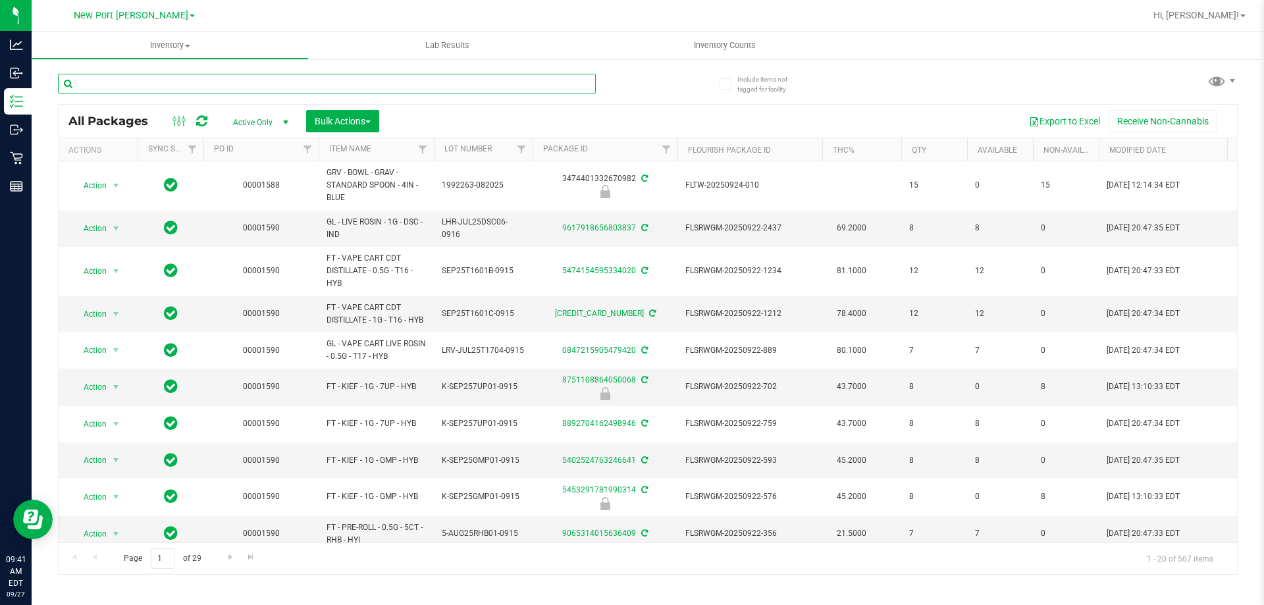
click at [222, 81] on input "text" at bounding box center [327, 84] width 538 height 20
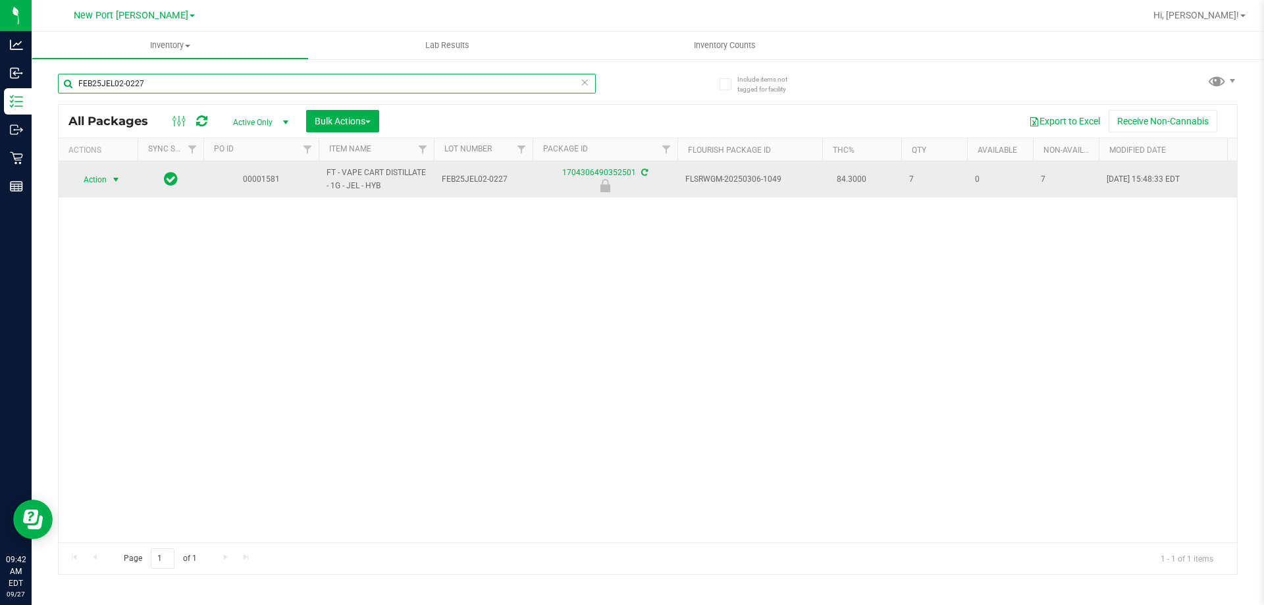
type input "FEB25JEL02-0227"
click at [113, 175] on span "select" at bounding box center [116, 179] width 11 height 11
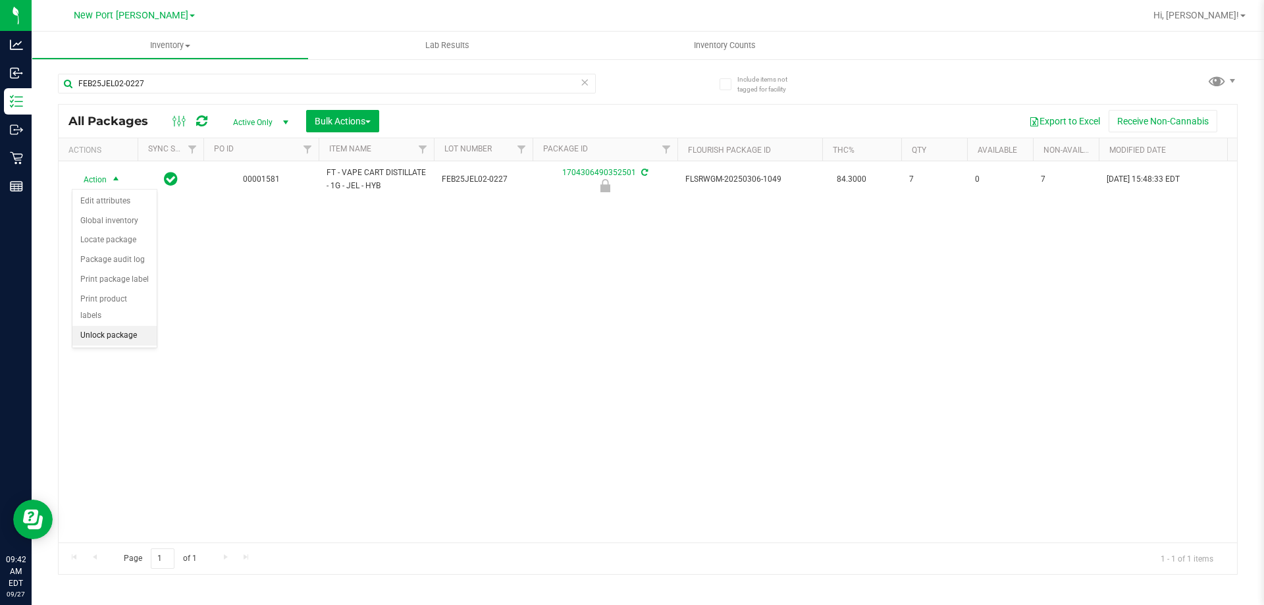
click at [87, 326] on li "Unlock package" at bounding box center [114, 336] width 84 height 20
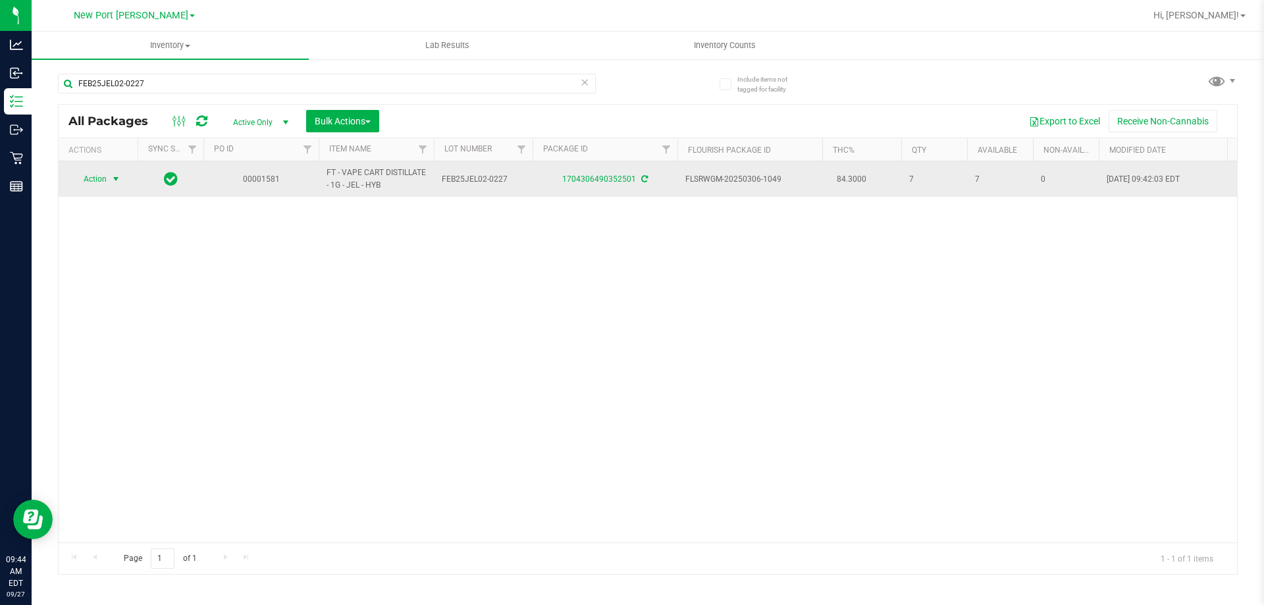
click at [113, 185] on span "select" at bounding box center [116, 179] width 16 height 18
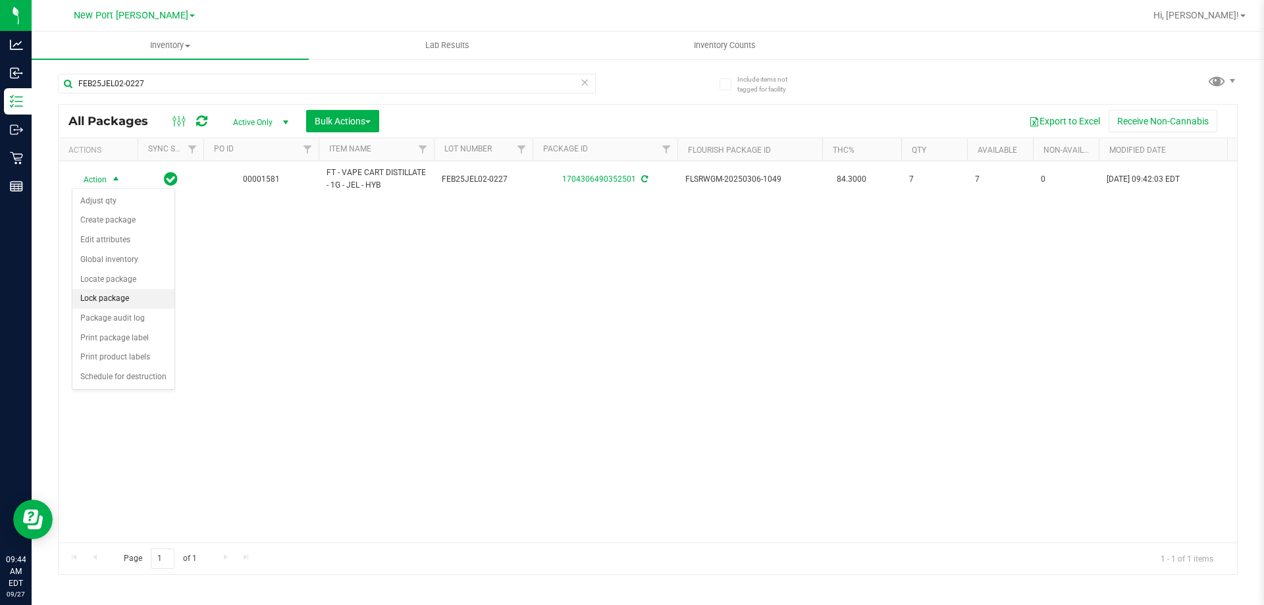
click at [109, 304] on li "Lock package" at bounding box center [123, 299] width 102 height 20
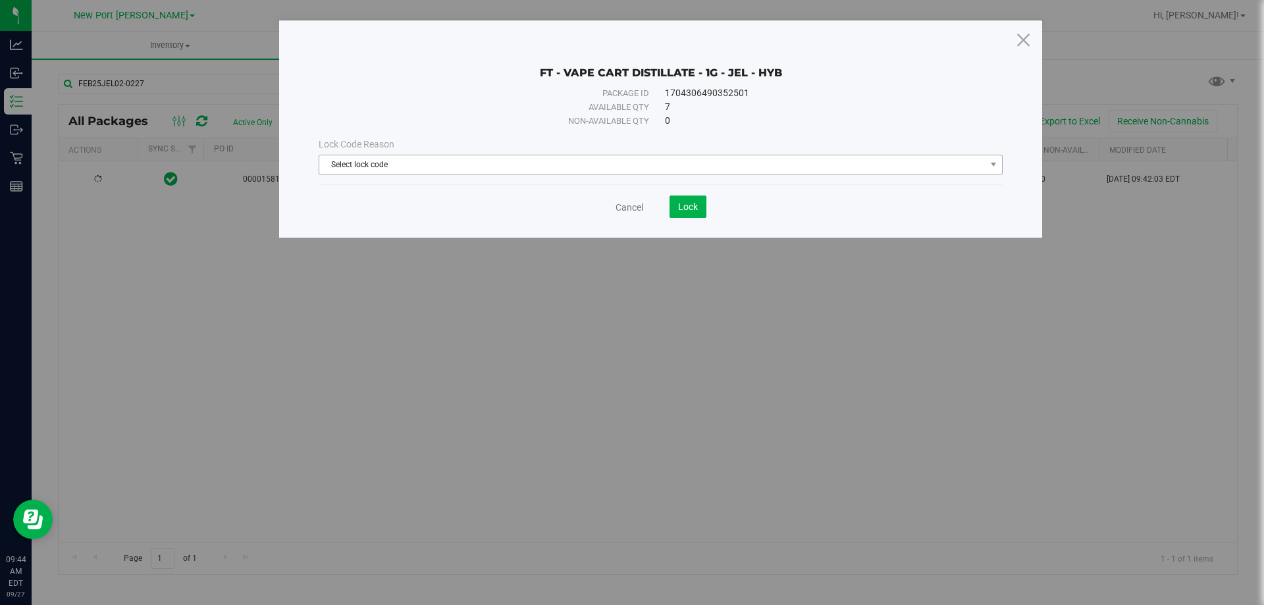
click at [591, 171] on span "Select lock code" at bounding box center [652, 164] width 666 height 18
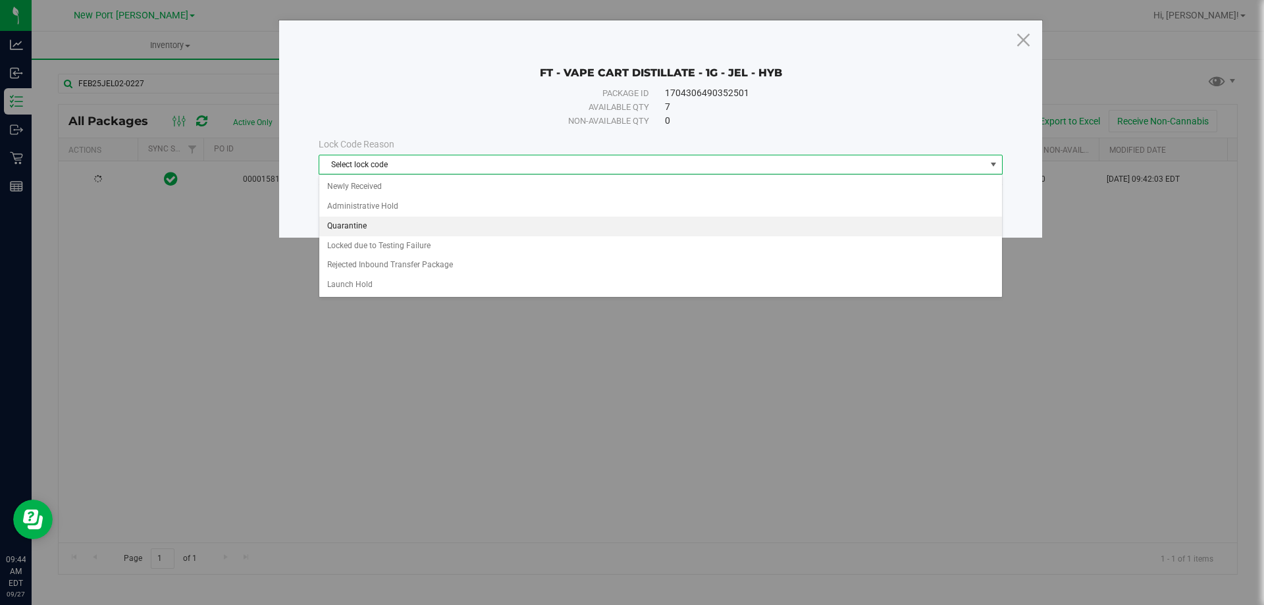
click at [495, 225] on li "Quarantine" at bounding box center [660, 227] width 683 height 20
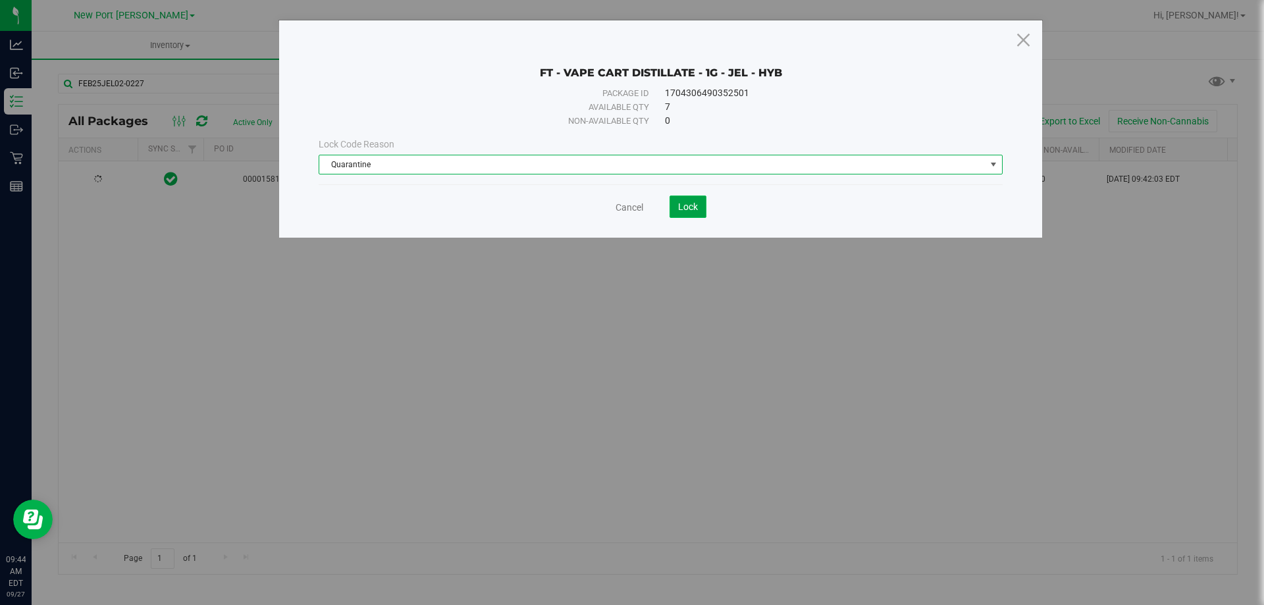
click at [687, 205] on span "Lock" at bounding box center [688, 206] width 20 height 11
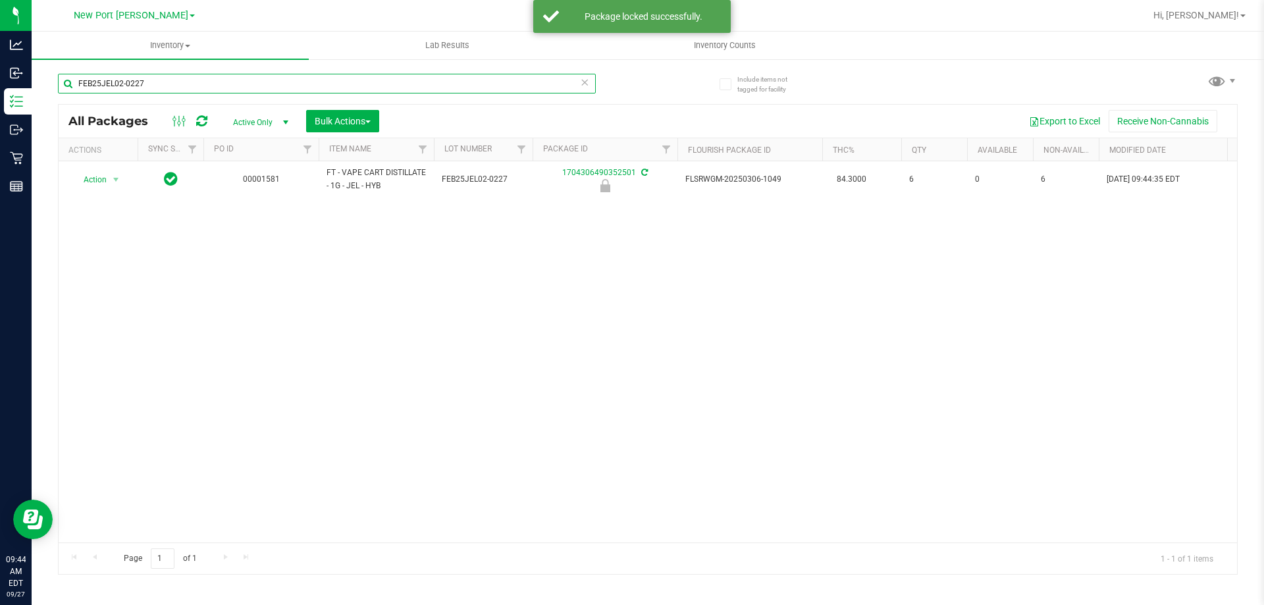
click at [362, 78] on input "FEB25JEL02-0227" at bounding box center [327, 84] width 538 height 20
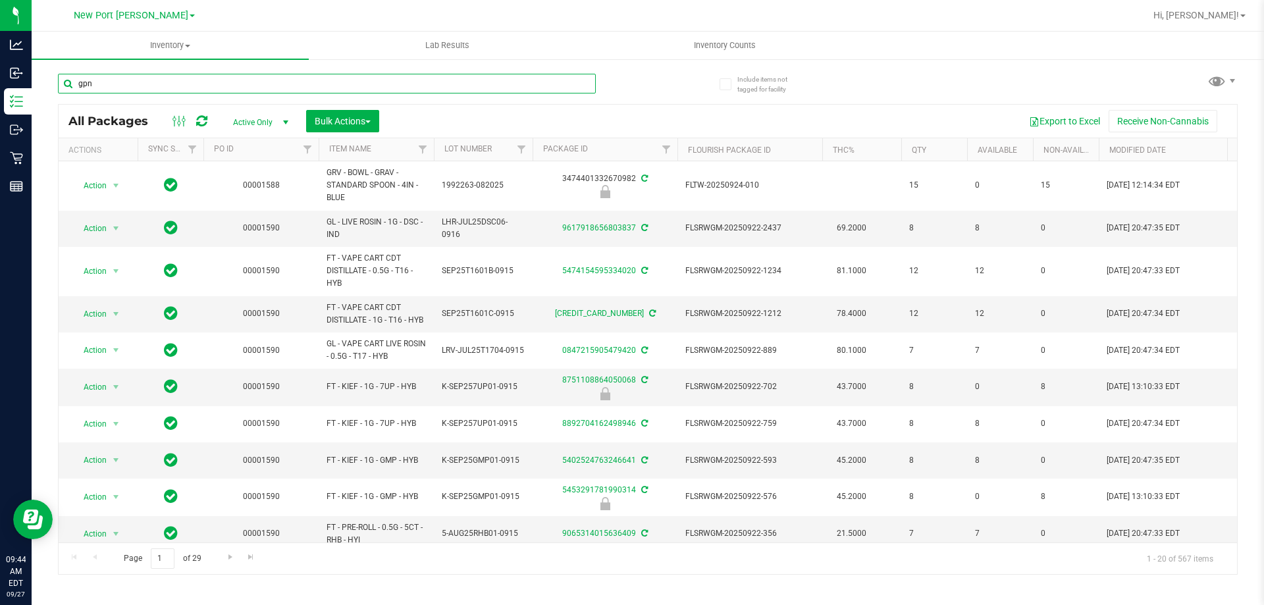
type input "gpn"
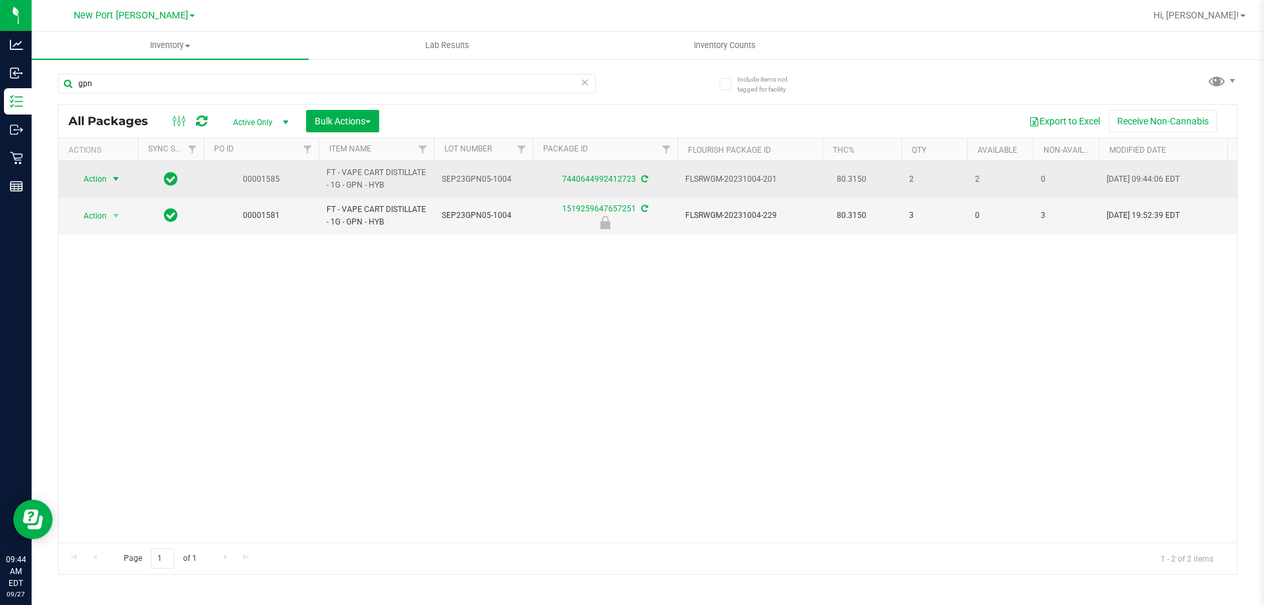
click at [109, 174] on span "select" at bounding box center [116, 179] width 16 height 18
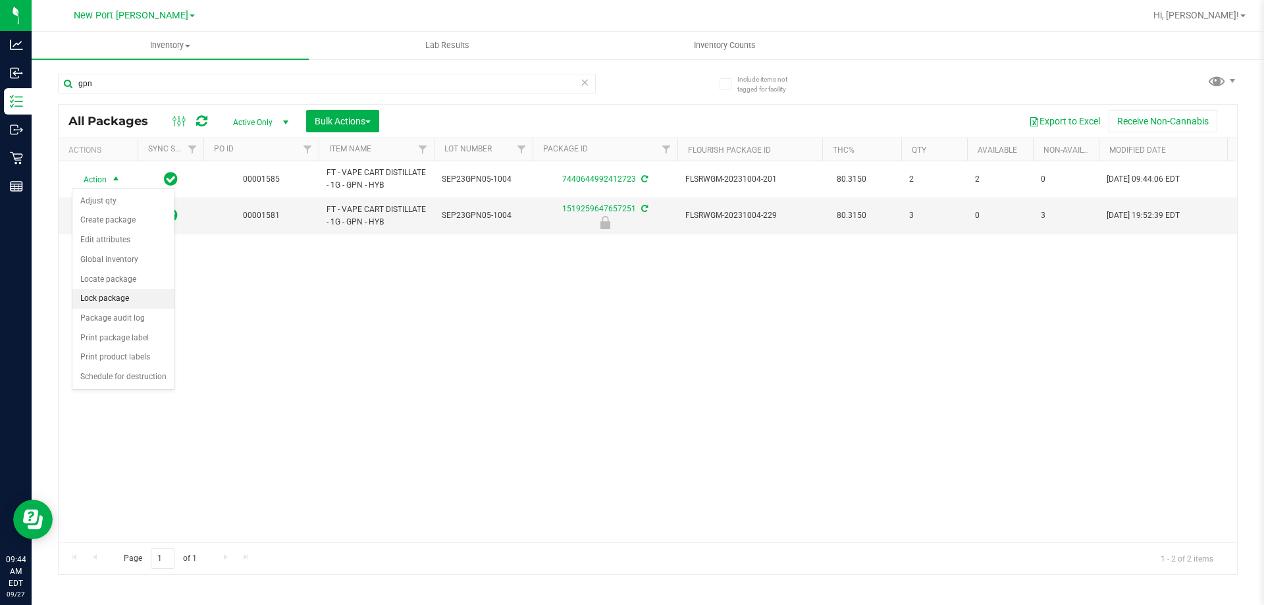
click at [126, 298] on li "Lock package" at bounding box center [123, 299] width 102 height 20
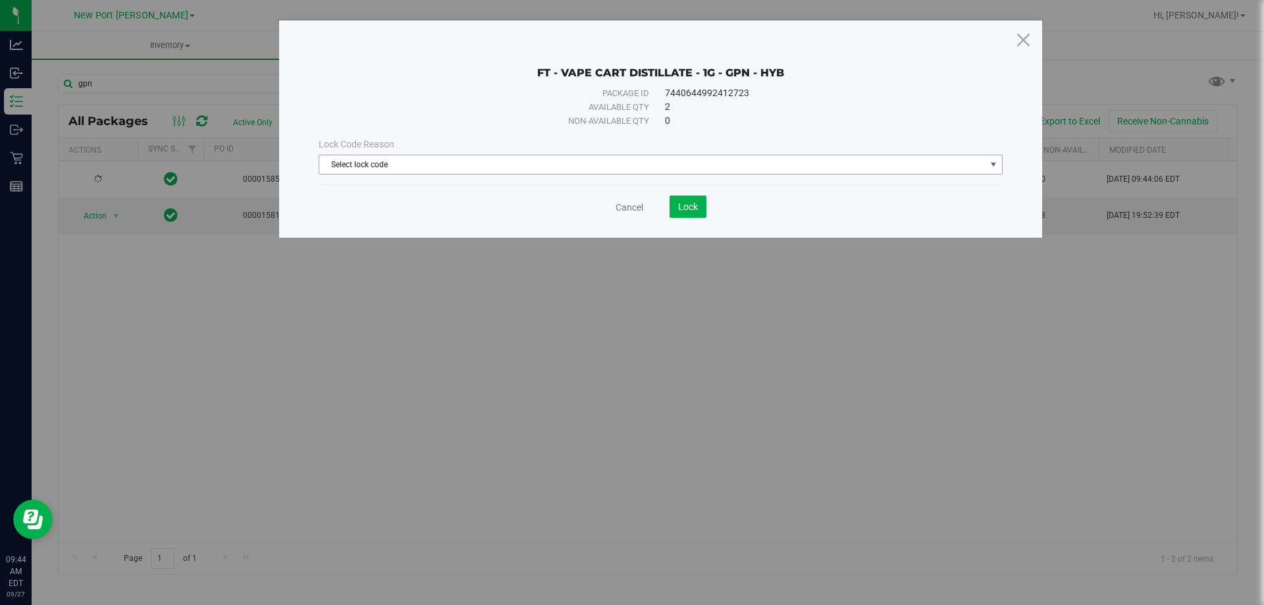
click at [729, 164] on span "Select lock code" at bounding box center [652, 164] width 666 height 18
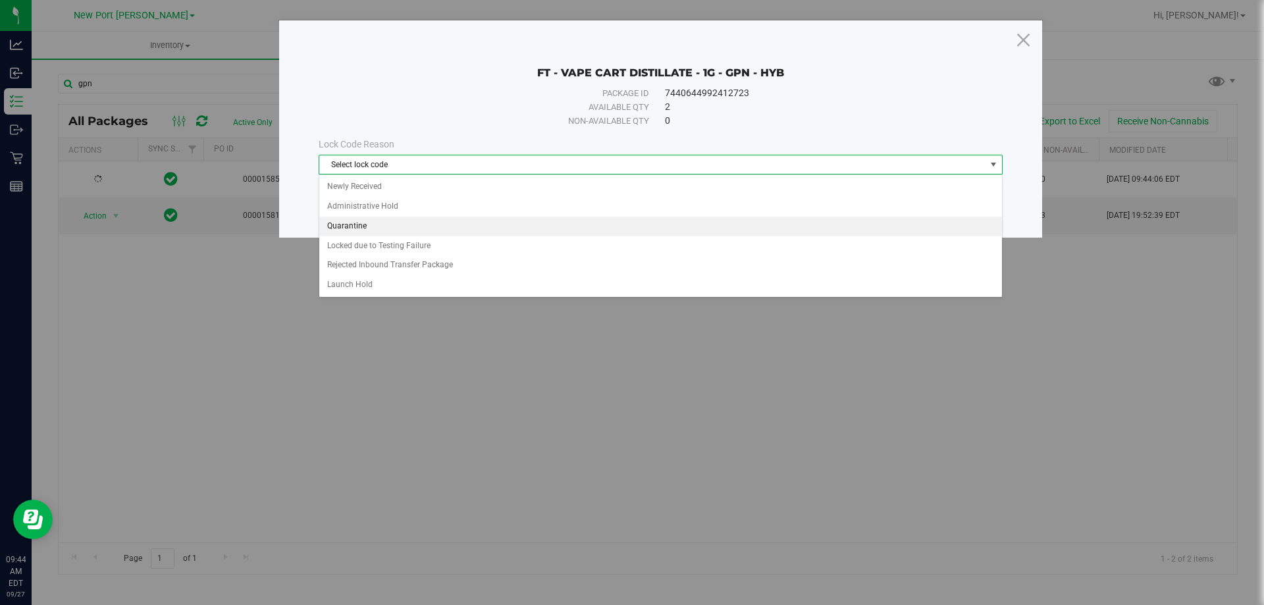
click at [381, 226] on li "Quarantine" at bounding box center [660, 227] width 683 height 20
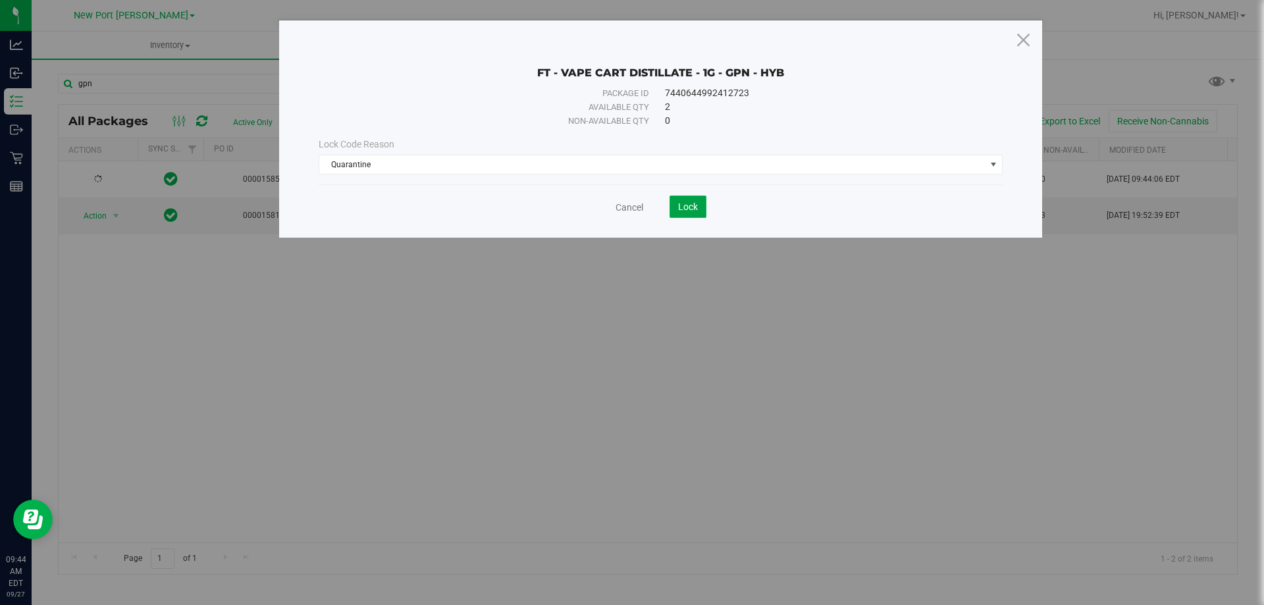
click at [687, 201] on span "Lock" at bounding box center [688, 206] width 20 height 11
